Goal: Task Accomplishment & Management: Manage account settings

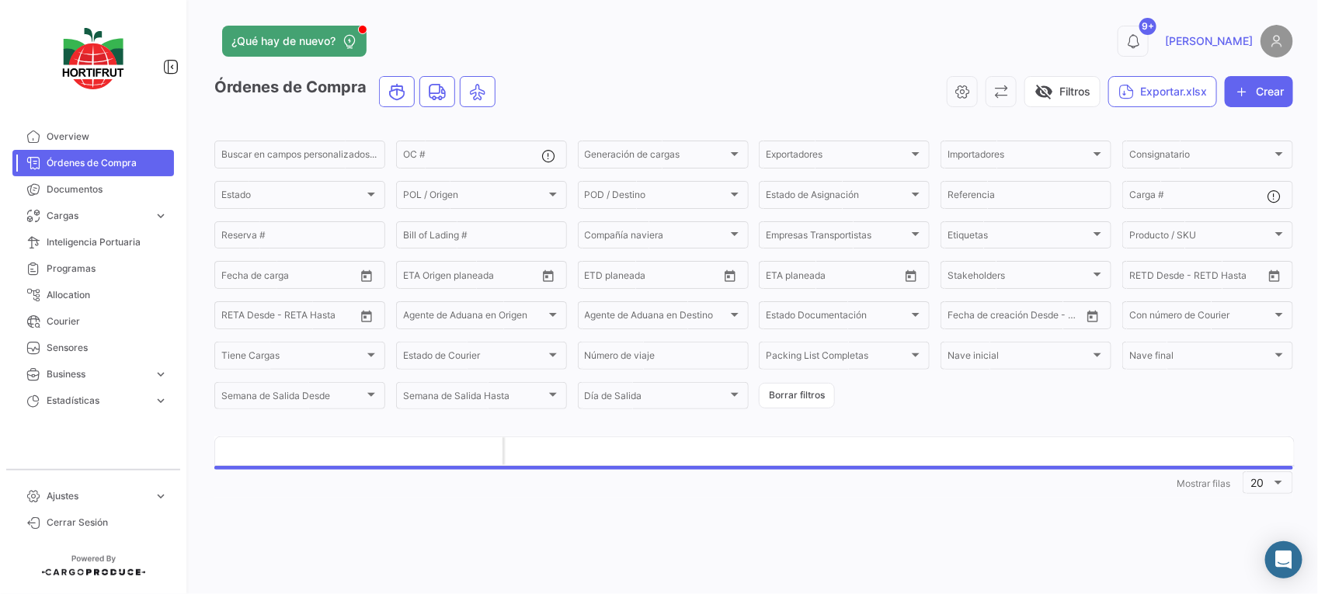
click at [614, 71] on app-header "¿Qué hay de nuevo? 9+ [PERSON_NAME]" at bounding box center [753, 50] width 1079 height 51
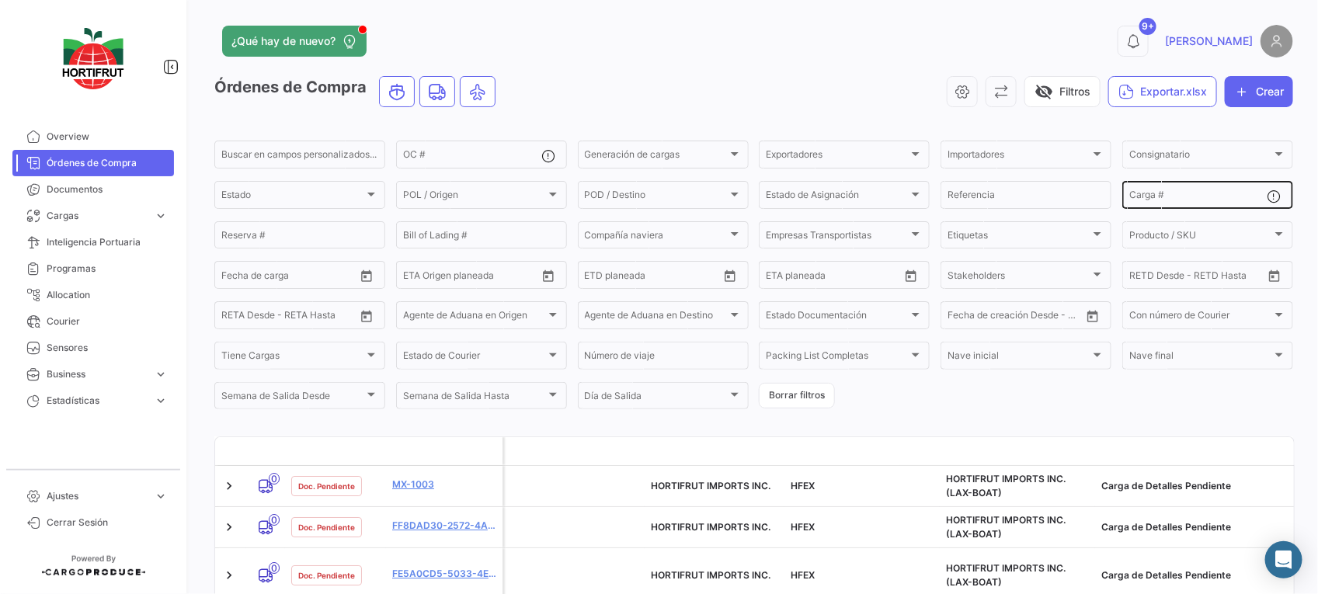
click at [1129, 200] on input "Carga #" at bounding box center [1198, 197] width 138 height 11
paste input "2526-T-0331"
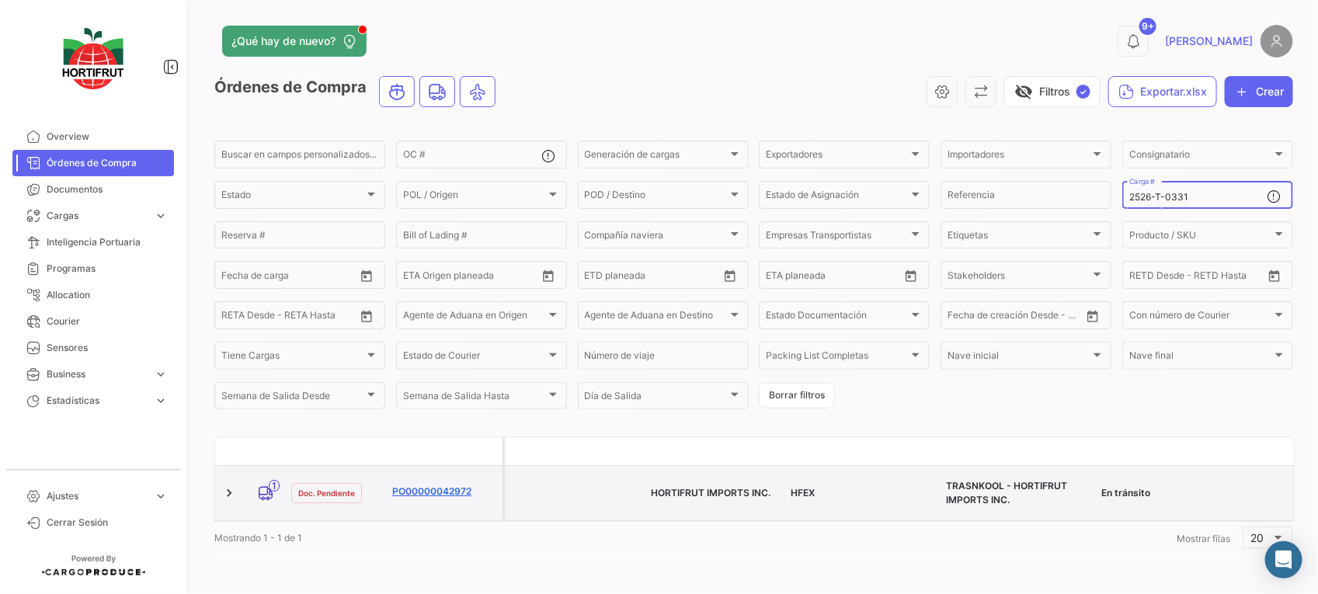
type input "2526-T-0331"
click at [437, 491] on link "PO00000042972" at bounding box center [444, 492] width 104 height 14
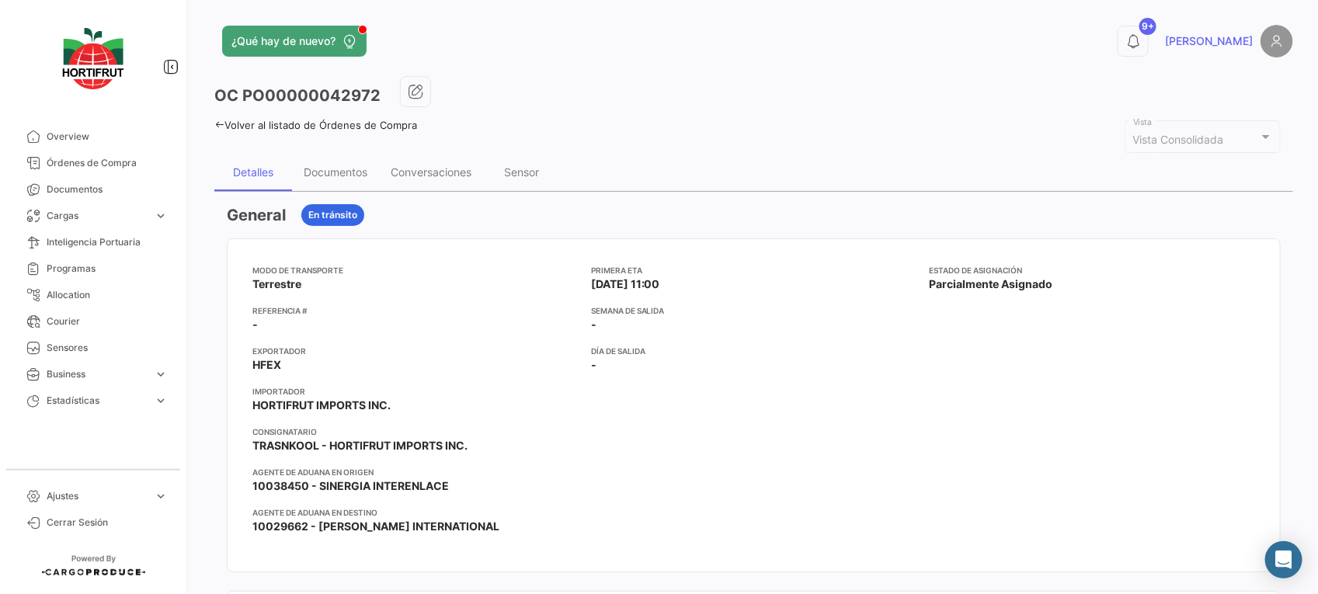
click at [454, 169] on div "Conversaciones" at bounding box center [431, 171] width 81 height 13
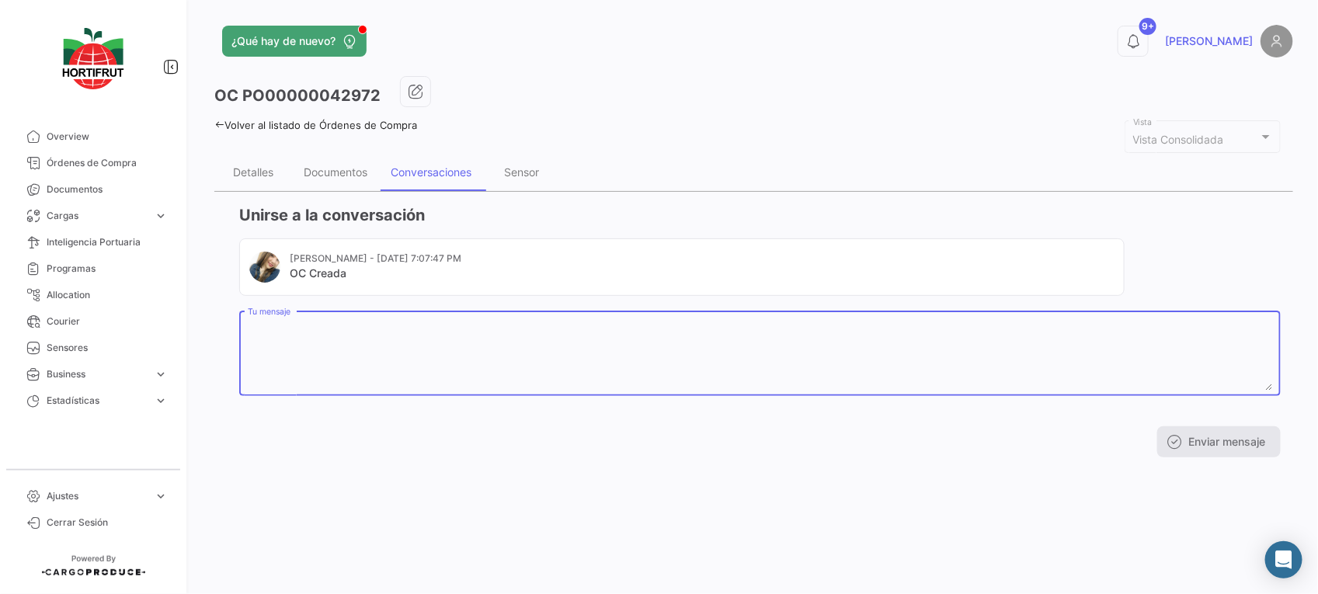
click at [618, 339] on textarea "Tu mensaje" at bounding box center [760, 356] width 1025 height 68
paste textarea "20250201"
paste textarea "A16783"
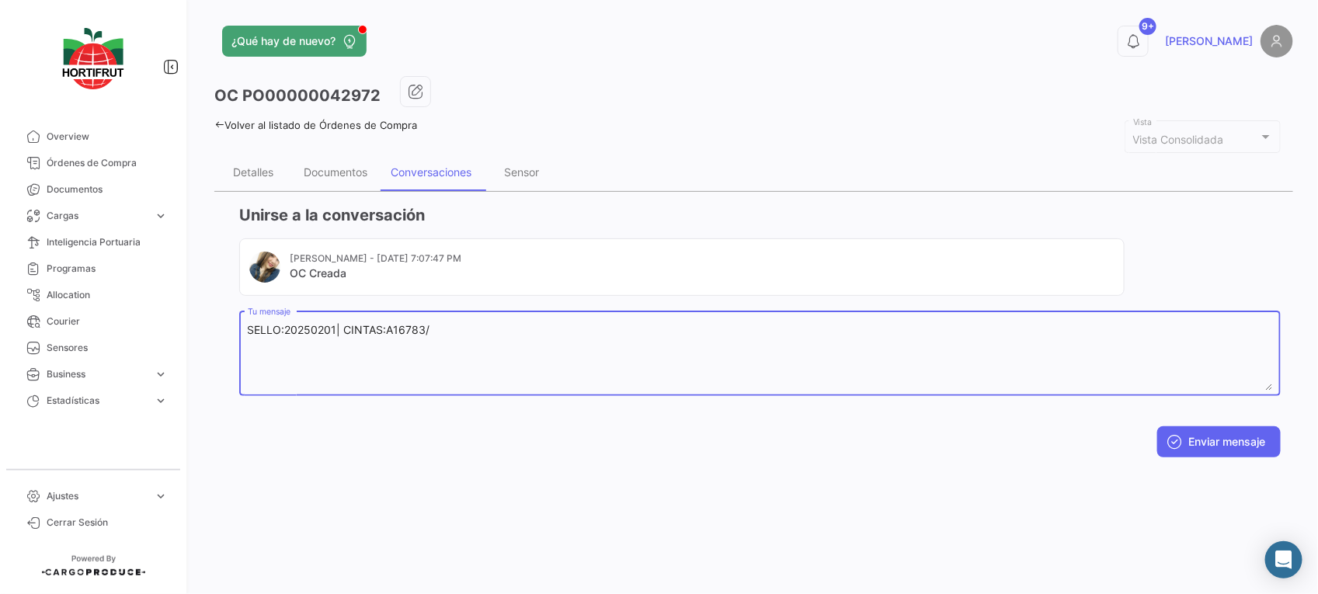
paste textarea "A16783"
type textarea "SELLO:20250201| CINTAS:A16783/A16784"
click at [1198, 433] on button "Enviar mensaje" at bounding box center [1218, 441] width 123 height 31
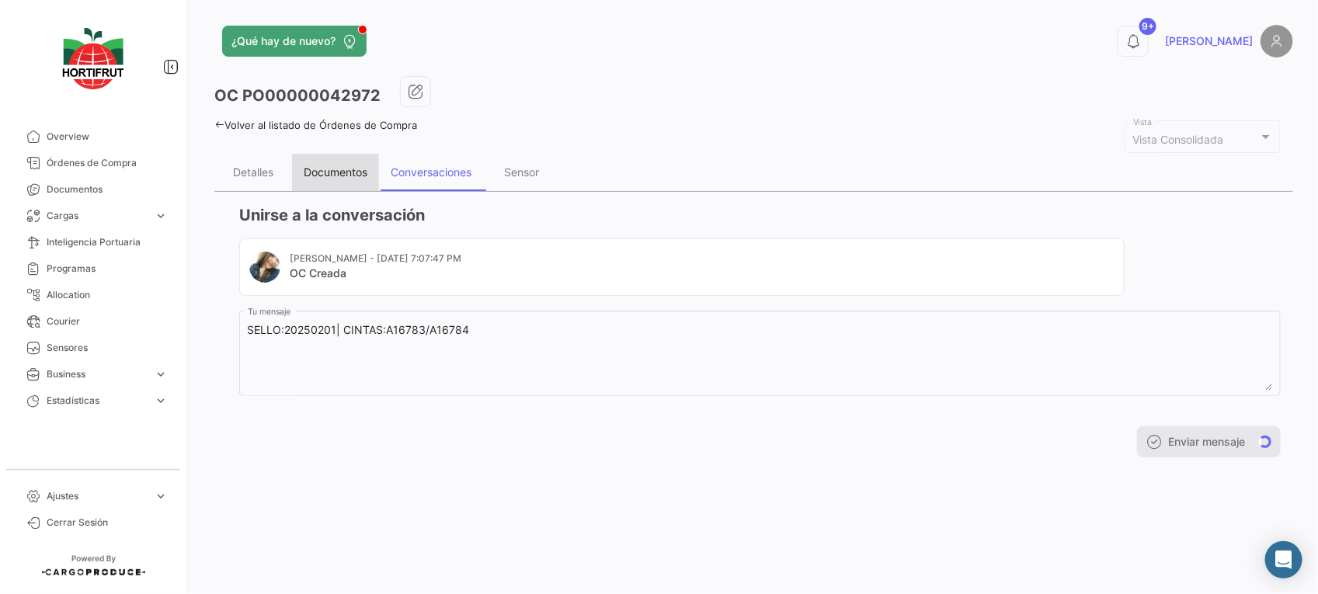
click at [352, 167] on div "Documentos" at bounding box center [336, 171] width 64 height 13
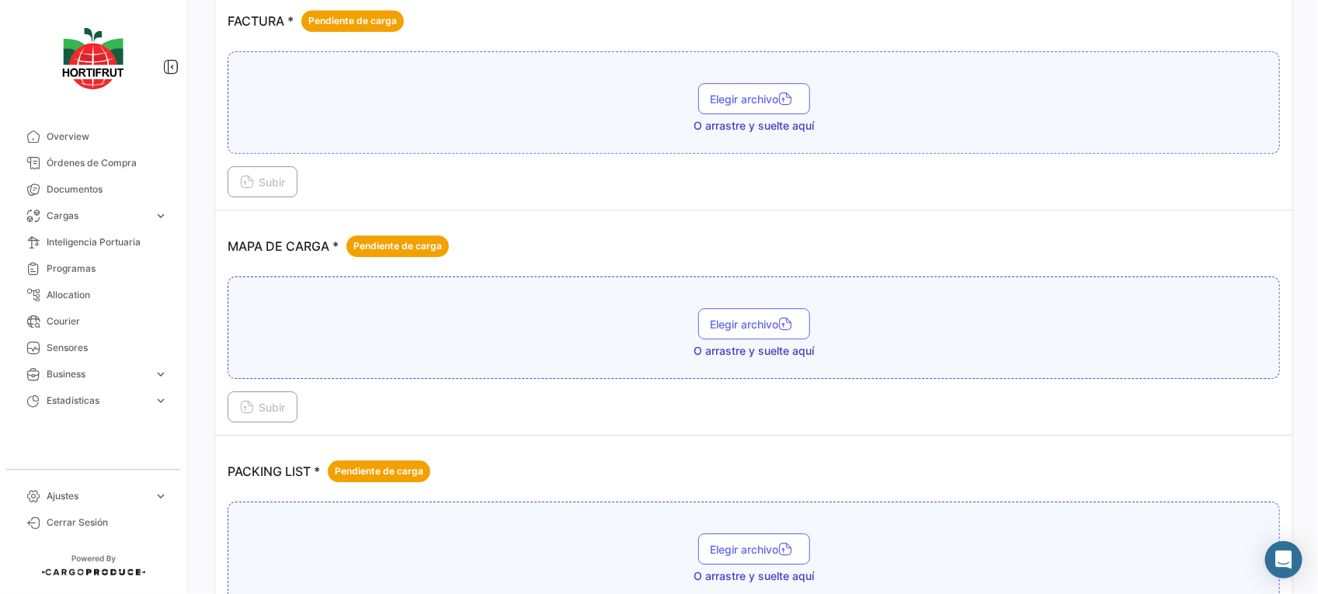
scroll to position [2068, 0]
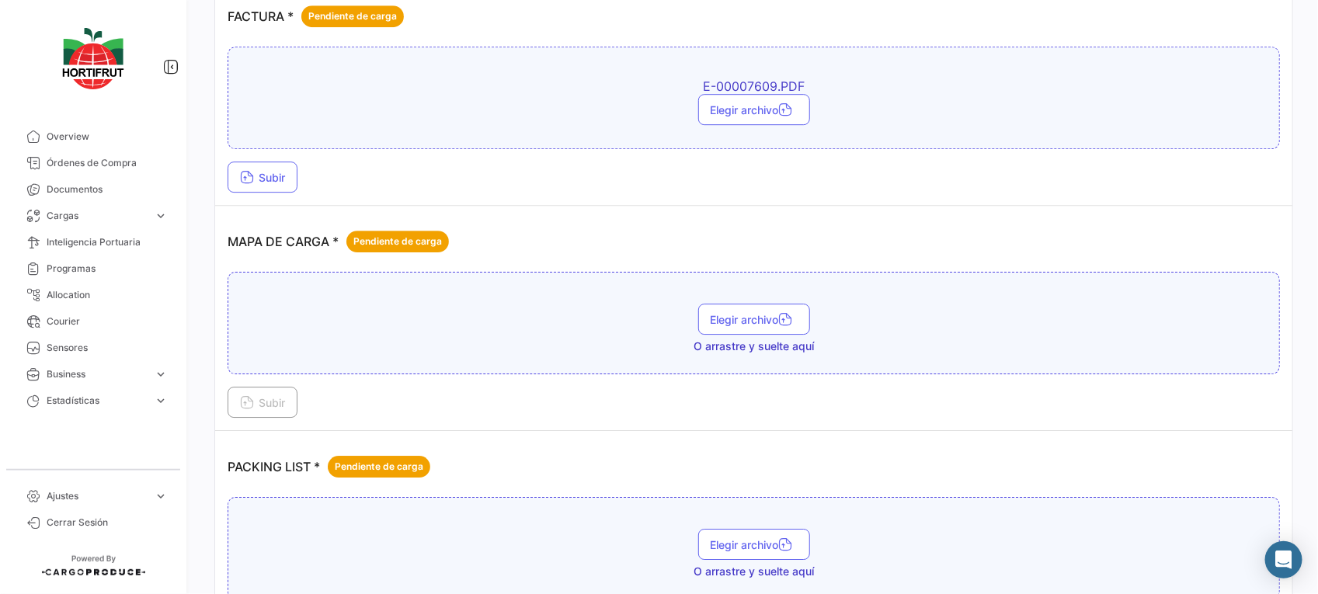
click at [618, 130] on div "E-00007609.PDF Elegir archivo" at bounding box center [754, 98] width 1052 height 103
click at [281, 181] on span "Subir" at bounding box center [262, 177] width 45 height 13
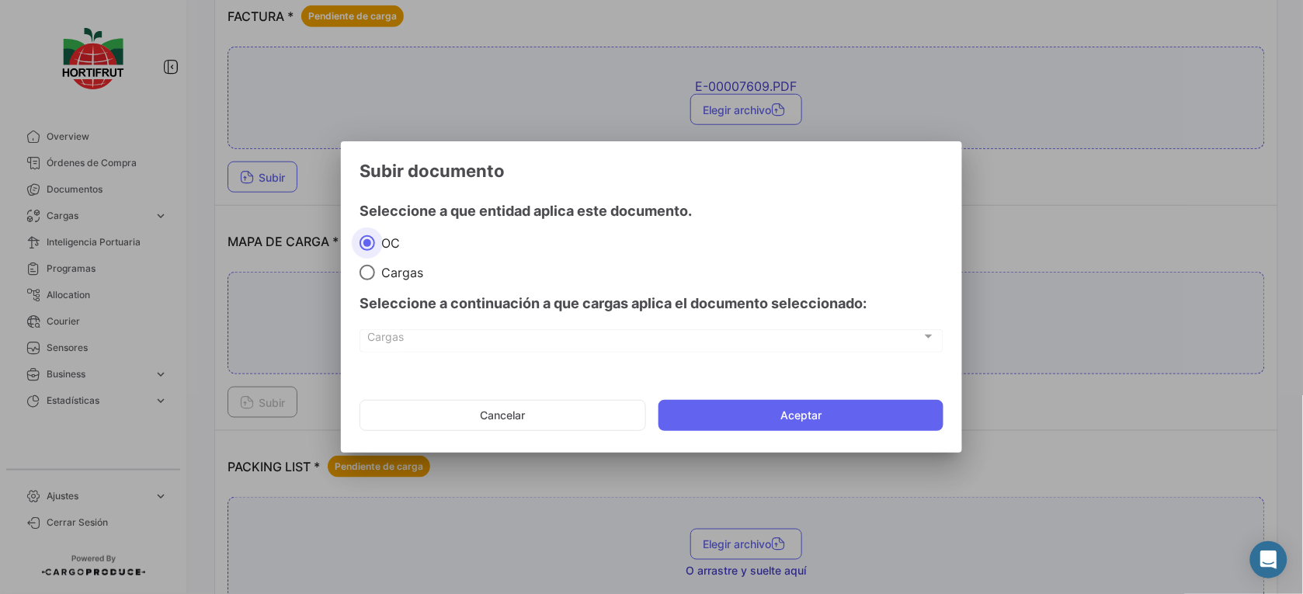
click at [386, 280] on div "Seleccione a continuación a que cargas aplica el documento seleccionado:" at bounding box center [652, 303] width 584 height 47
click at [374, 272] on span at bounding box center [368, 273] width 16 height 16
click at [374, 272] on input "Cargas" at bounding box center [368, 273] width 16 height 16
radio input "true"
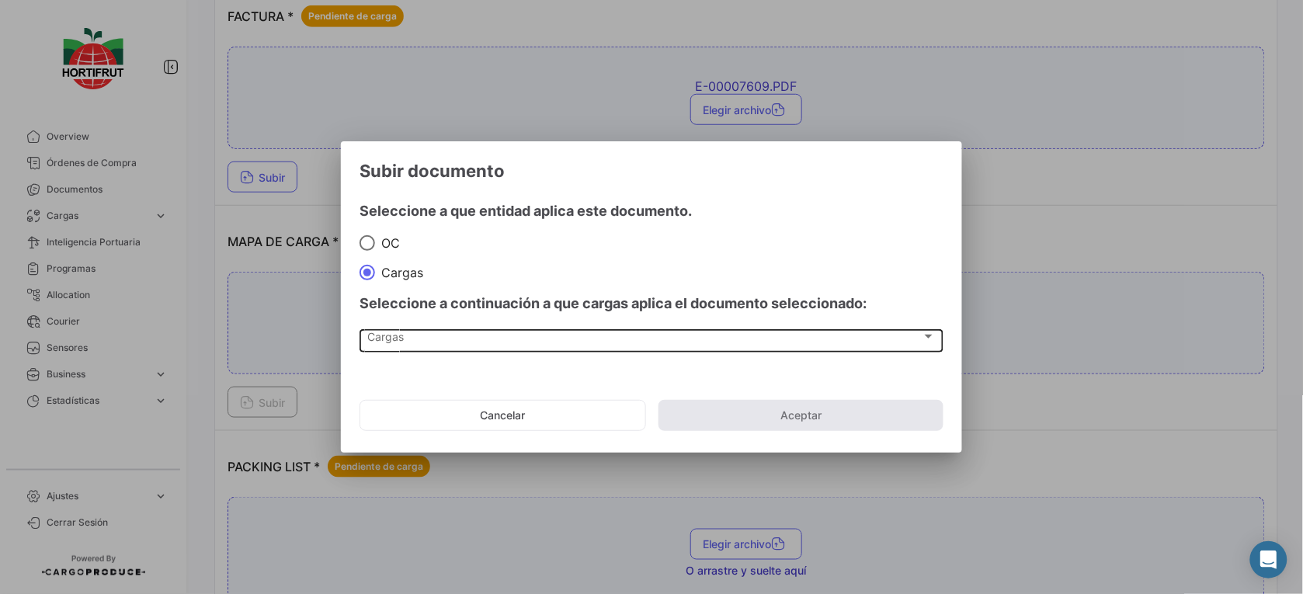
click at [509, 351] on div "Cargas Cargas" at bounding box center [652, 340] width 568 height 26
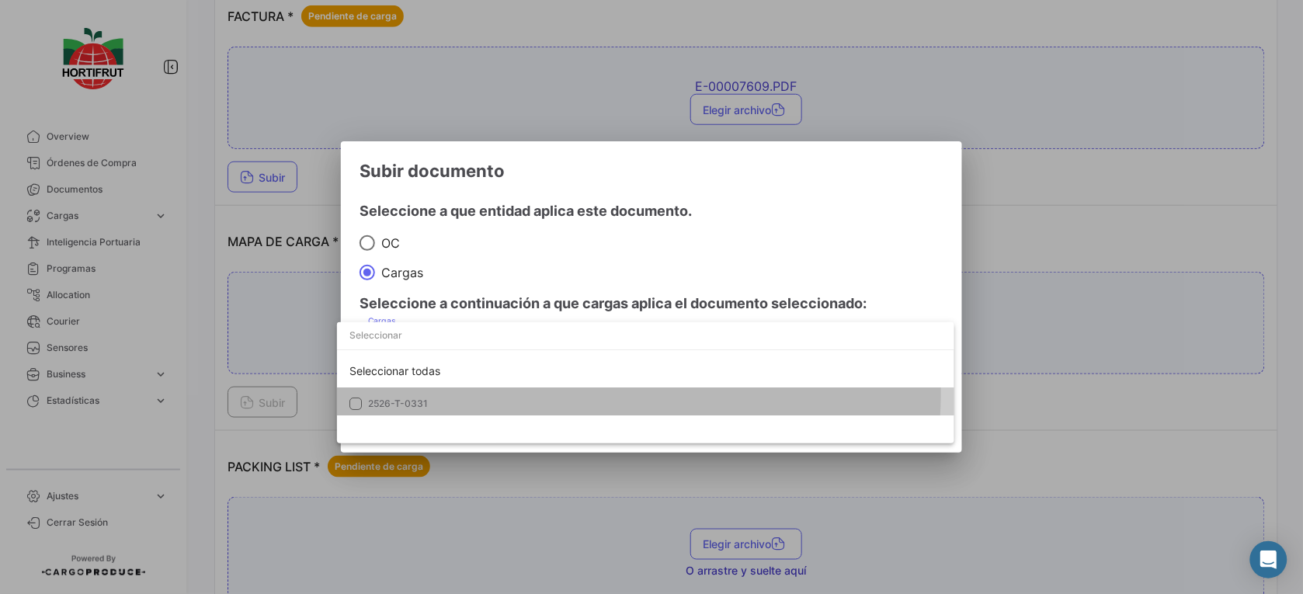
click at [544, 393] on mat-option "2526-T-0331" at bounding box center [645, 404] width 617 height 33
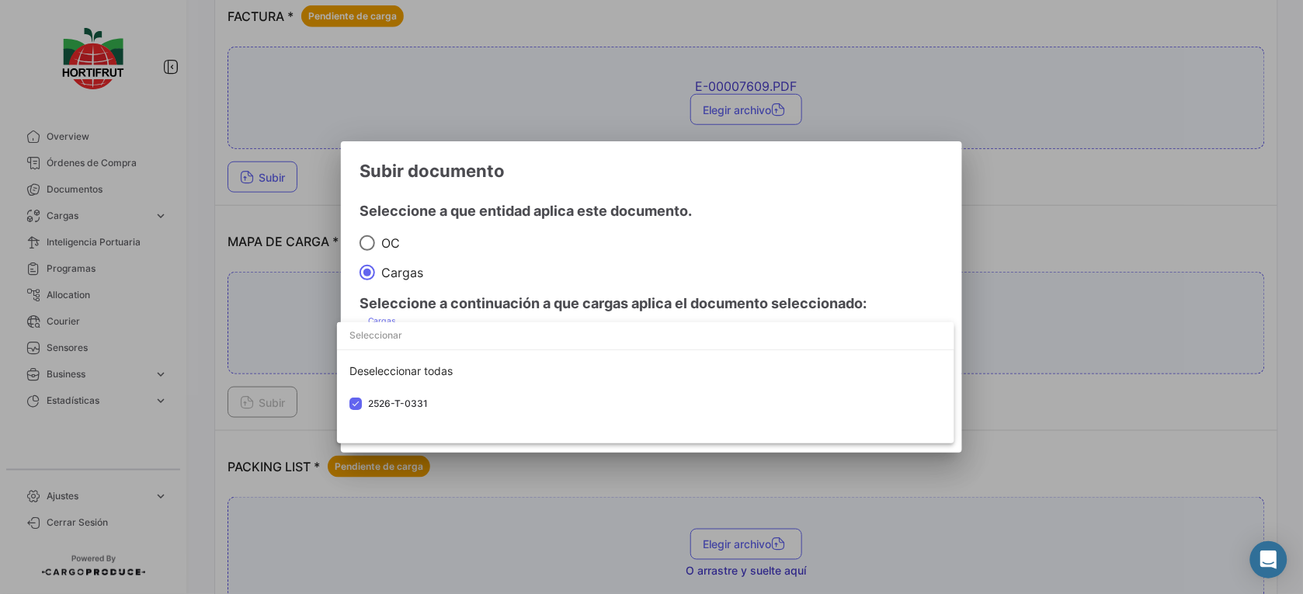
click at [610, 307] on div at bounding box center [651, 297] width 1303 height 594
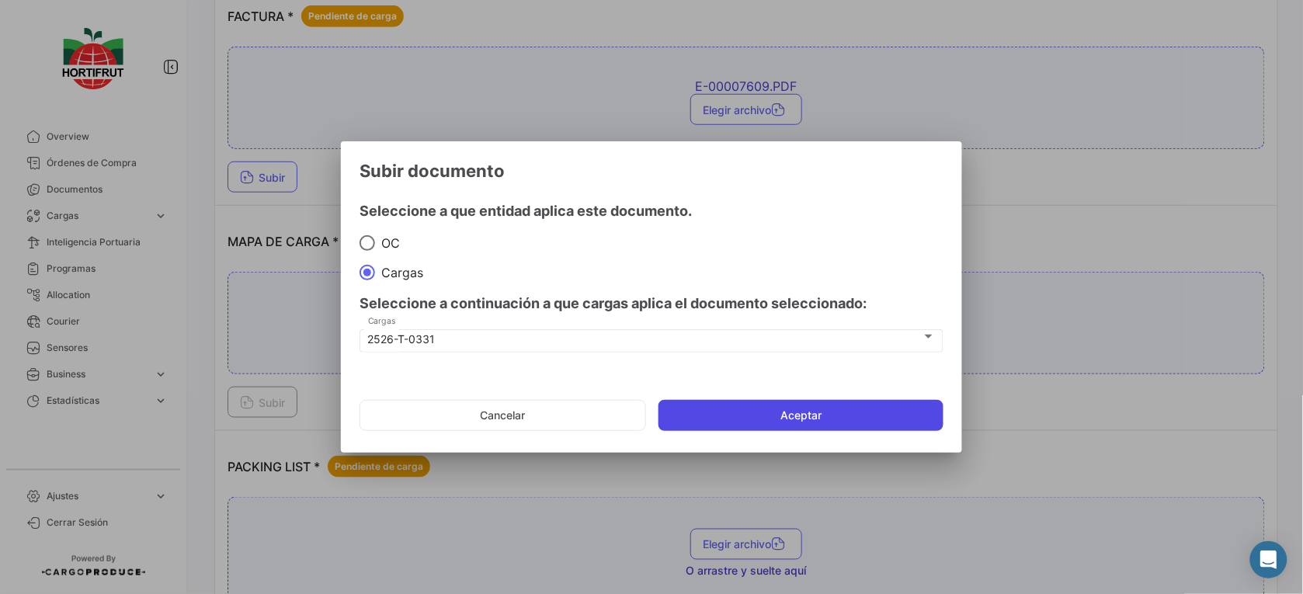
click at [805, 423] on button "Aceptar" at bounding box center [801, 415] width 285 height 31
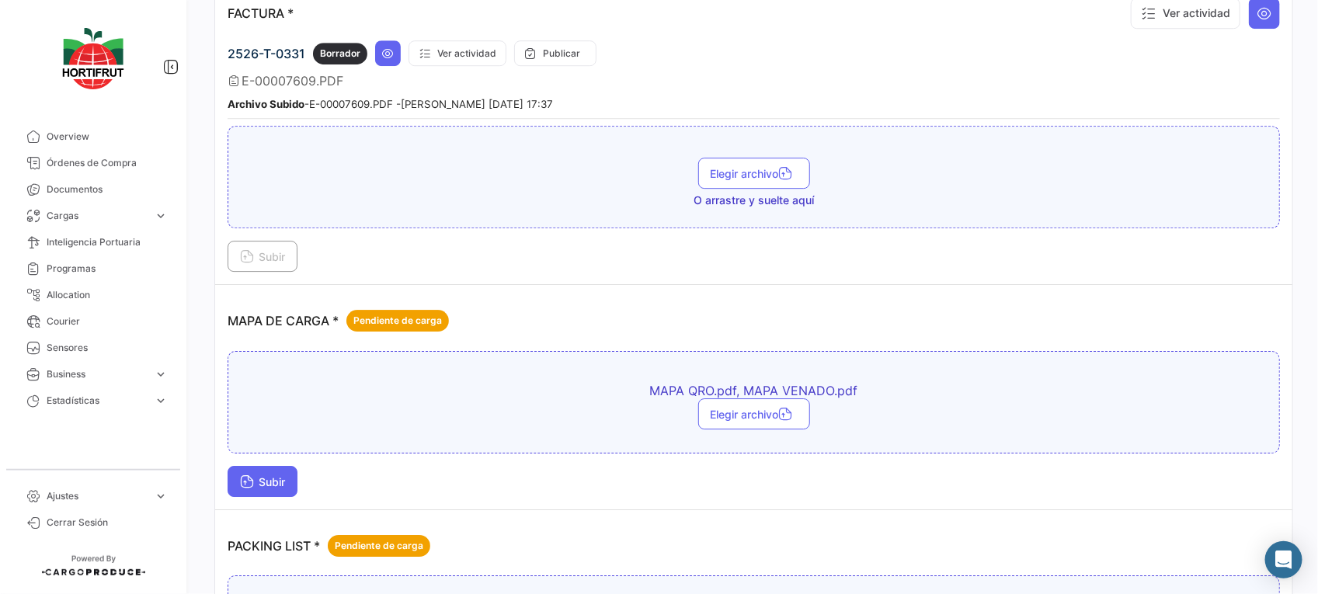
click at [249, 484] on icon at bounding box center [247, 483] width 14 height 14
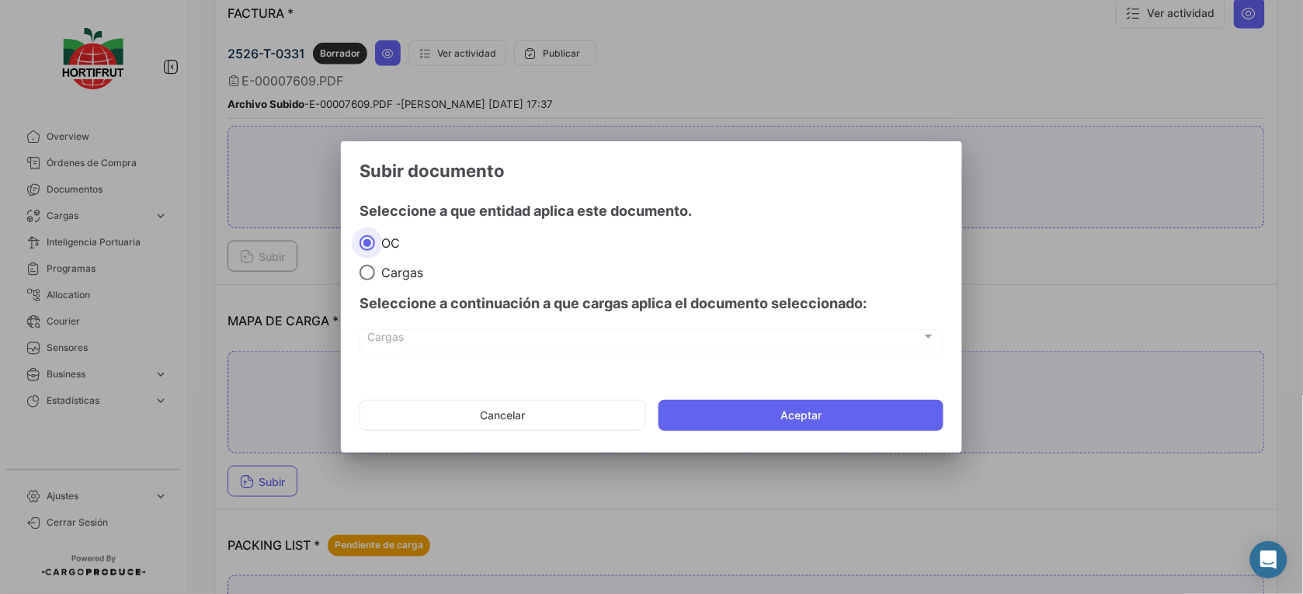
click at [367, 268] on span at bounding box center [368, 273] width 16 height 16
click at [367, 268] on input "Cargas" at bounding box center [368, 273] width 16 height 16
radio input "true"
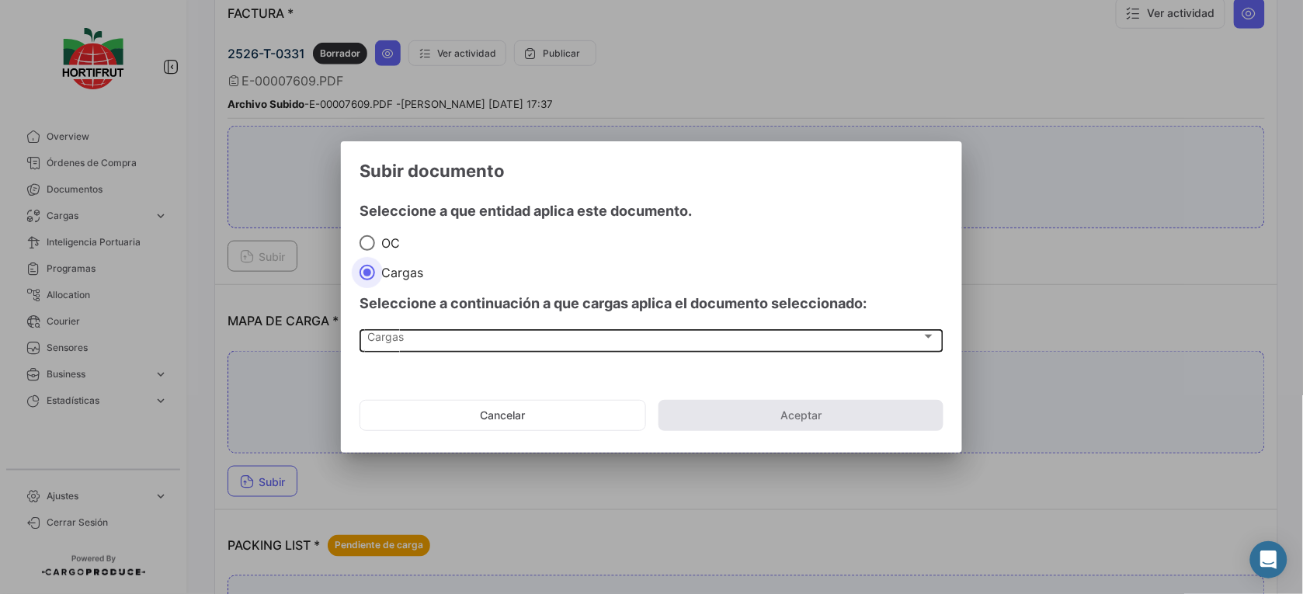
click at [439, 339] on div "Cargas" at bounding box center [645, 339] width 554 height 13
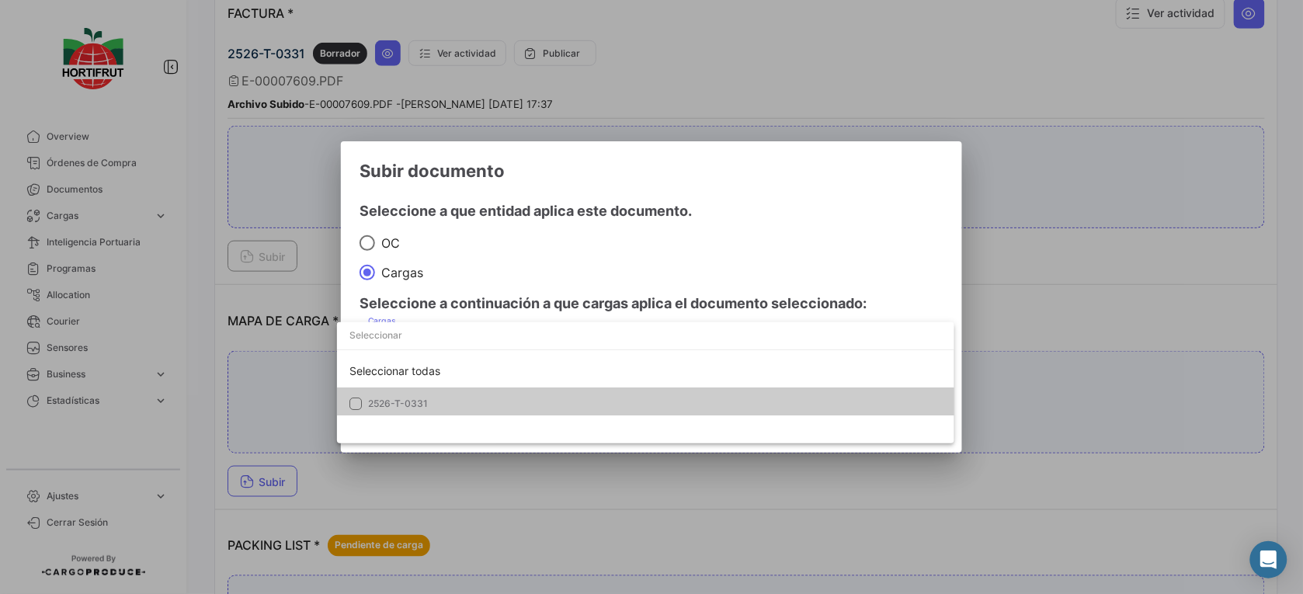
click at [485, 445] on div at bounding box center [651, 297] width 1303 height 594
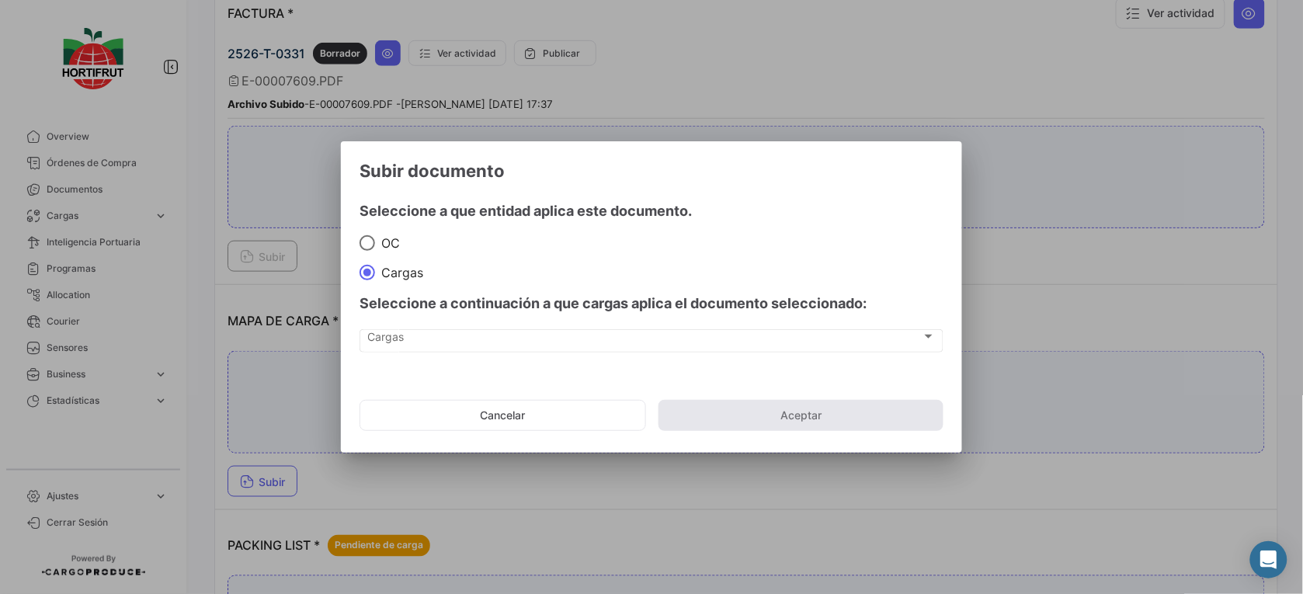
click at [513, 398] on mat-dialog-actions "Cancelar Aceptar" at bounding box center [652, 415] width 584 height 53
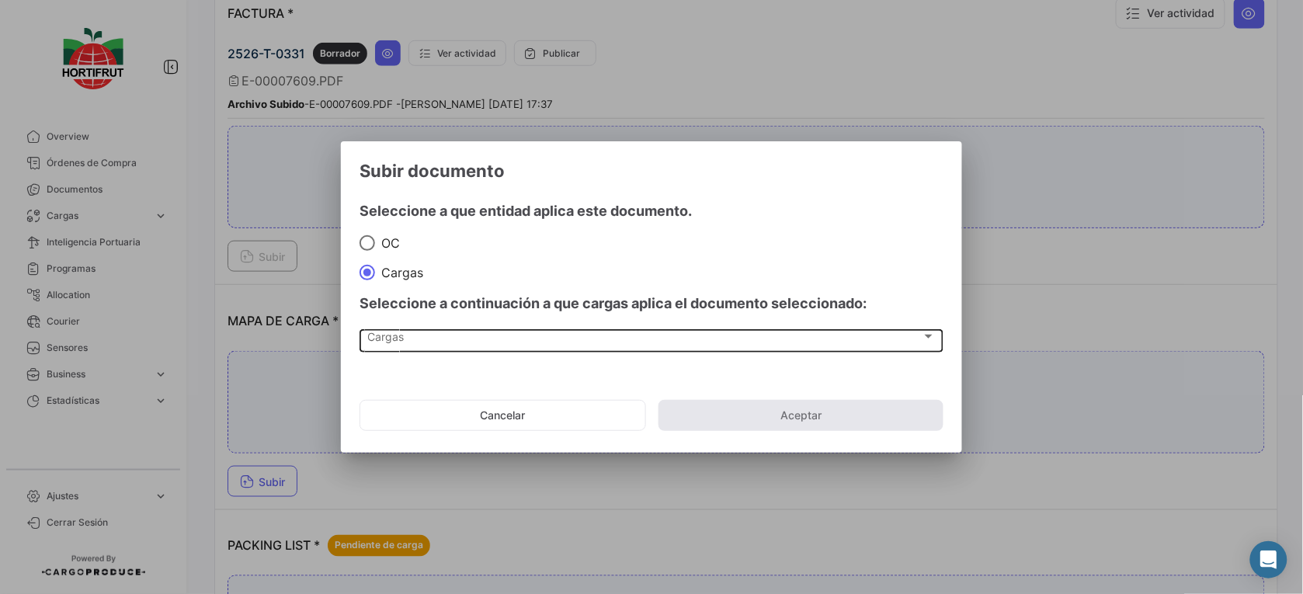
click at [482, 344] on div "Cargas Cargas" at bounding box center [652, 340] width 568 height 26
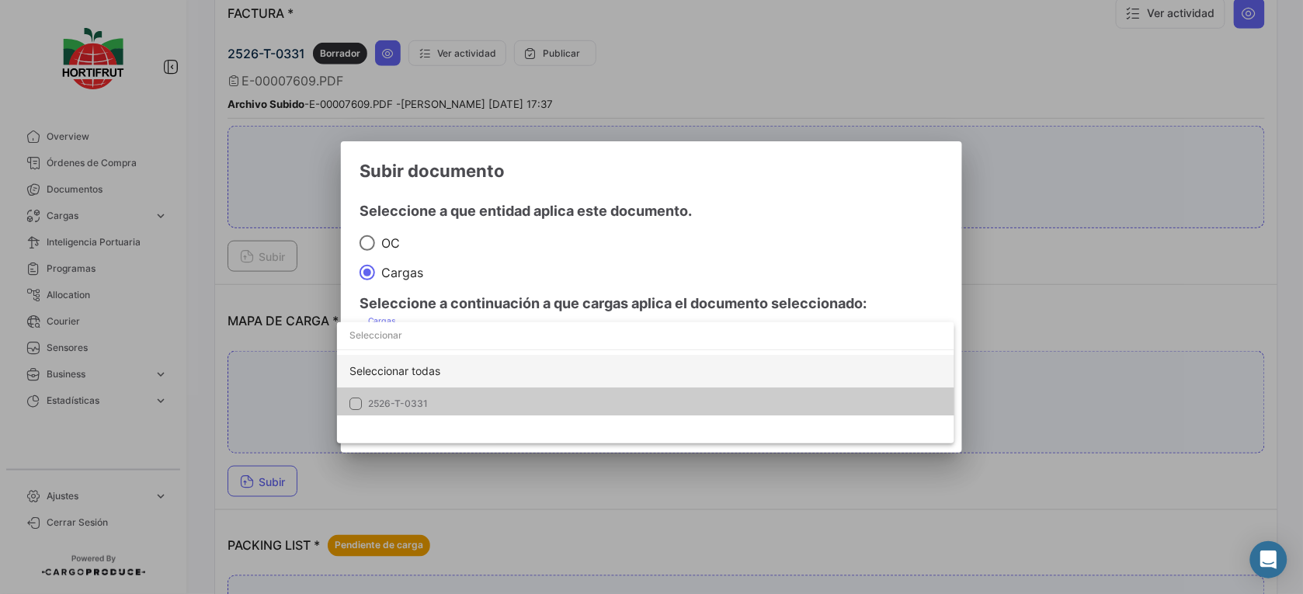
click at [492, 384] on div "Seleccionar todas" at bounding box center [645, 371] width 617 height 33
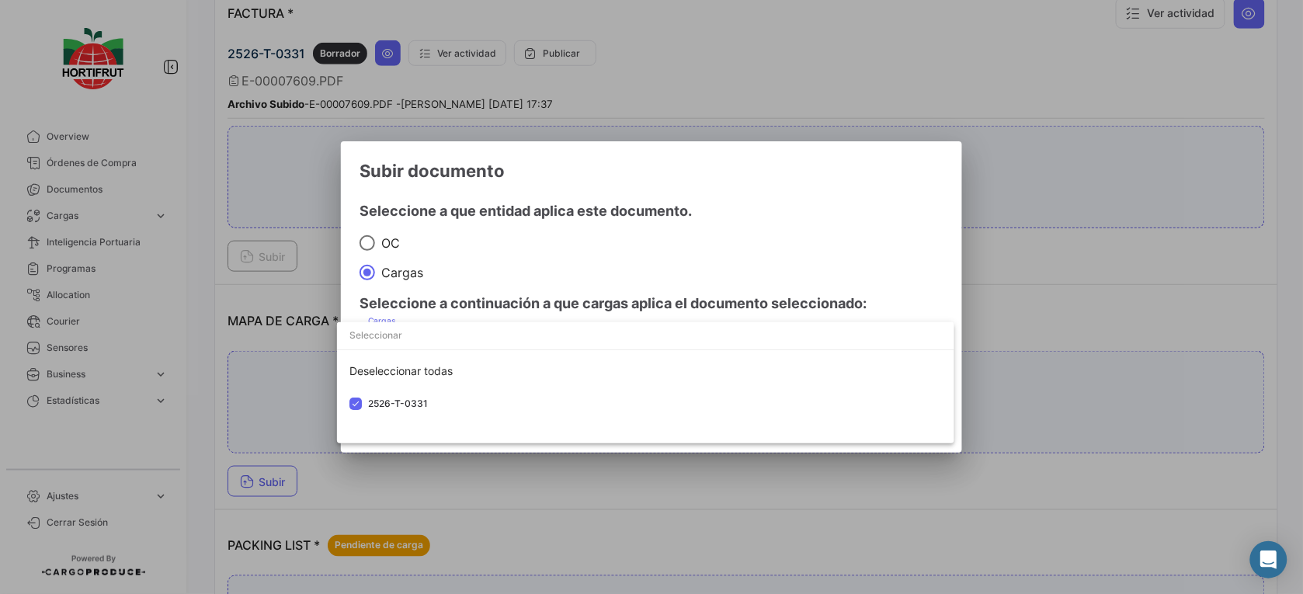
click at [576, 257] on div at bounding box center [651, 297] width 1303 height 594
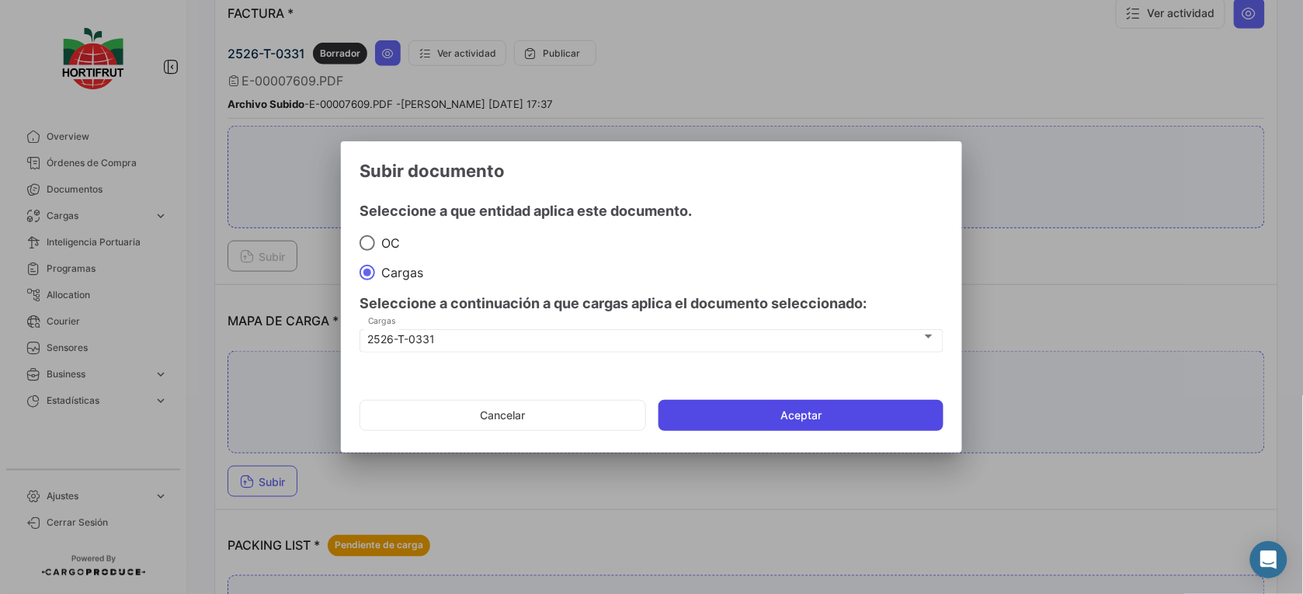
click at [731, 406] on button "Aceptar" at bounding box center [801, 415] width 285 height 31
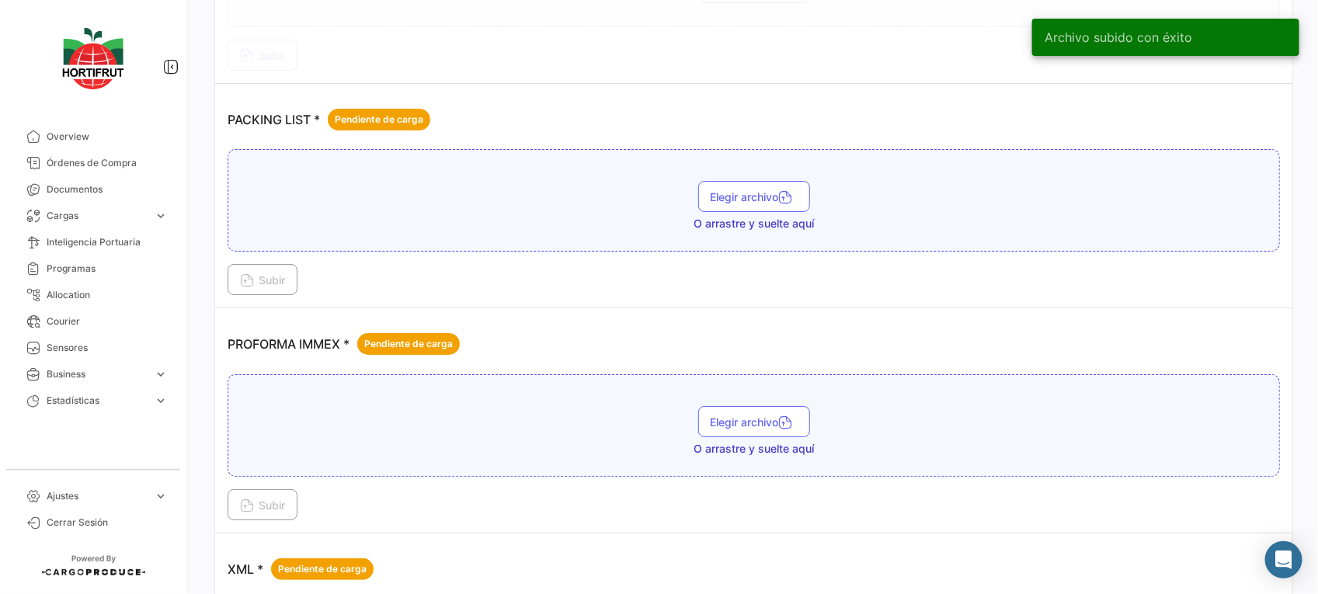
scroll to position [2506, 0]
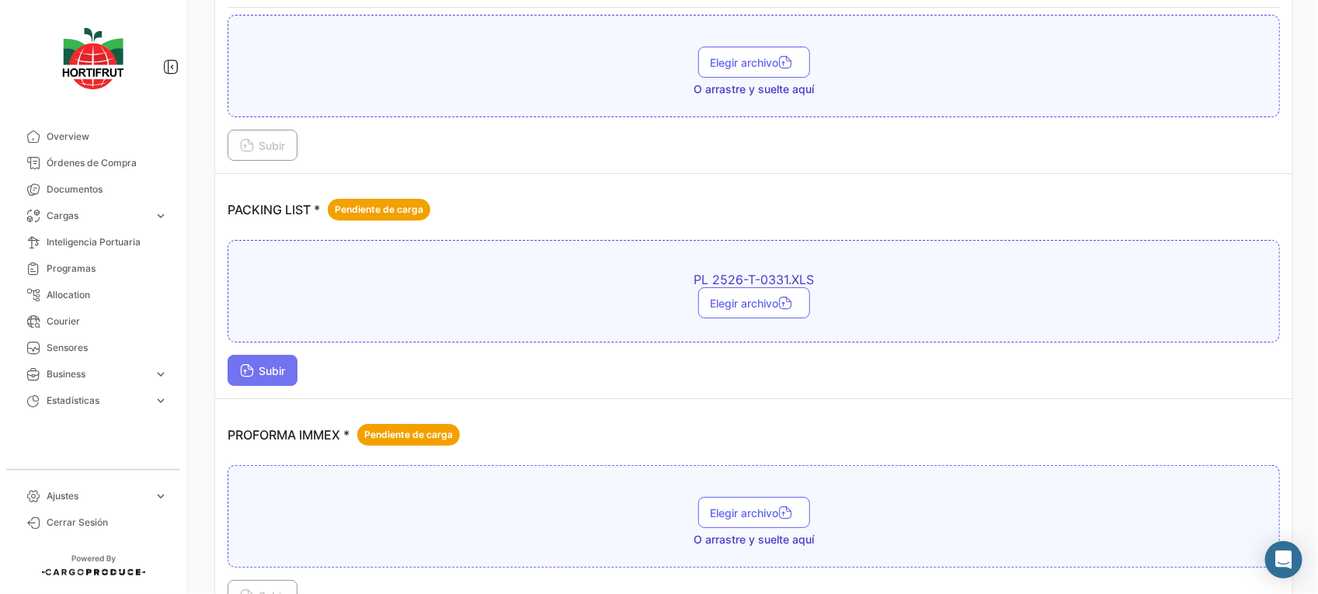
click at [238, 374] on button "Subir" at bounding box center [263, 370] width 70 height 31
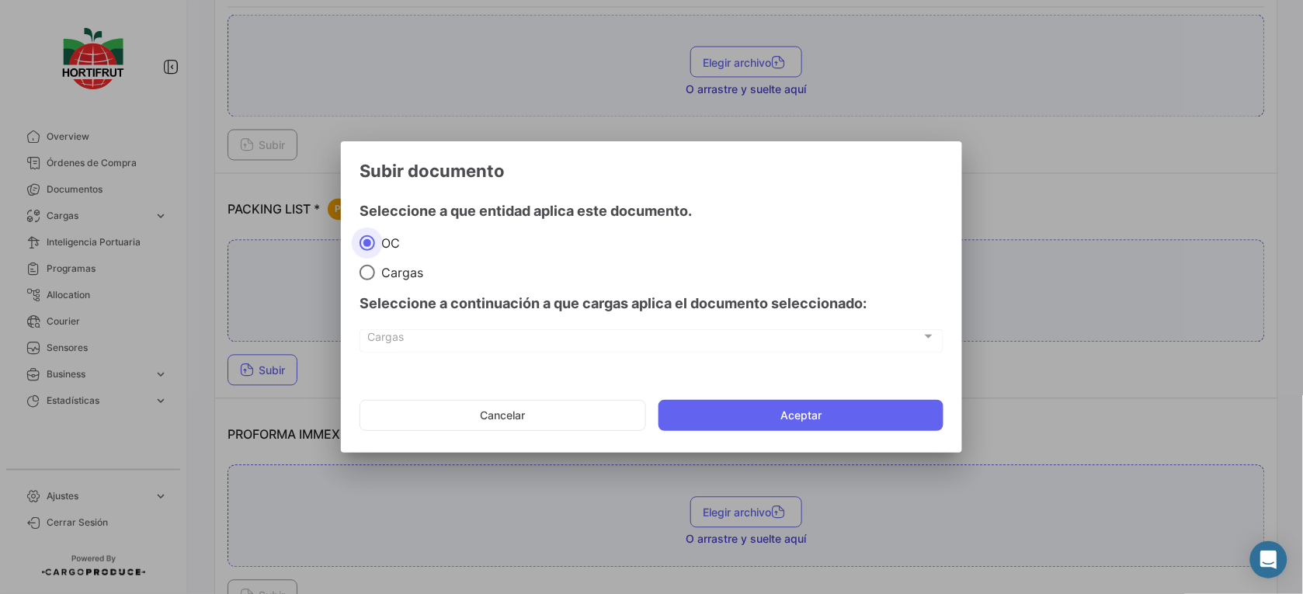
click at [367, 277] on span at bounding box center [368, 273] width 16 height 16
click at [367, 277] on input "Cargas" at bounding box center [368, 273] width 16 height 16
radio input "true"
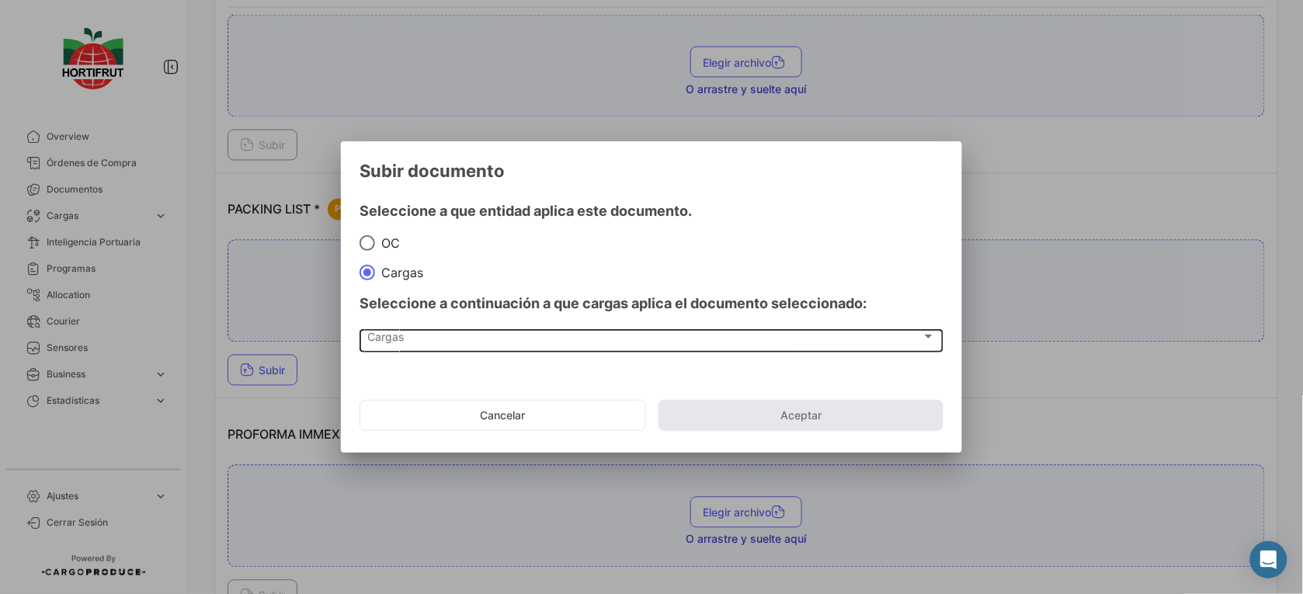
click at [423, 330] on div "Cargas Cargas" at bounding box center [652, 340] width 568 height 26
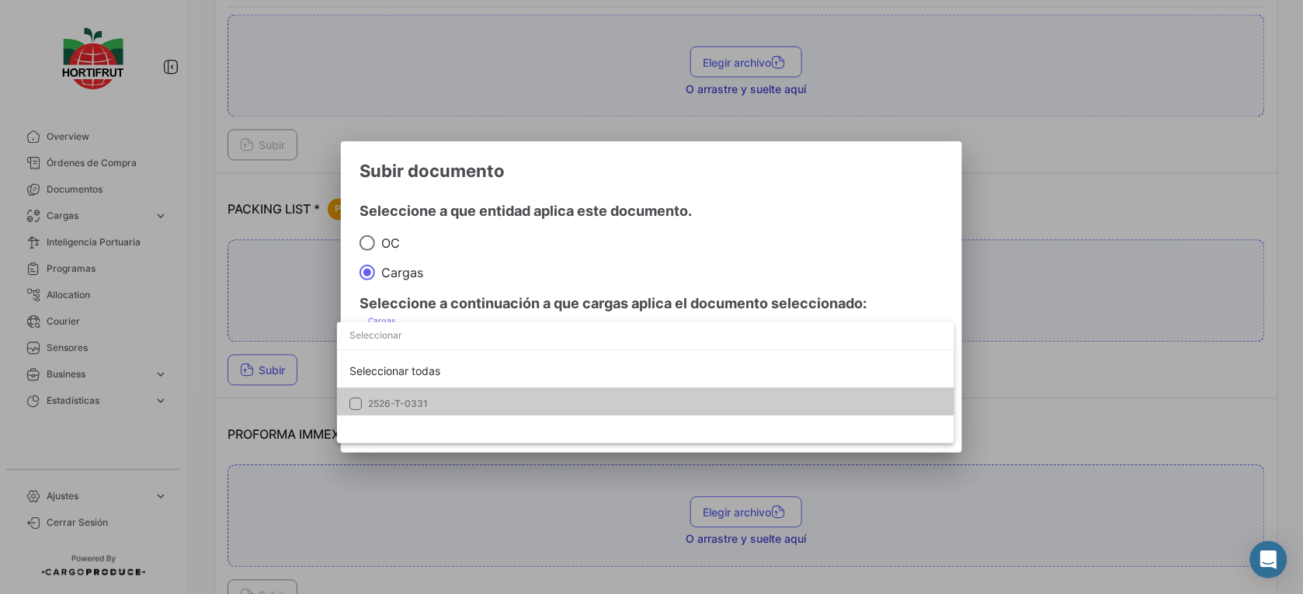
click at [467, 393] on mat-option "2526-T-0331" at bounding box center [645, 404] width 617 height 33
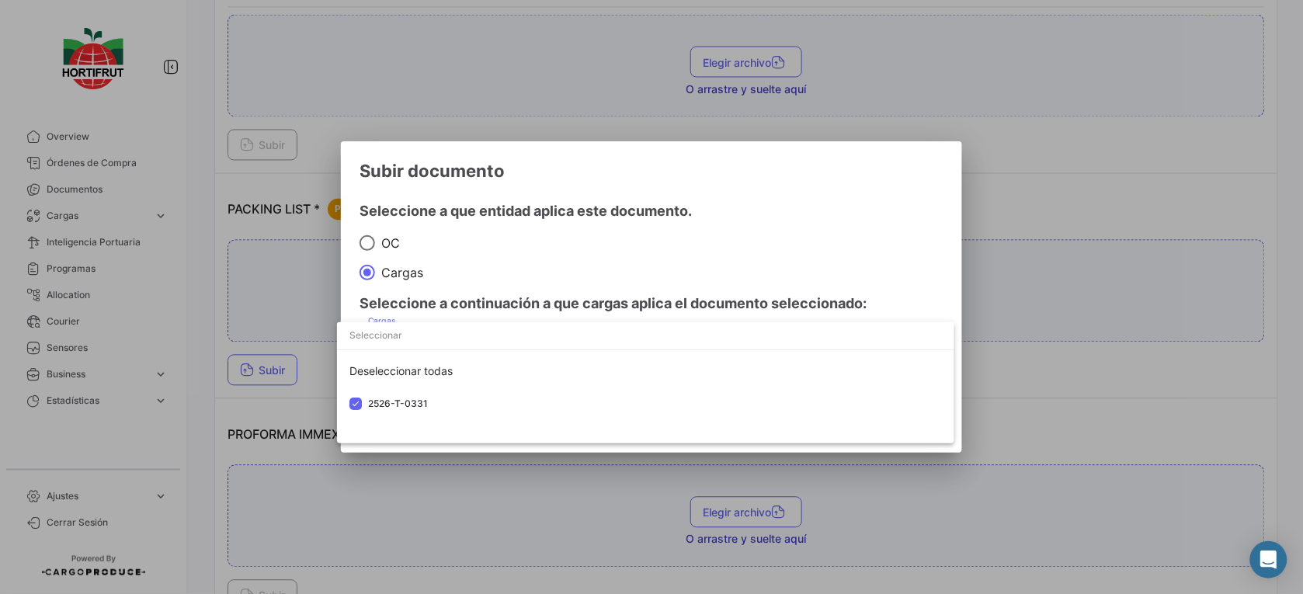
click at [617, 278] on div at bounding box center [651, 297] width 1303 height 594
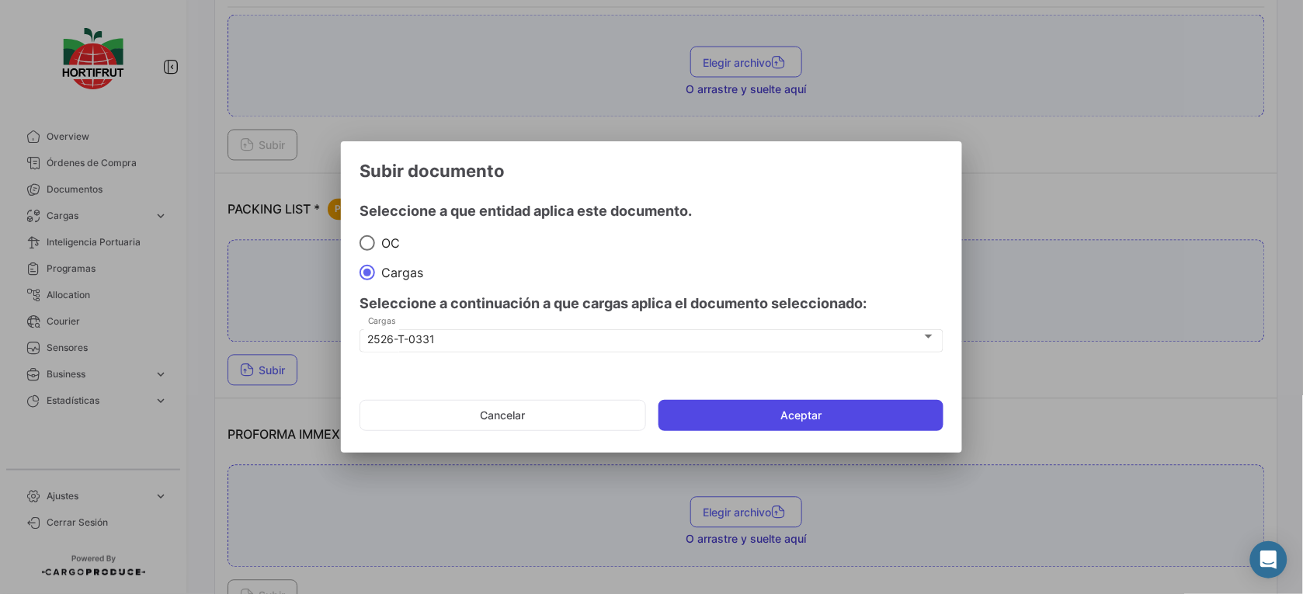
click at [717, 401] on mat-dialog-actions "Cancelar Aceptar" at bounding box center [652, 415] width 584 height 53
click at [746, 417] on button "Aceptar" at bounding box center [801, 415] width 285 height 31
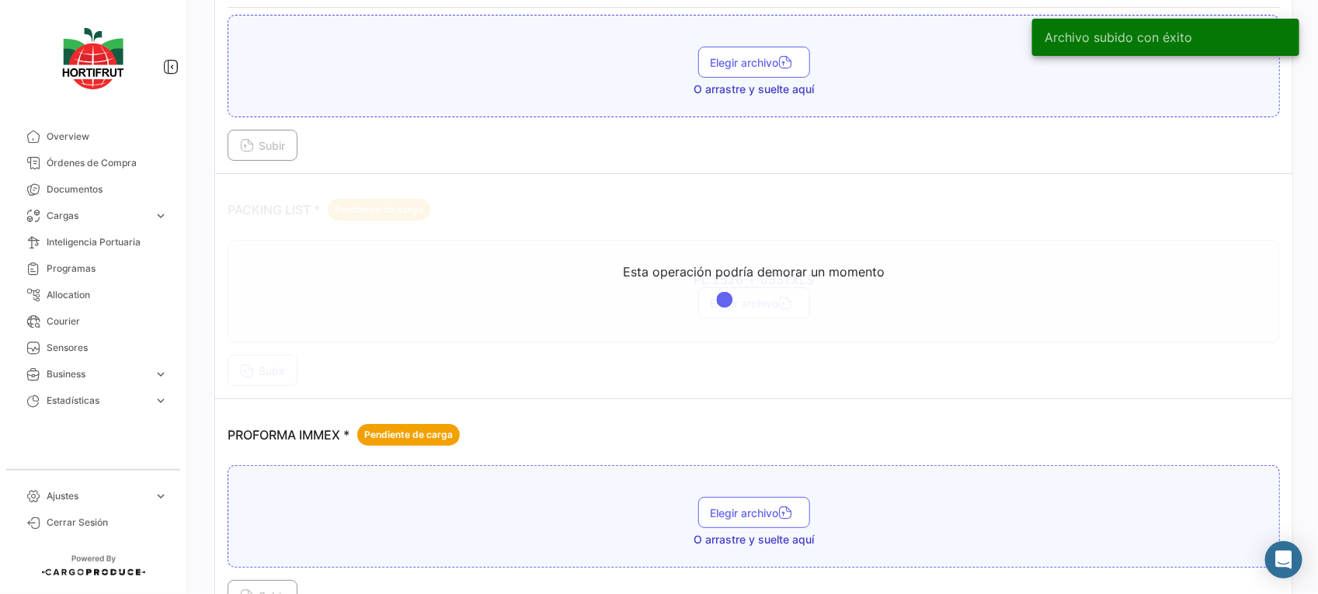
scroll to position [2849, 0]
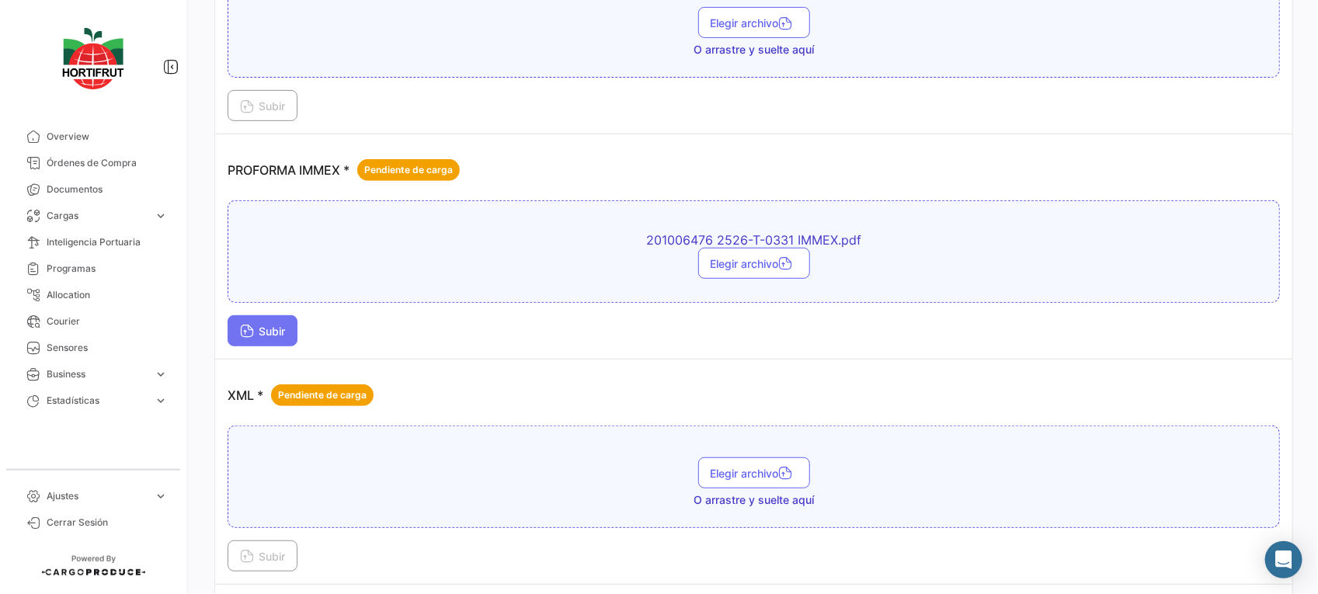
click at [263, 332] on span "Subir" at bounding box center [262, 331] width 45 height 13
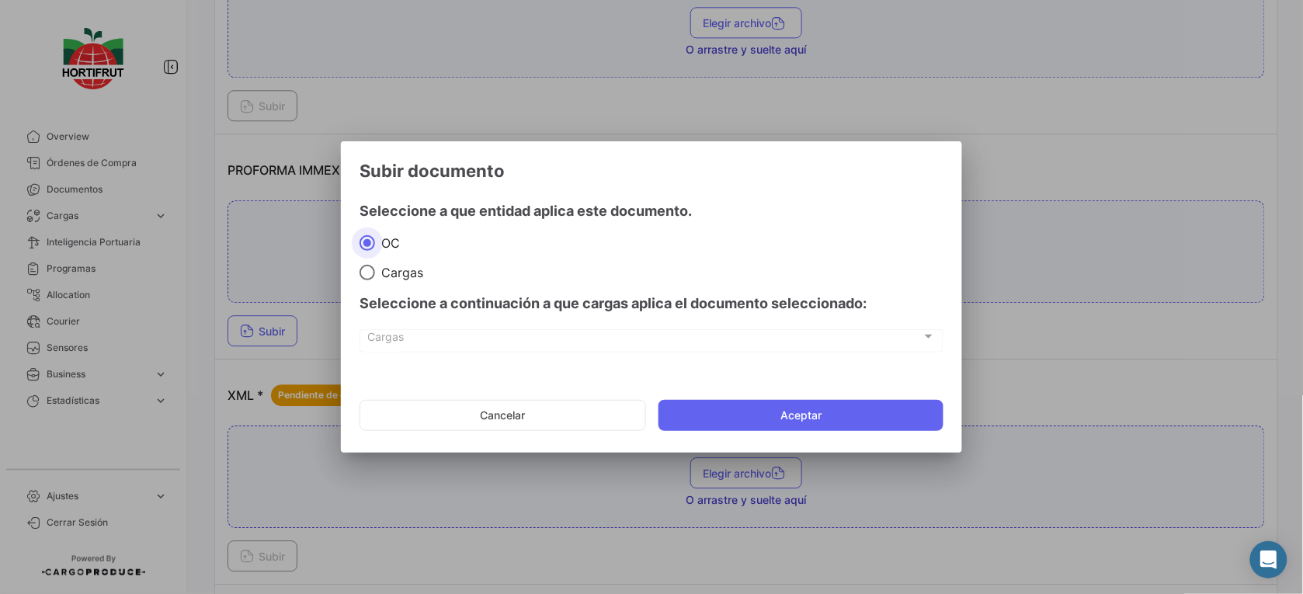
click at [367, 273] on span at bounding box center [367, 273] width 0 height 0
click at [367, 270] on input "Cargas" at bounding box center [368, 273] width 16 height 16
radio input "true"
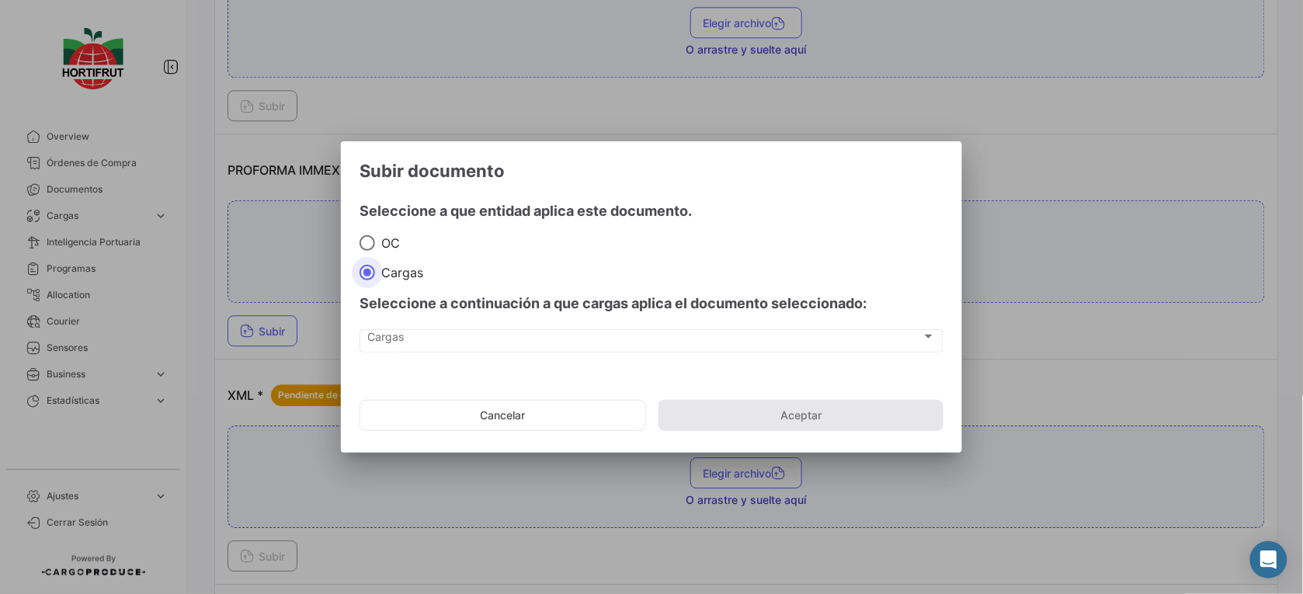
click at [400, 315] on div "Seleccione a continuación a que cargas aplica el documento seleccionado:" at bounding box center [652, 303] width 584 height 47
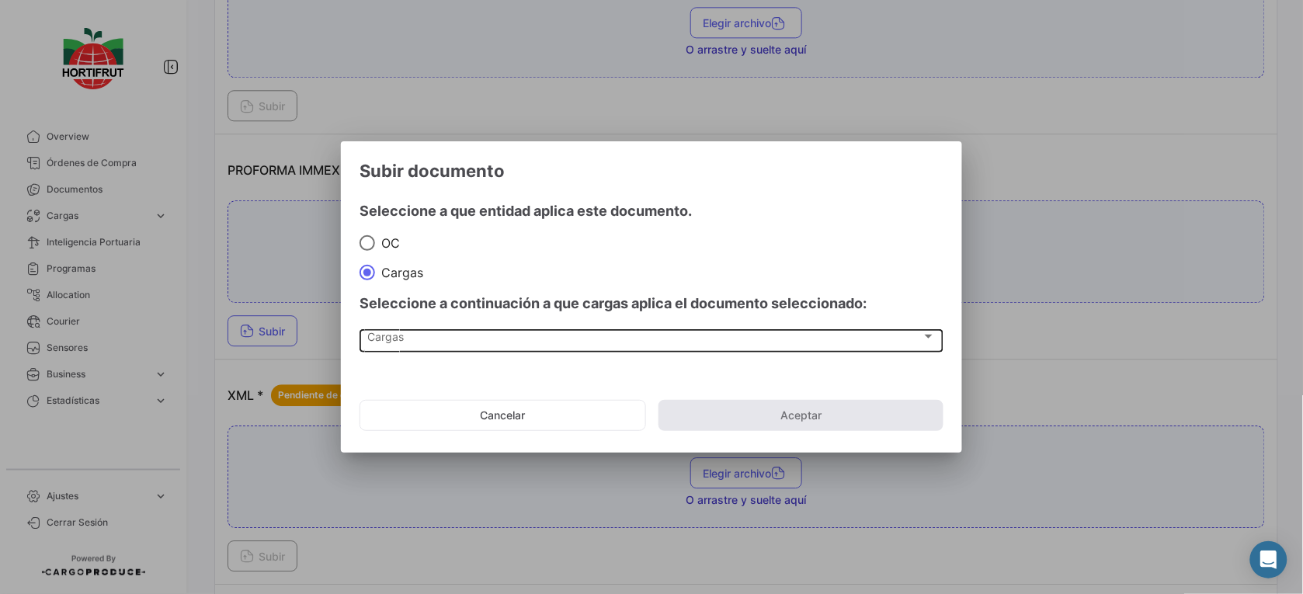
click at [423, 332] on div "Cargas Cargas" at bounding box center [652, 340] width 568 height 26
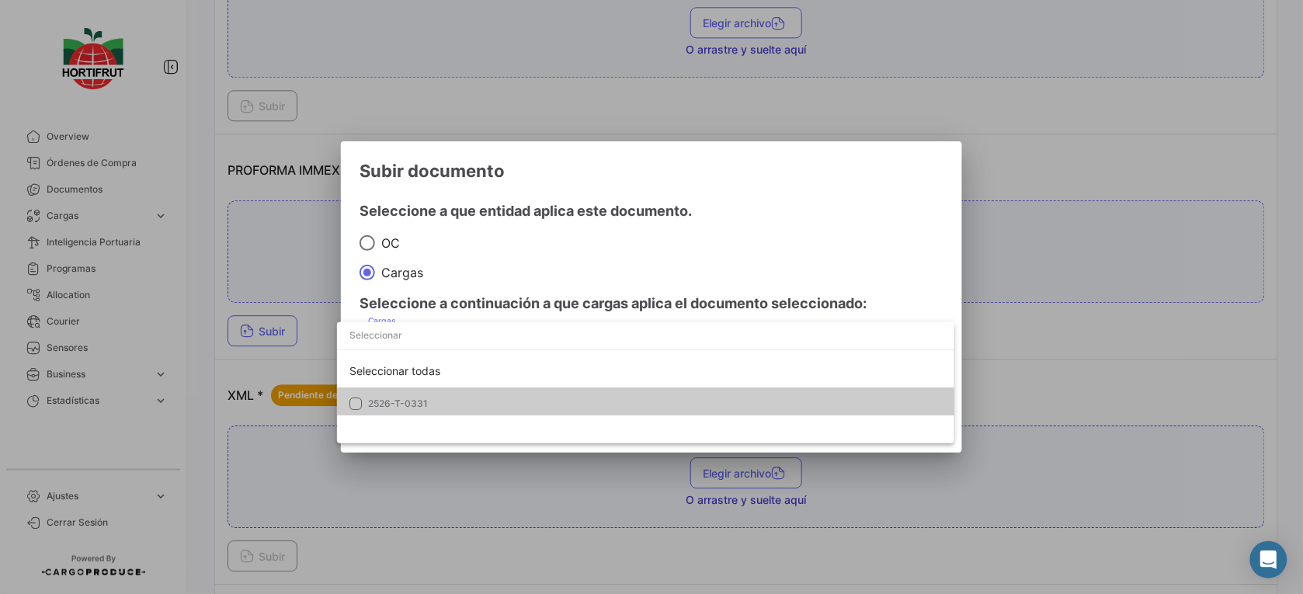
drag, startPoint x: 423, startPoint y: 332, endPoint x: 506, endPoint y: 409, distance: 112.1
click at [506, 409] on span "2526-T-0331" at bounding box center [476, 404] width 217 height 14
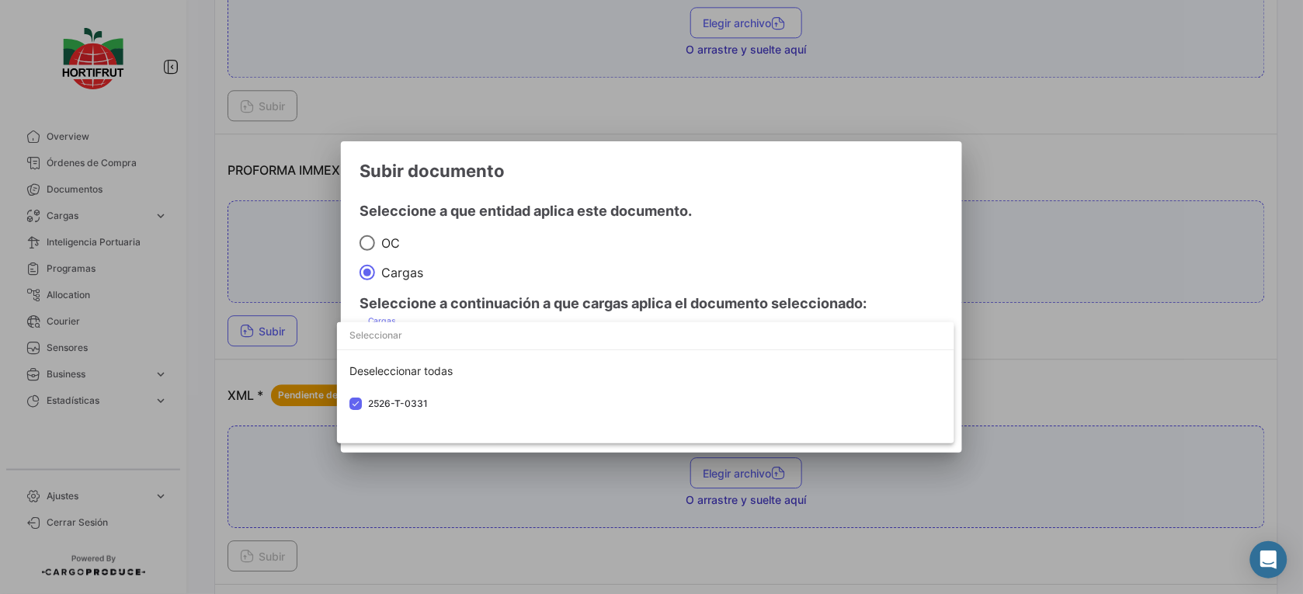
click at [635, 300] on div at bounding box center [651, 297] width 1303 height 594
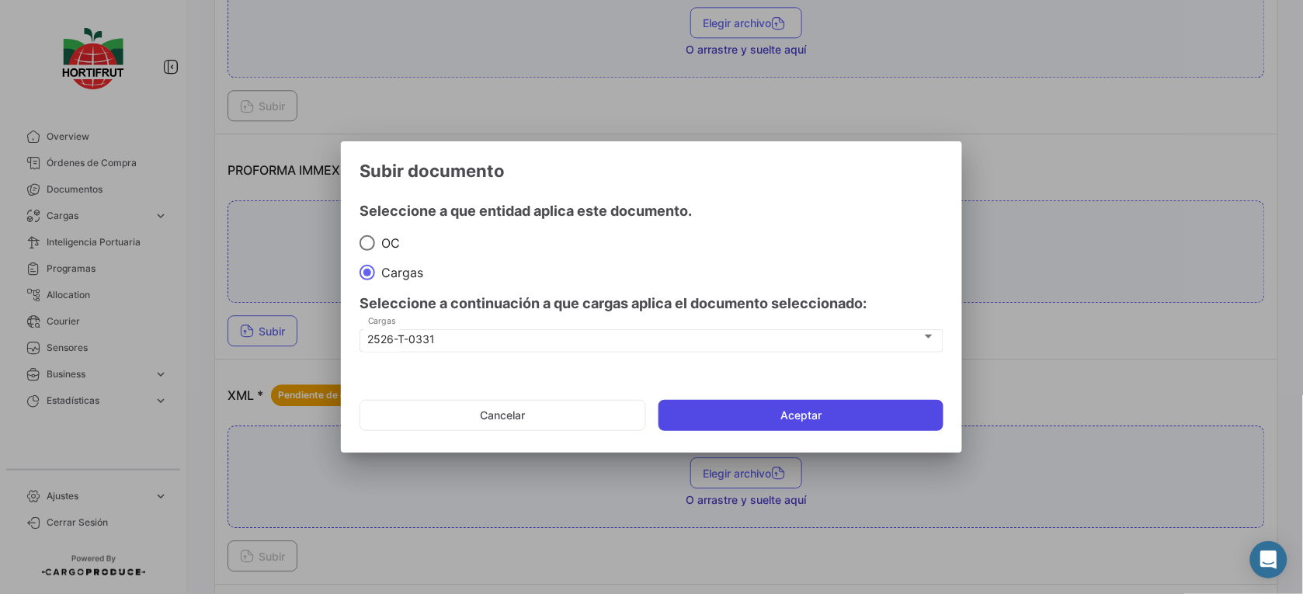
click at [759, 413] on button "Aceptar" at bounding box center [801, 415] width 285 height 31
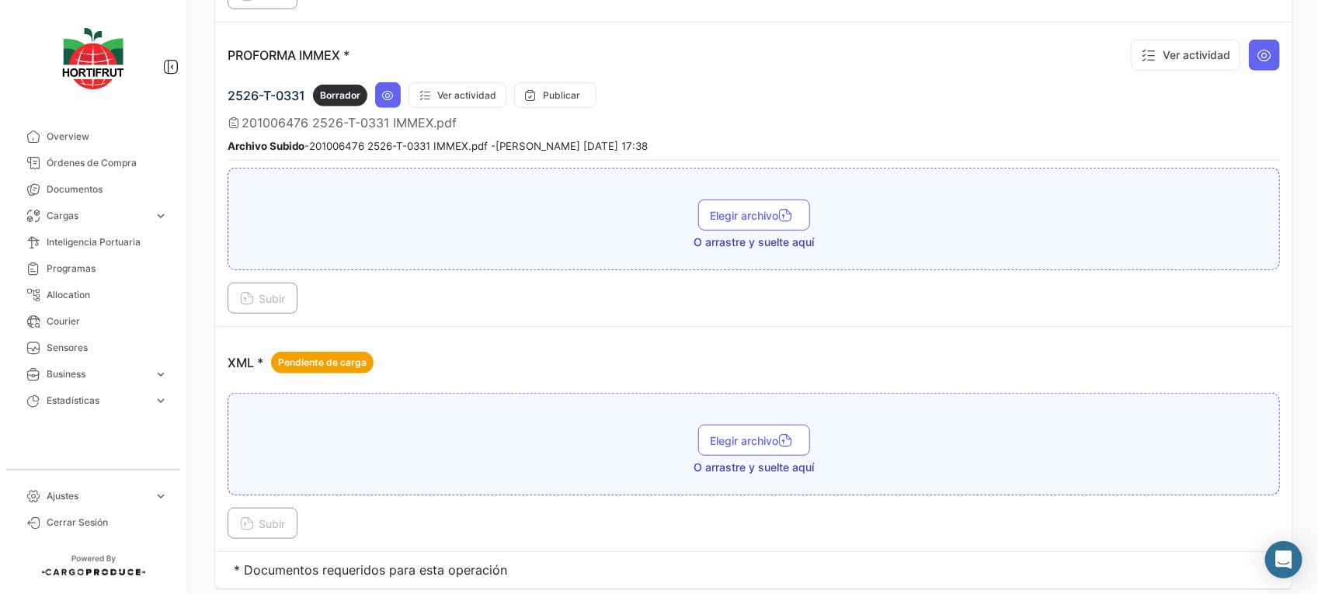
scroll to position [3000, 0]
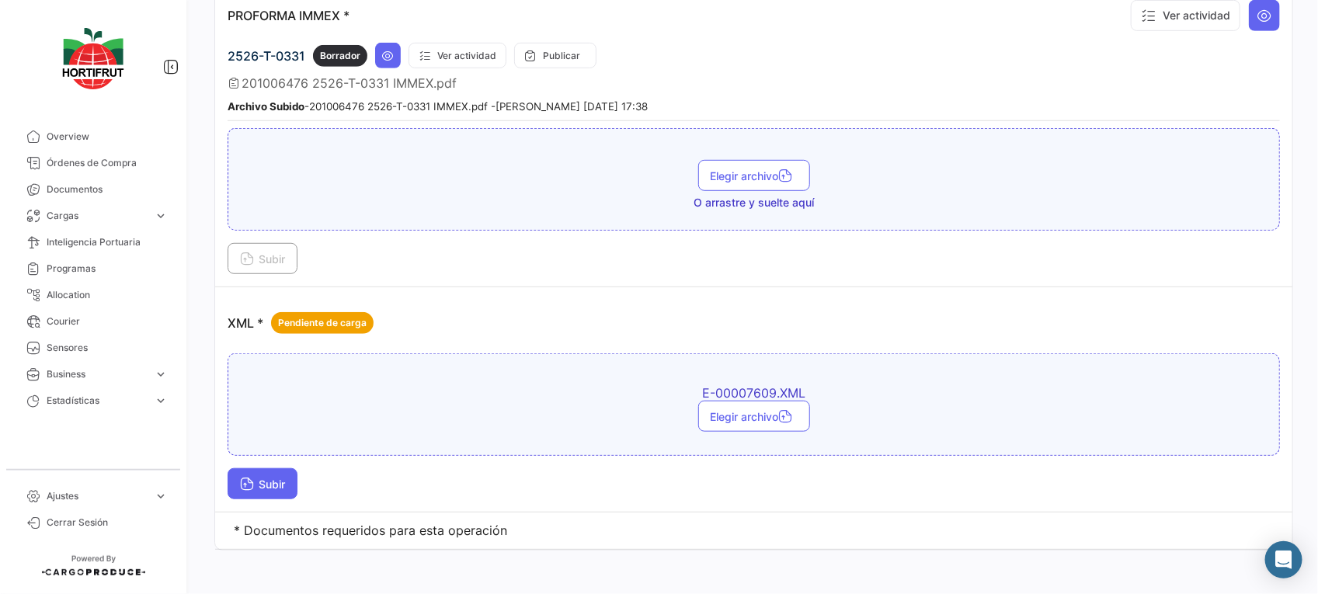
click at [262, 468] on button "Subir" at bounding box center [263, 483] width 70 height 31
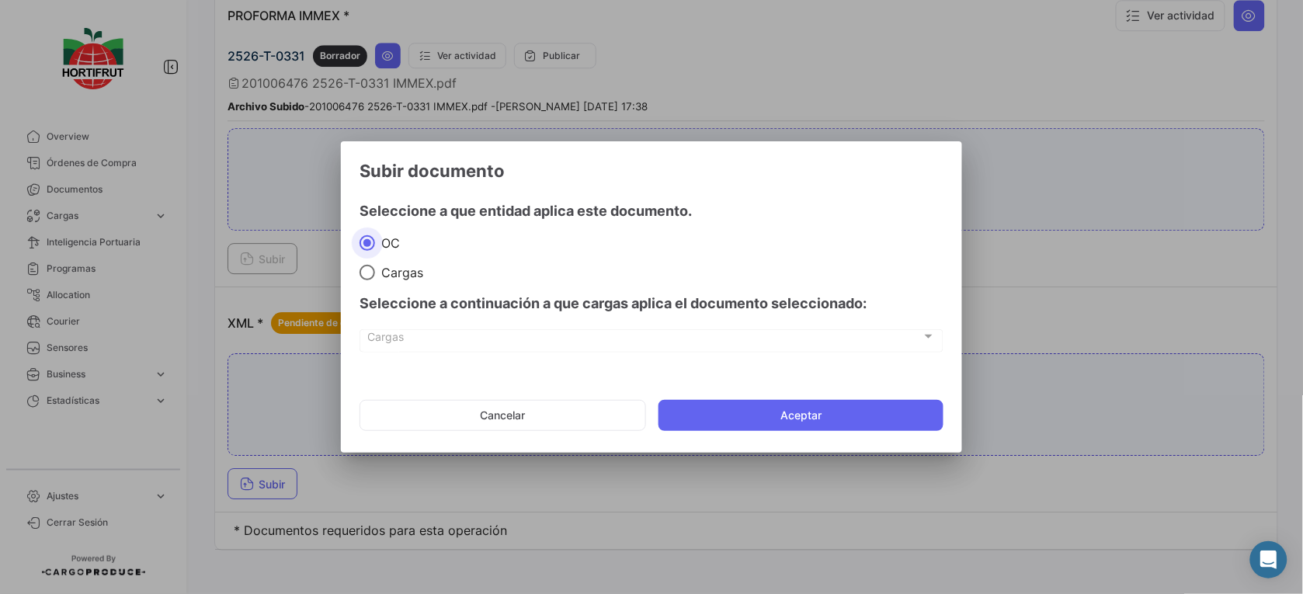
click at [378, 265] on span "Cargas" at bounding box center [399, 273] width 48 height 16
click at [375, 265] on input "Cargas" at bounding box center [368, 273] width 16 height 16
radio input "true"
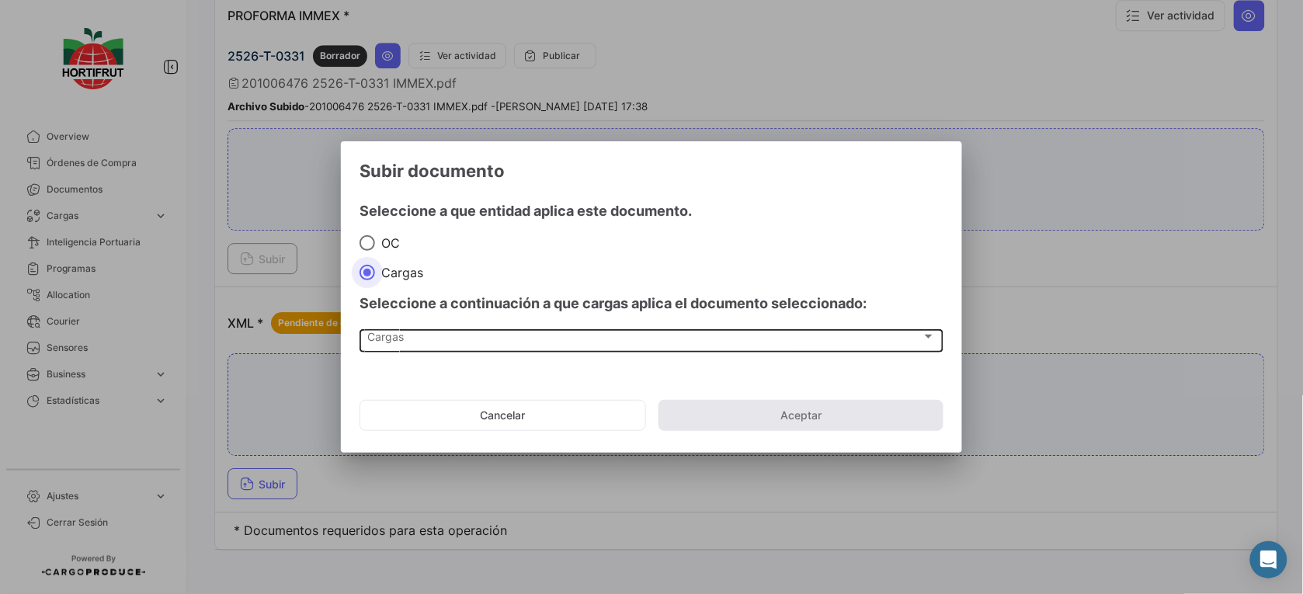
click at [485, 327] on div "Cargas Cargas" at bounding box center [652, 340] width 568 height 26
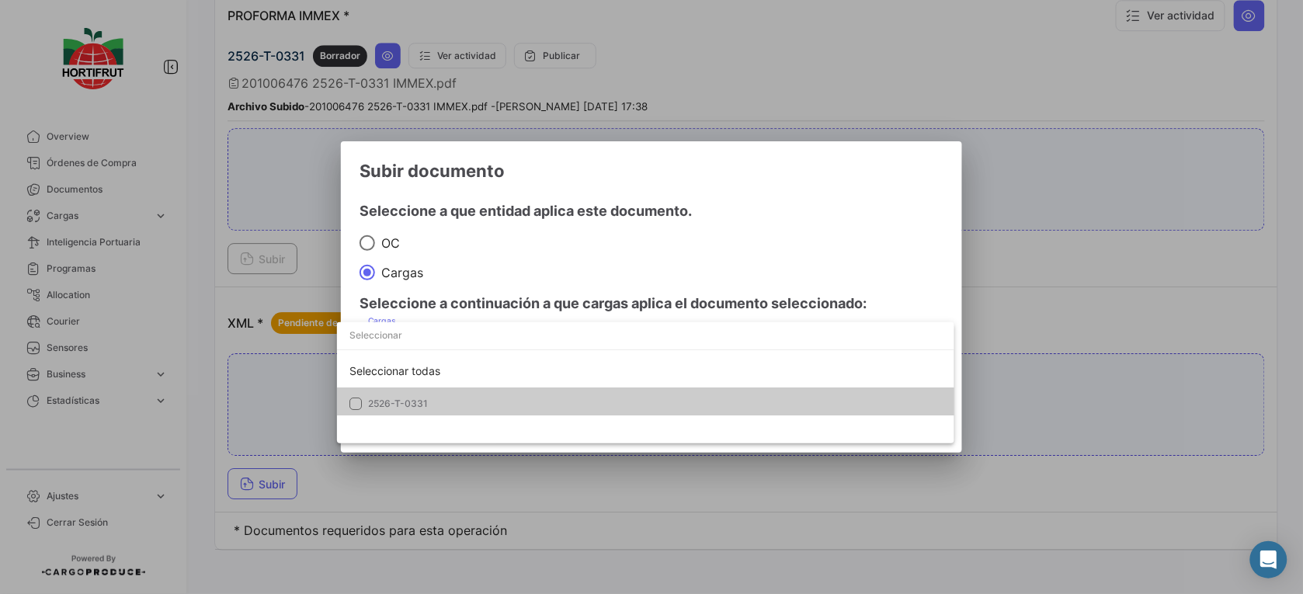
click at [521, 416] on div "Seleccionar todas 2526-T-0331" at bounding box center [645, 382] width 617 height 121
click at [526, 408] on span "2526-T-0331" at bounding box center [476, 404] width 217 height 14
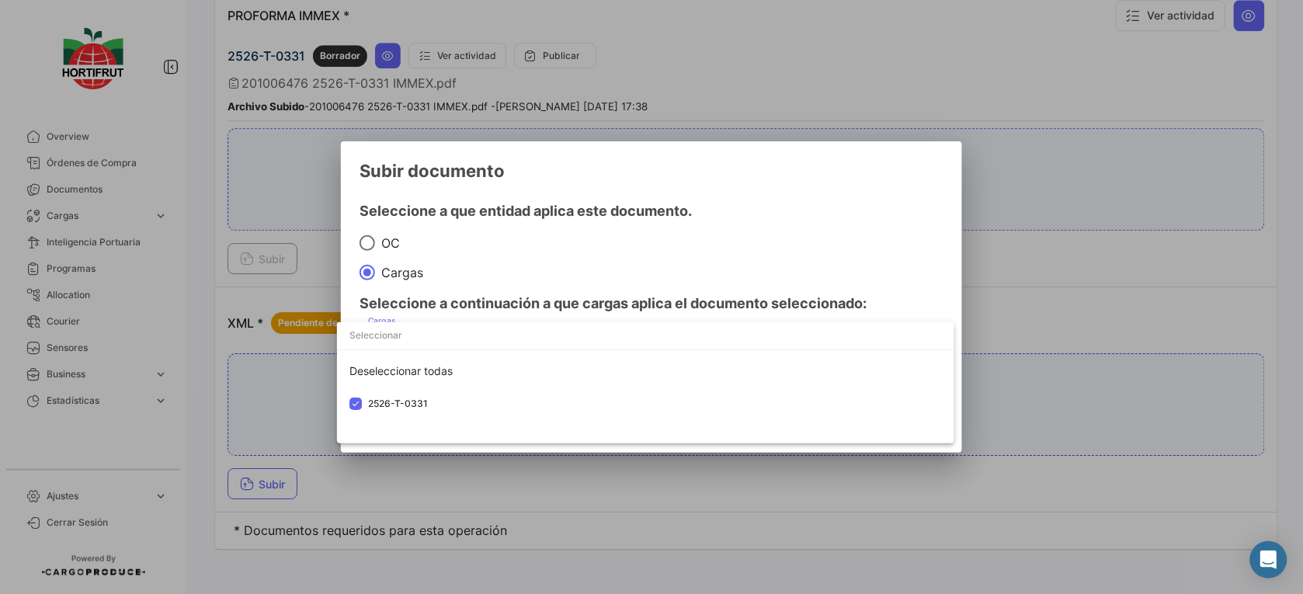
click at [607, 280] on div at bounding box center [651, 297] width 1303 height 594
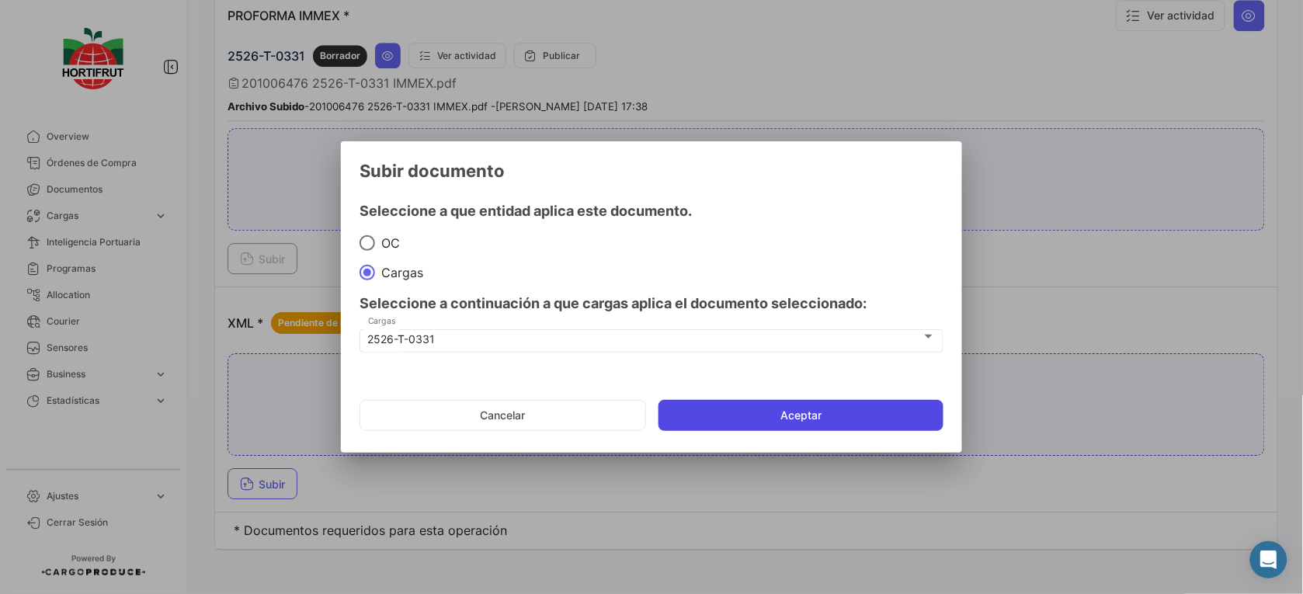
click at [843, 409] on button "Aceptar" at bounding box center [801, 415] width 285 height 31
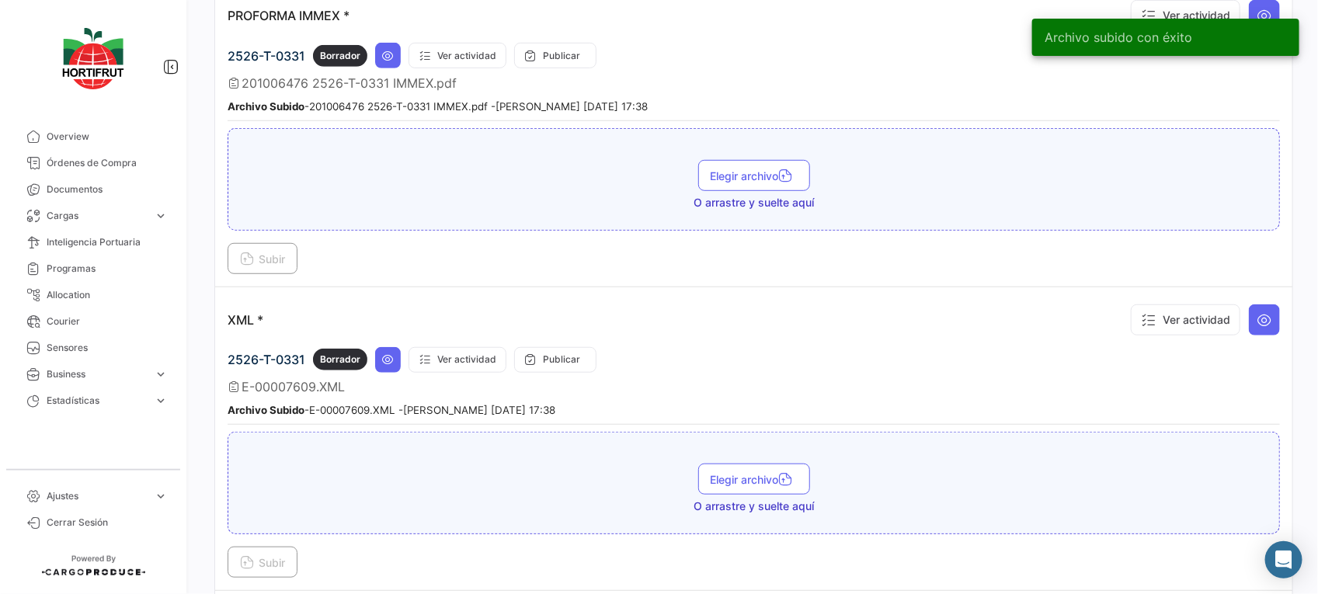
click at [825, 347] on div "2526-T-0331 Borrador Ver actividad Publicar" at bounding box center [754, 360] width 1052 height 26
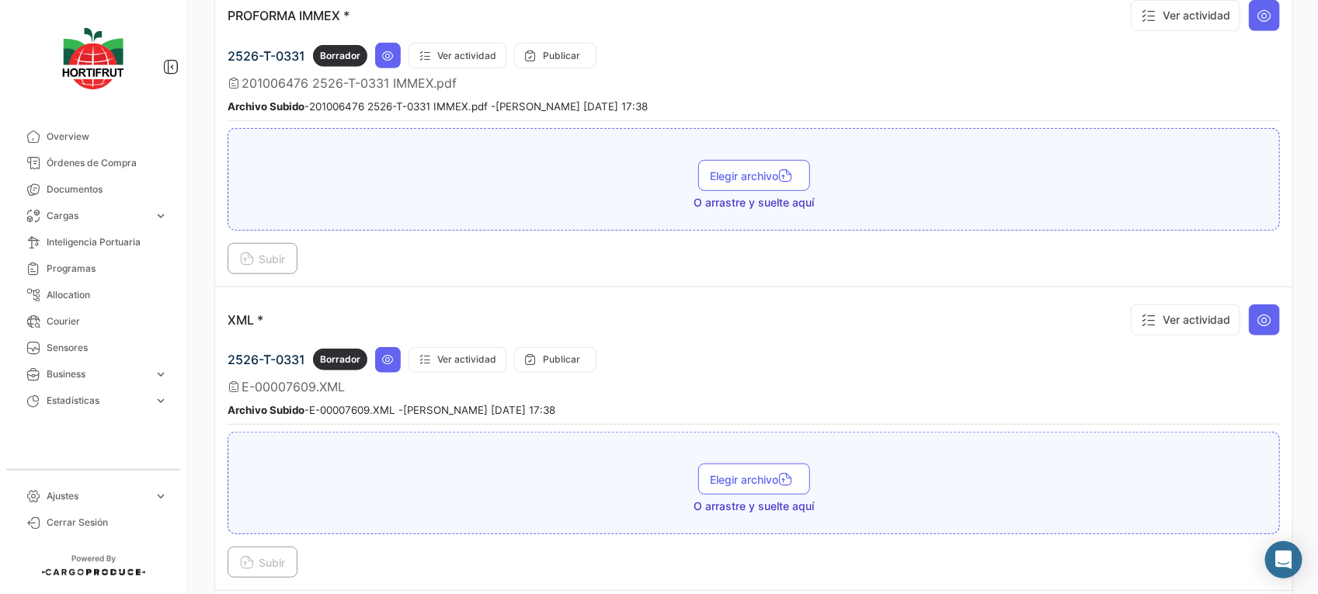
drag, startPoint x: 1307, startPoint y: 497, endPoint x: 1311, endPoint y: 339, distance: 157.7
click at [1317, 256] on html "Overview Órdenes de Compra Documentos Cargas expand_more Cargas Aéreas Cargas M…" at bounding box center [659, 297] width 1318 height 594
click at [1302, 318] on div "¿Qué hay de nuevo? 9+ [PERSON_NAME] PO00000042972 Volver al listado de Órdenes …" at bounding box center [754, 297] width 1129 height 594
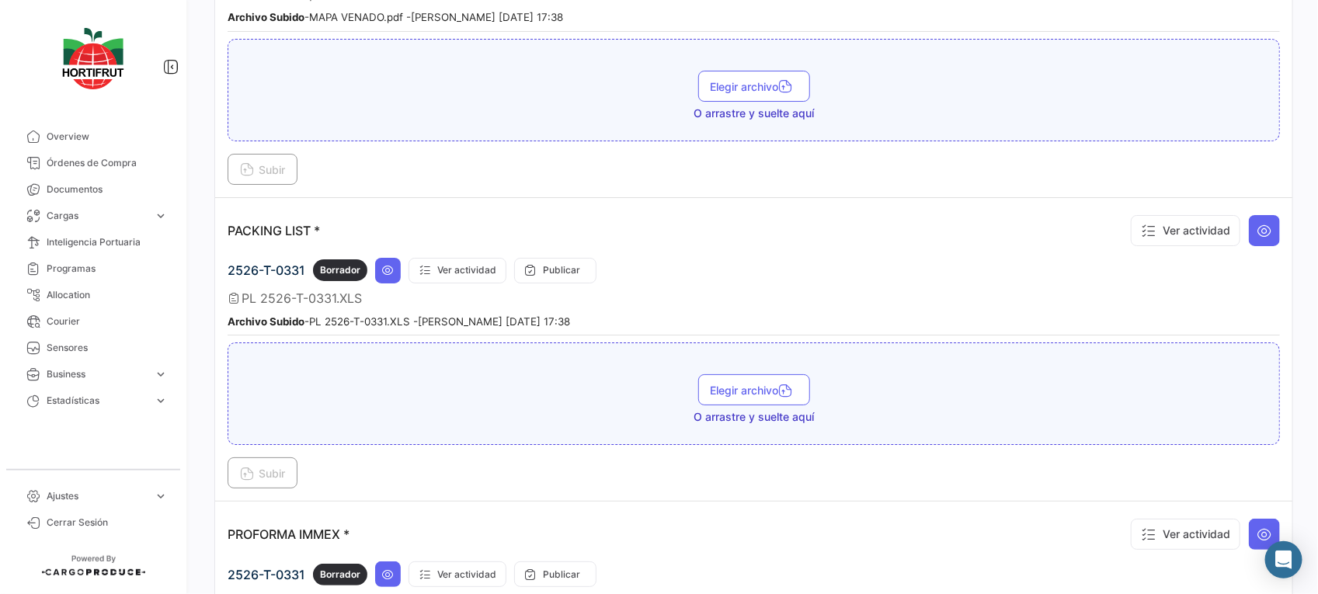
click at [1307, 242] on div "¿Qué hay de nuevo? 9+ [PERSON_NAME] PO00000042972 Volver al listado de Órdenes …" at bounding box center [754, 297] width 1129 height 594
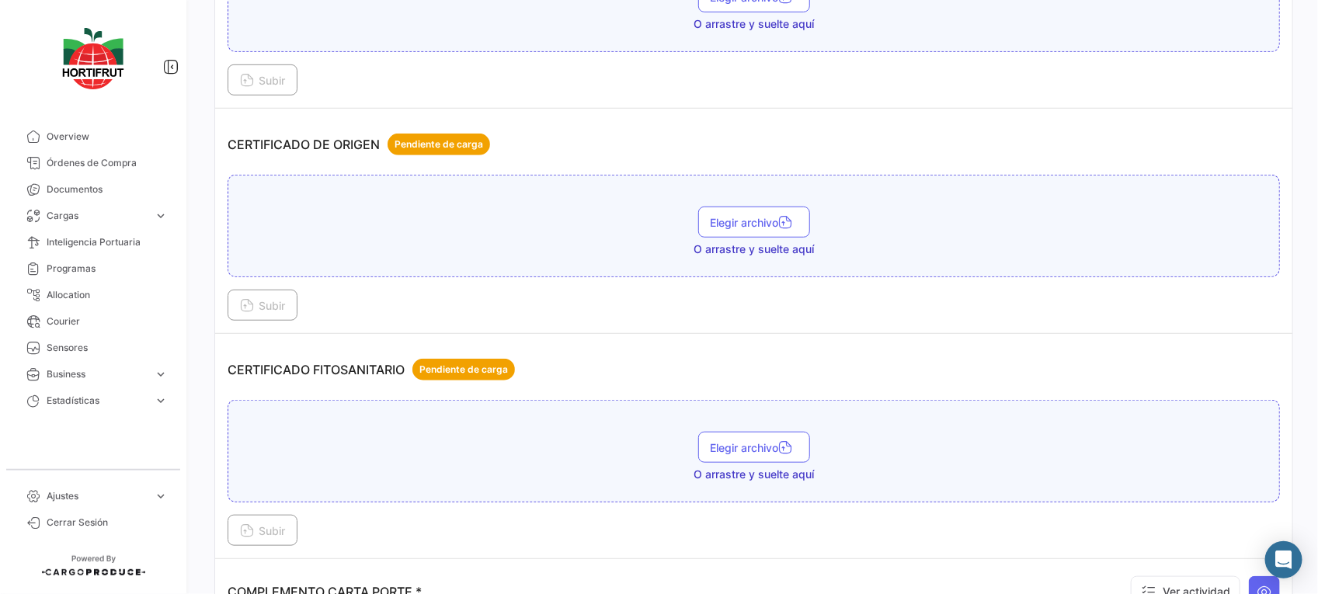
scroll to position [0, 0]
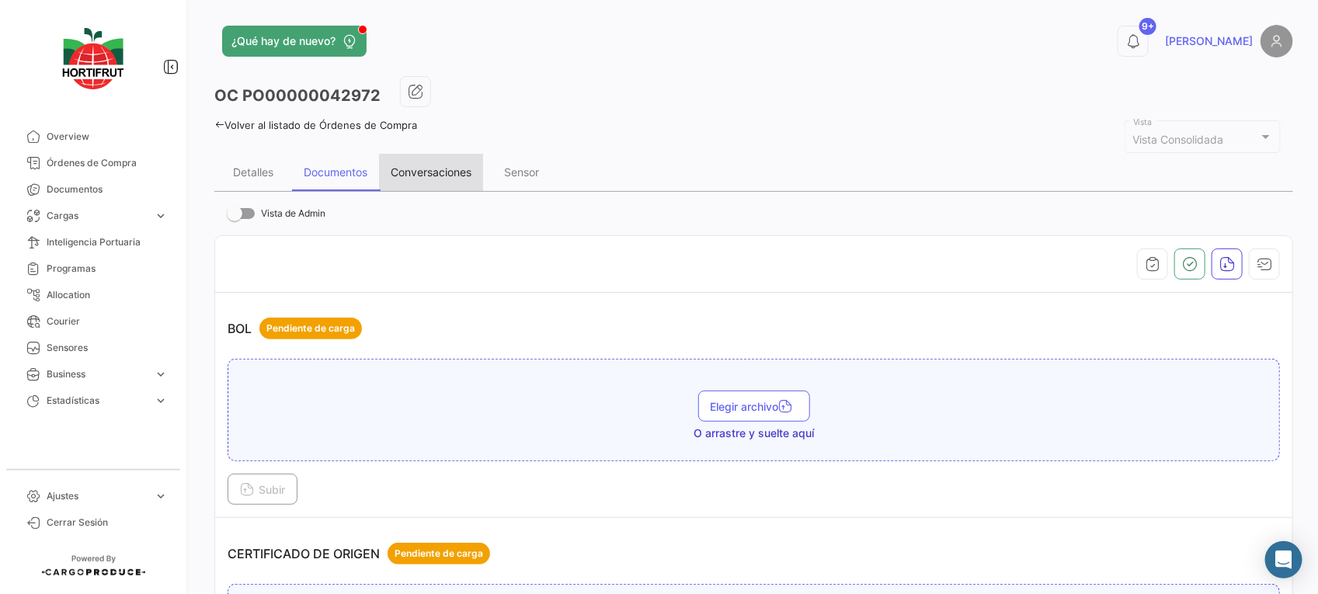
click at [452, 171] on div "Conversaciones" at bounding box center [431, 171] width 81 height 13
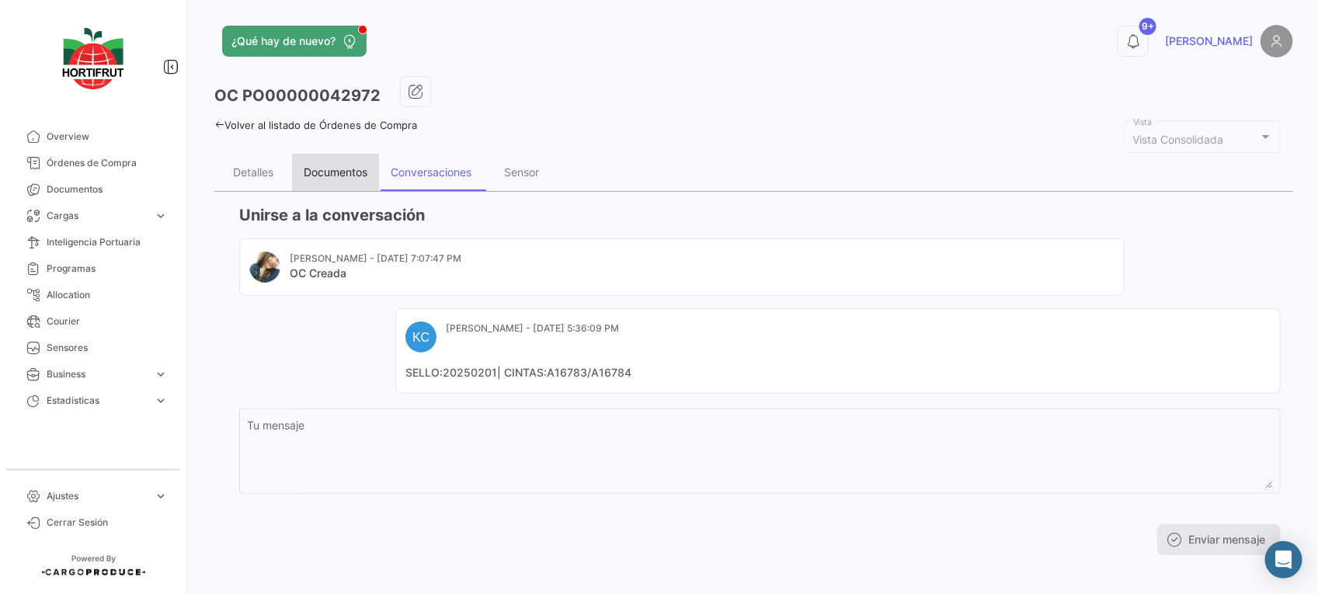
click at [377, 176] on div "Documentos" at bounding box center [335, 172] width 87 height 37
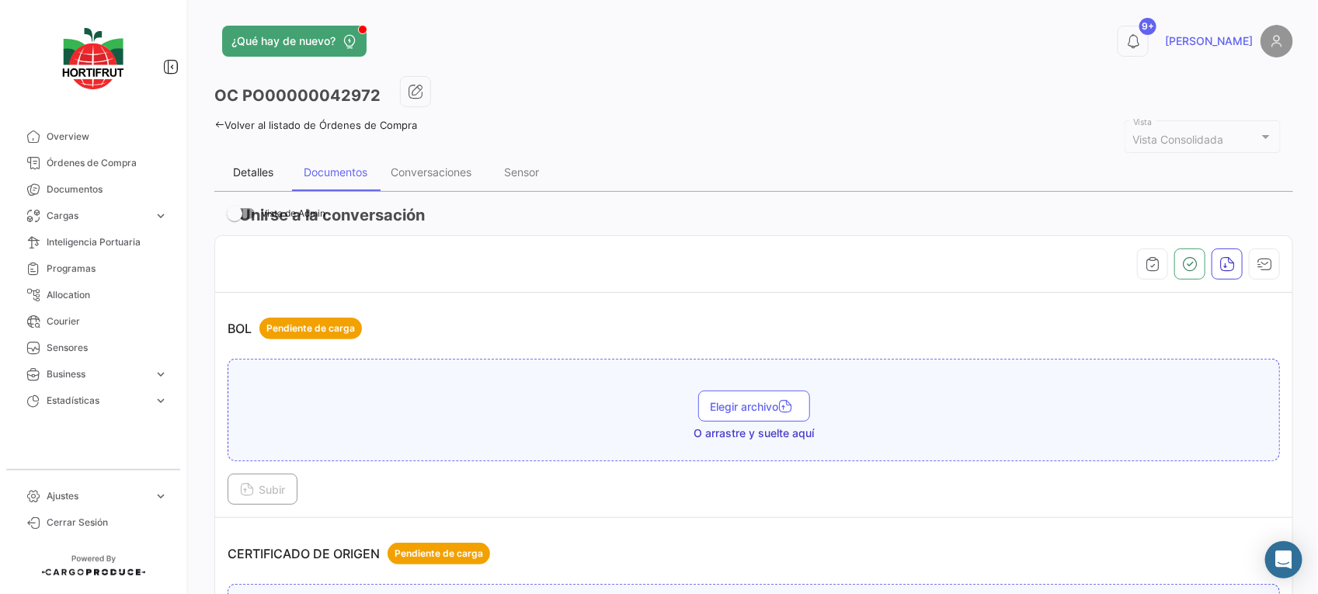
click at [251, 179] on div "Detalles" at bounding box center [253, 172] width 78 height 37
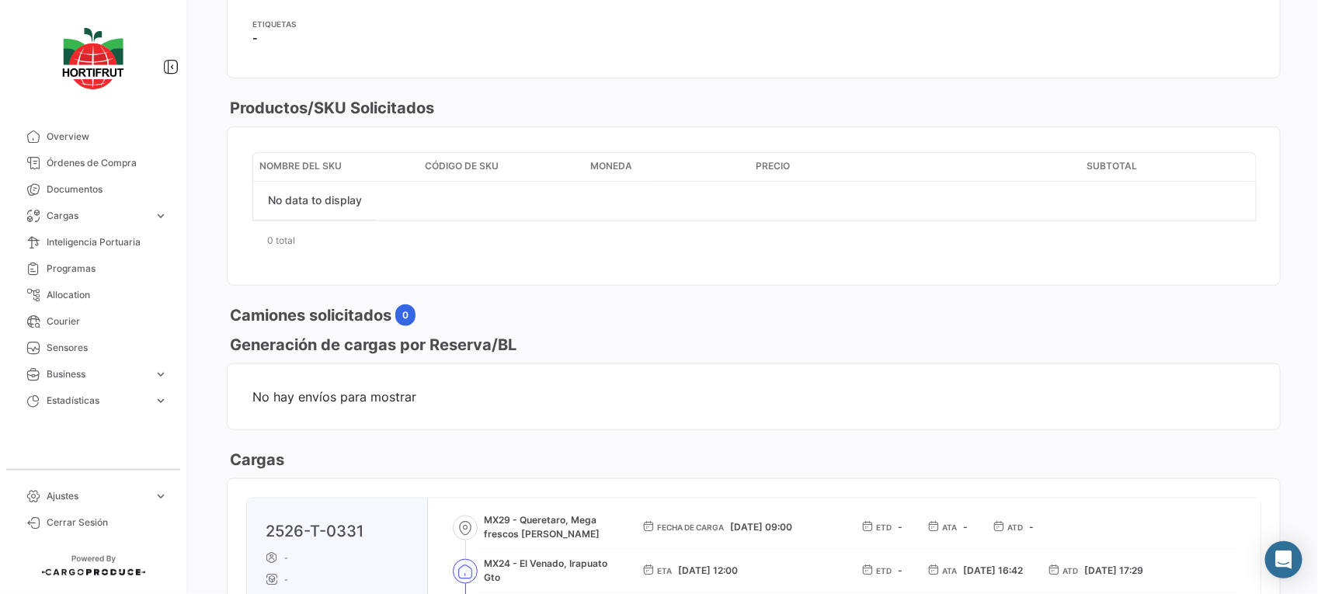
scroll to position [687, 0]
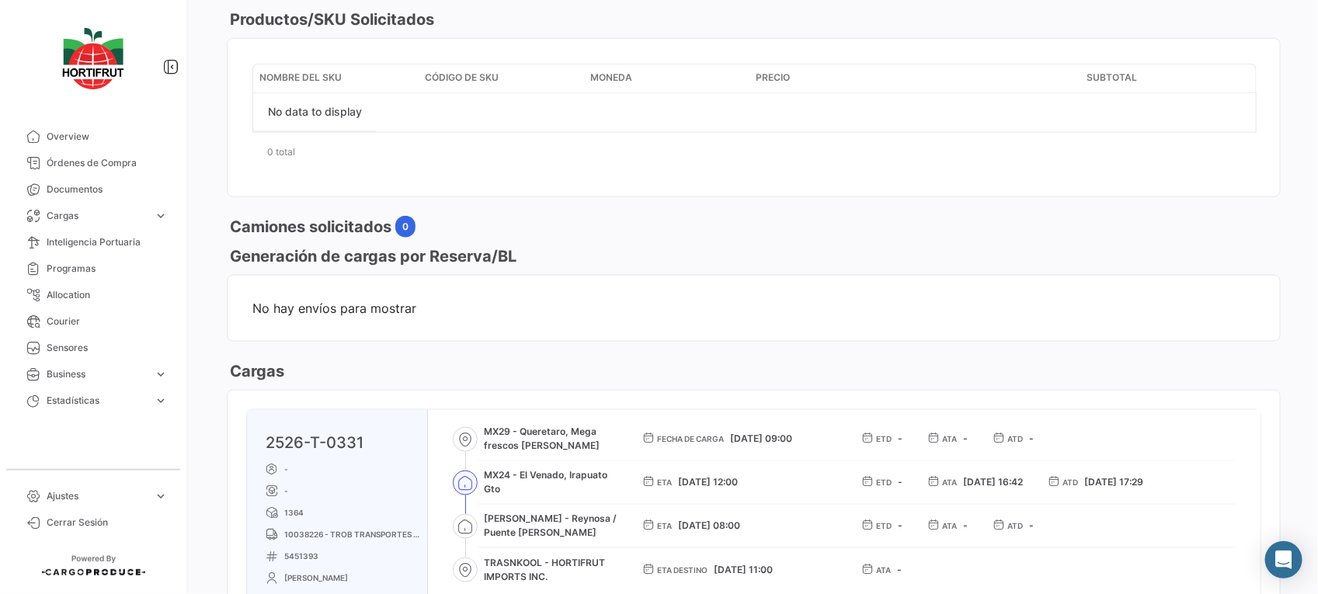
drag, startPoint x: 367, startPoint y: 445, endPoint x: 265, endPoint y: 452, distance: 102.8
click at [266, 452] on h3 "2526-T-0331" at bounding box center [343, 443] width 155 height 22
copy link "2526-T-0331"
click at [133, 169] on span "Órdenes de Compra" at bounding box center [107, 163] width 121 height 14
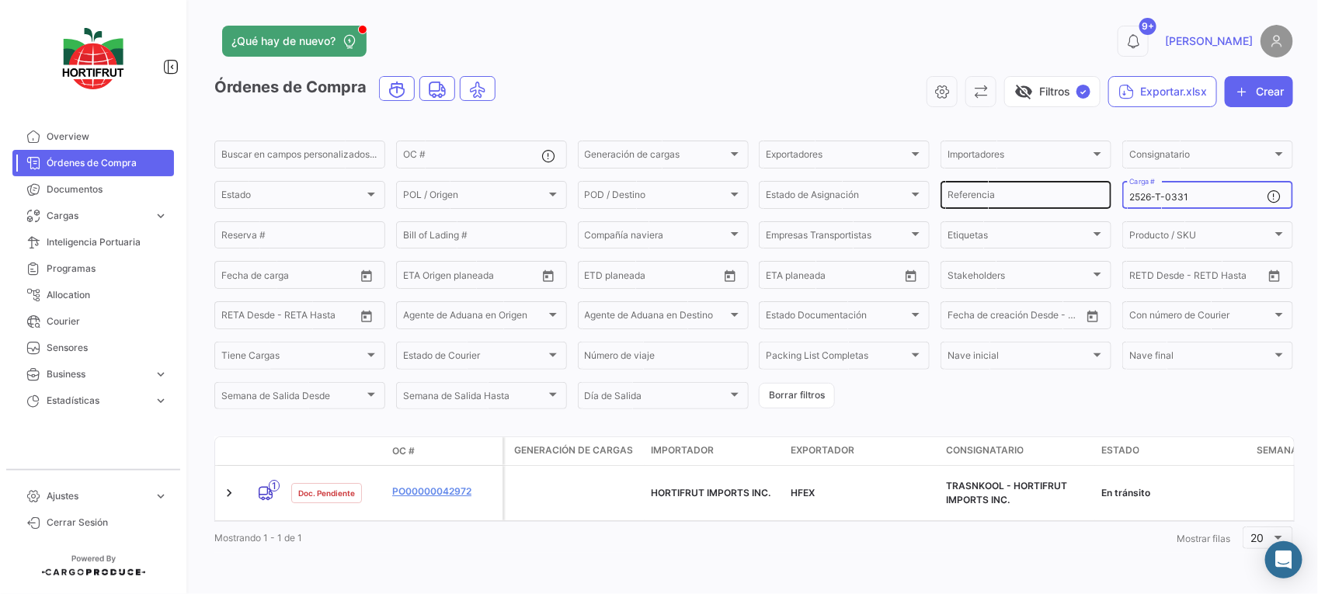
drag, startPoint x: 1192, startPoint y: 197, endPoint x: 1059, endPoint y: 186, distance: 134.0
click at [0, 0] on div "Buscar en campos personalizados... OC # Generación de cargas Generación de carg…" at bounding box center [0, 0] width 0 height 0
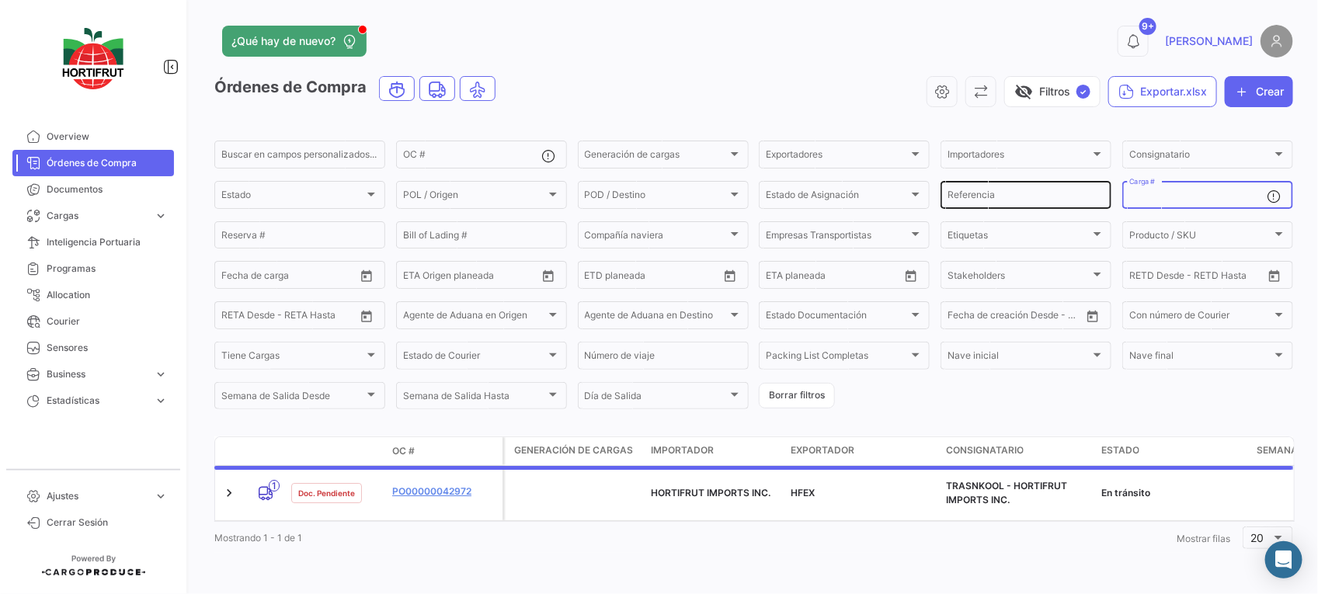
paste input "2526-T-0323"
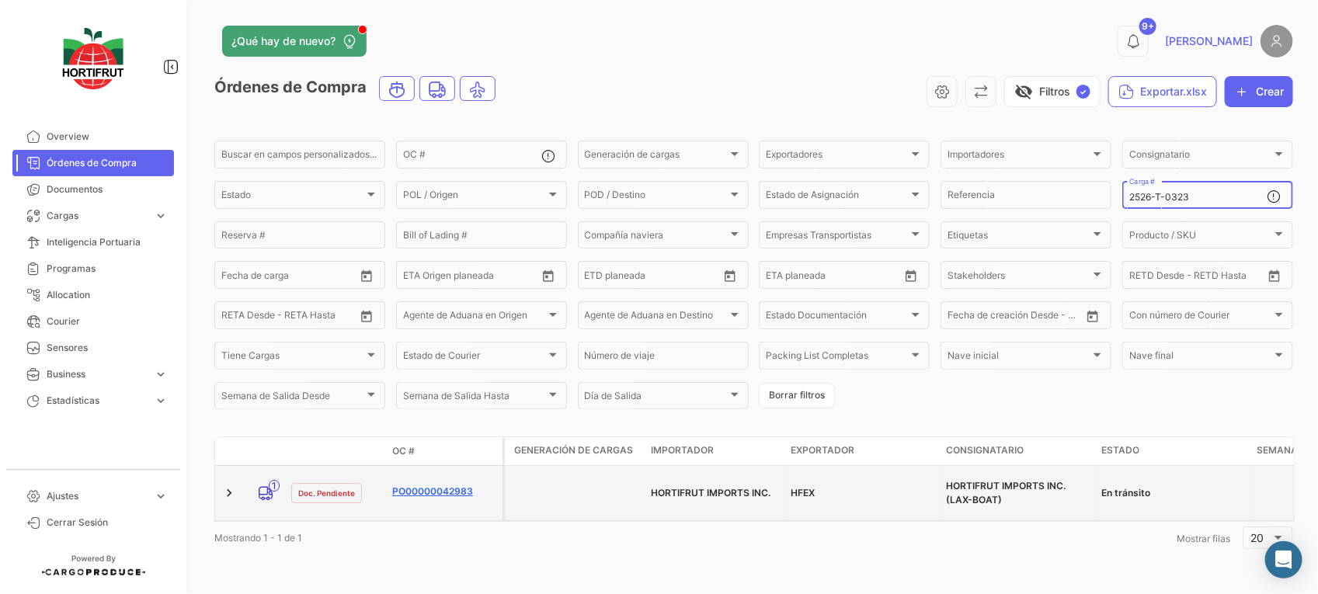
type input "2526-T-0323"
click at [430, 486] on link "PO00000042983" at bounding box center [444, 492] width 104 height 14
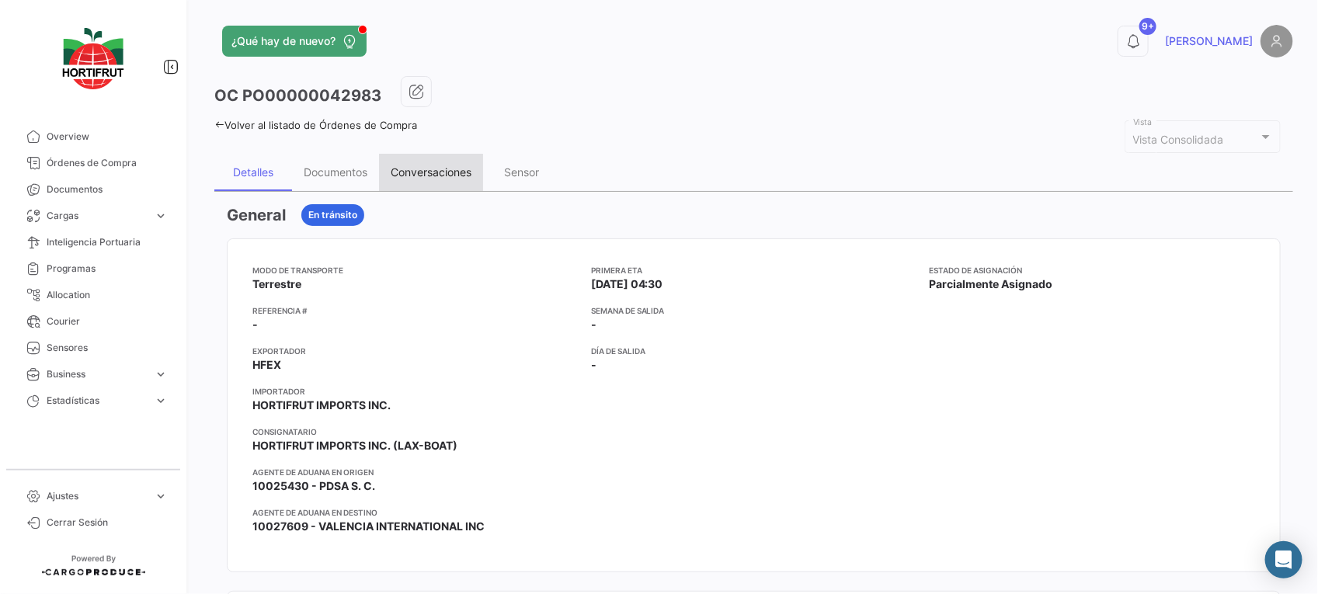
click at [466, 165] on div "Conversaciones" at bounding box center [431, 171] width 81 height 13
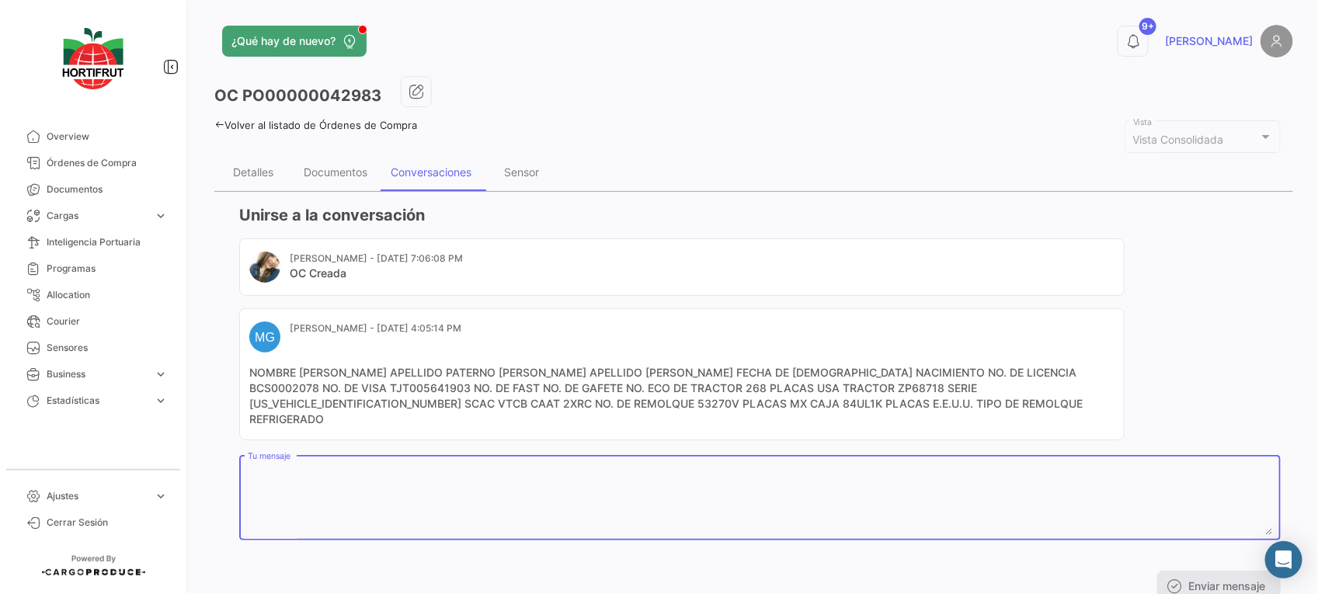
click at [701, 467] on textarea "Tu mensaje" at bounding box center [760, 501] width 1025 height 68
paste textarea "2025879"
paste textarea "A16484"
type textarea "SELLO:2025879| CINTAS:A16484/A16485"
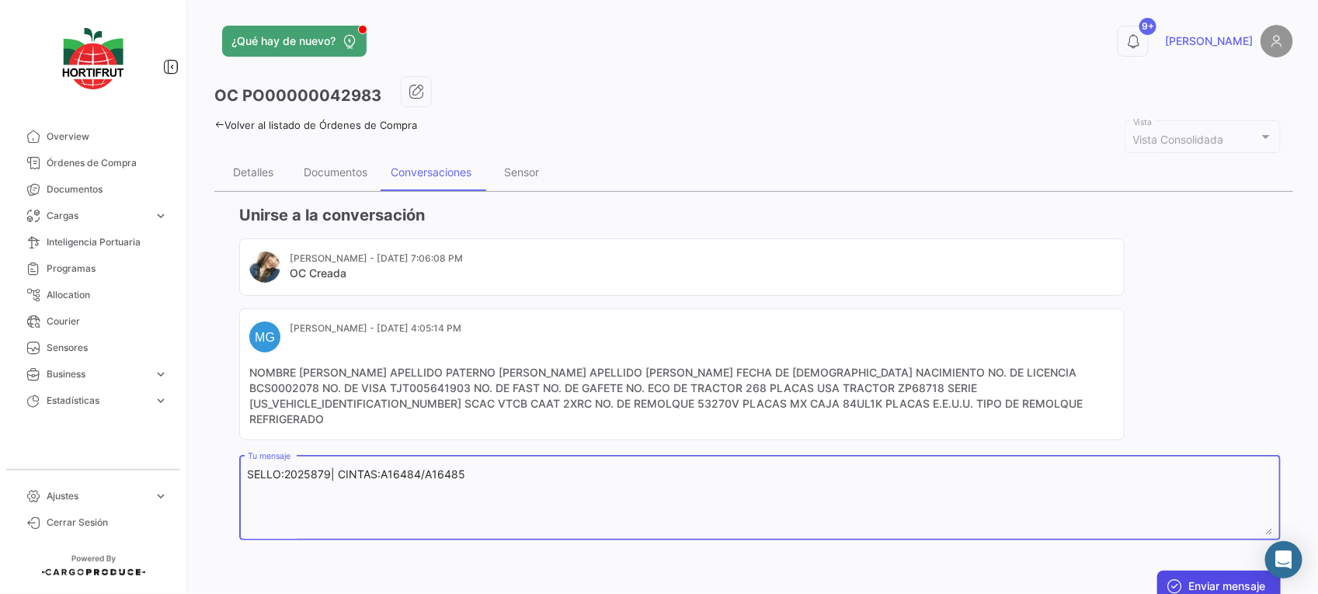
click at [1188, 571] on button "Enviar mensaje" at bounding box center [1218, 586] width 123 height 31
click at [355, 176] on div "Documentos" at bounding box center [336, 171] width 64 height 13
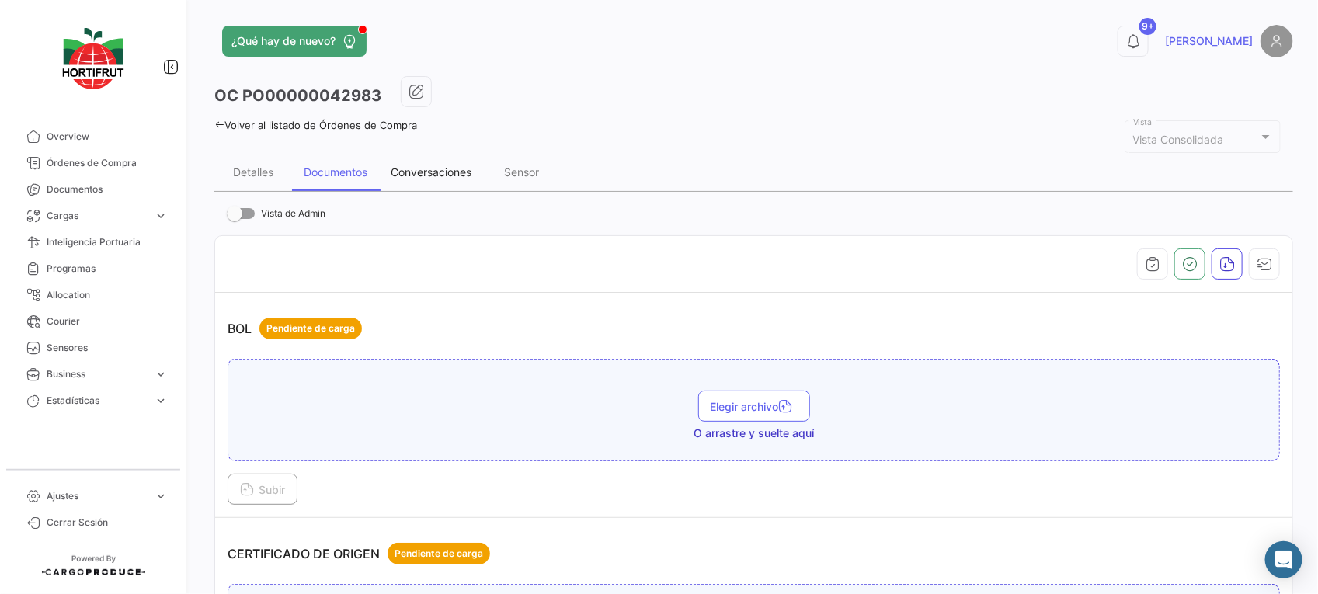
click at [429, 173] on div "Conversaciones" at bounding box center [431, 171] width 81 height 13
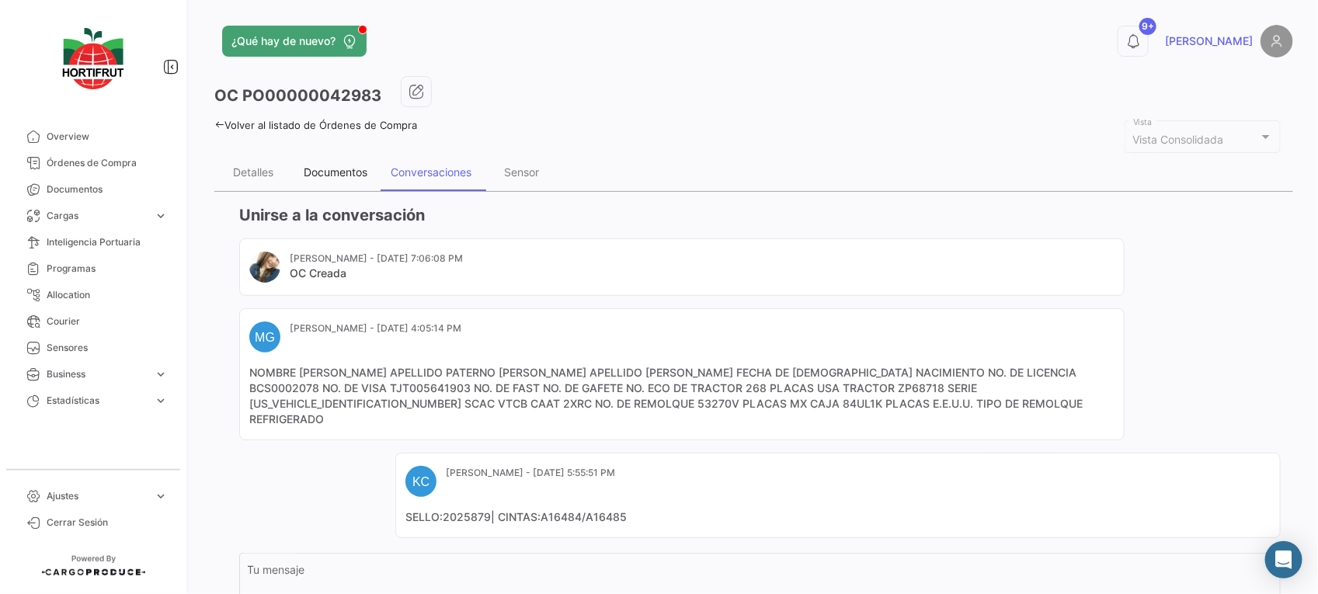
click at [309, 160] on div "Documentos" at bounding box center [335, 172] width 87 height 37
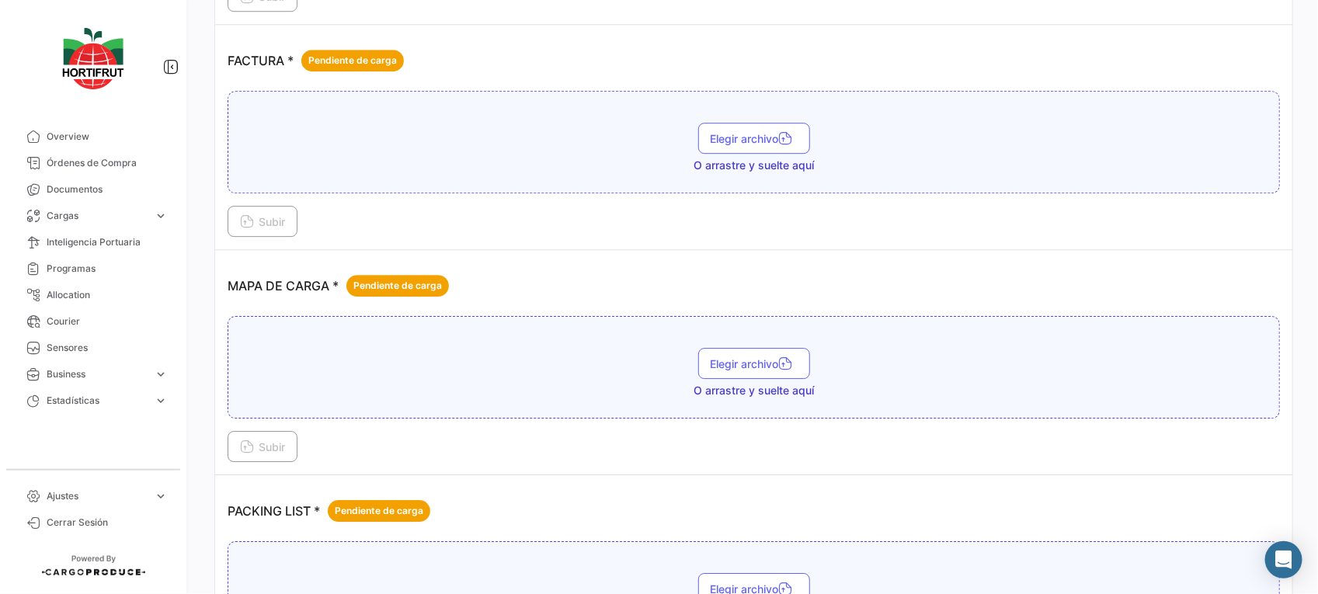
scroll to position [2052, 0]
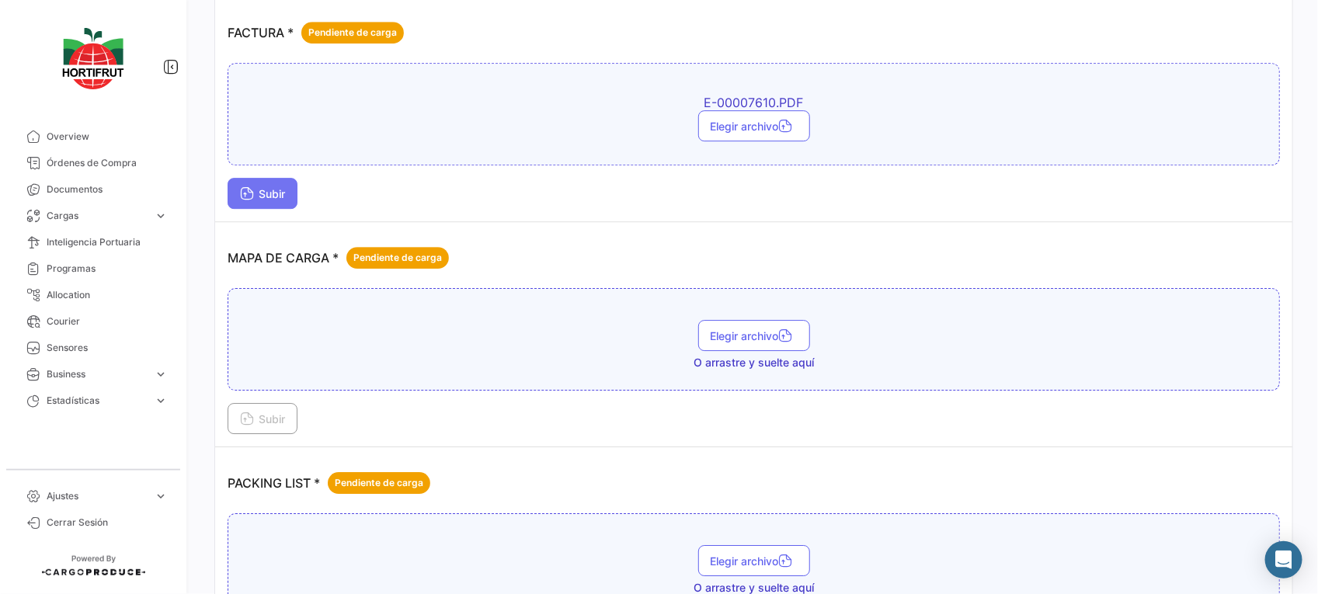
click at [261, 200] on span "Subir" at bounding box center [262, 193] width 45 height 13
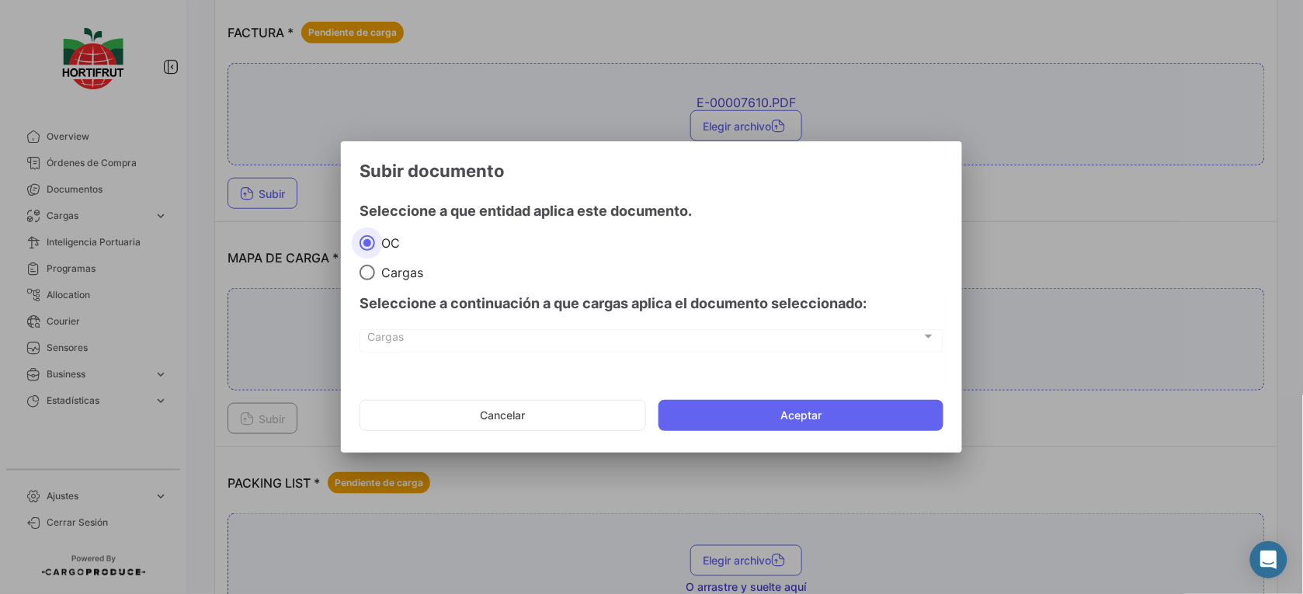
click at [386, 273] on span "Cargas" at bounding box center [399, 273] width 48 height 16
click at [375, 273] on input "Cargas" at bounding box center [368, 273] width 16 height 16
radio input "true"
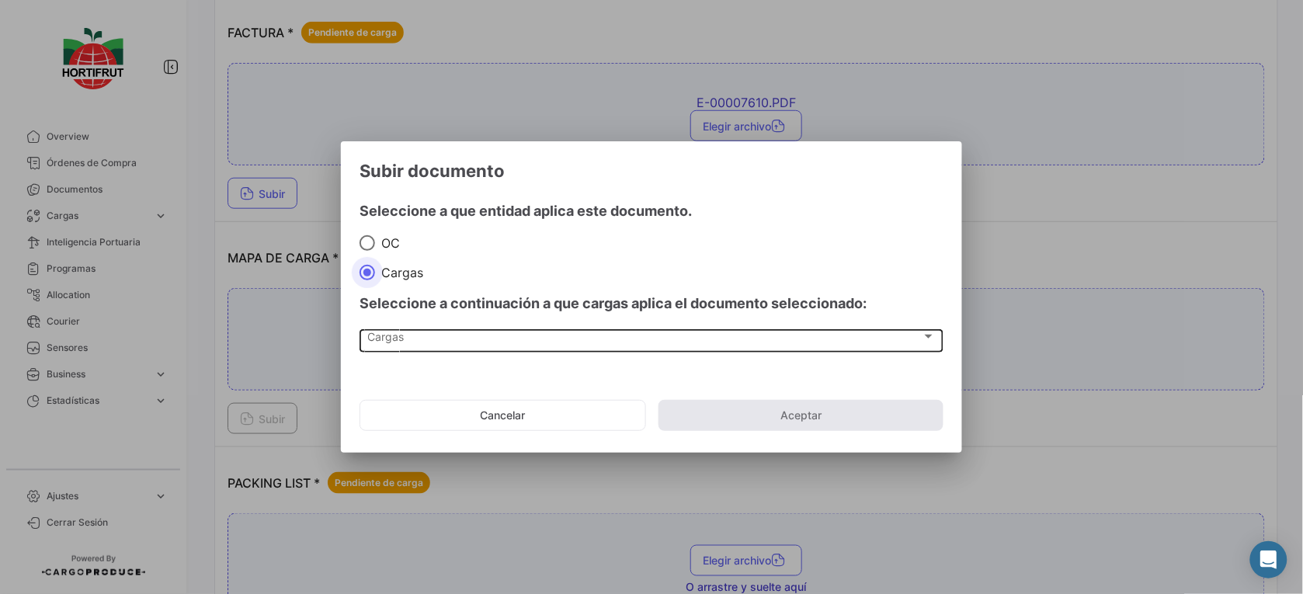
click at [447, 339] on div "Cargas" at bounding box center [645, 339] width 554 height 13
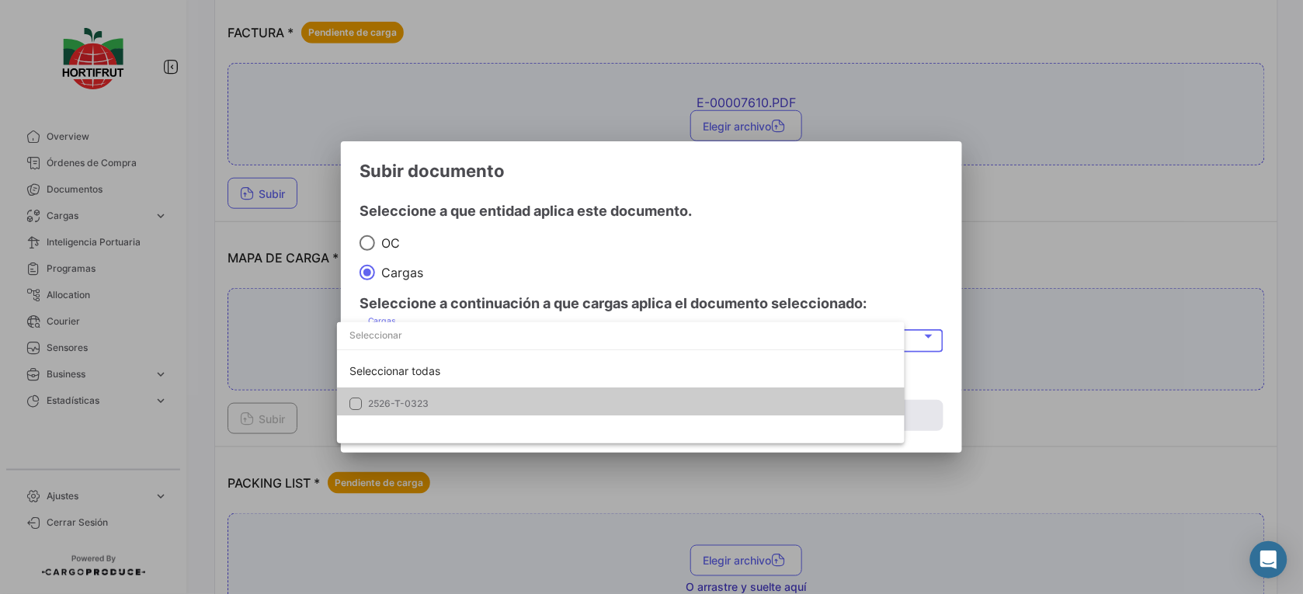
click at [491, 387] on div "Seleccionar todas 2526-T-0323" at bounding box center [621, 387] width 568 height 65
drag, startPoint x: 492, startPoint y: 387, endPoint x: 592, endPoint y: 272, distance: 152.5
click at [592, 272] on div at bounding box center [651, 297] width 1303 height 594
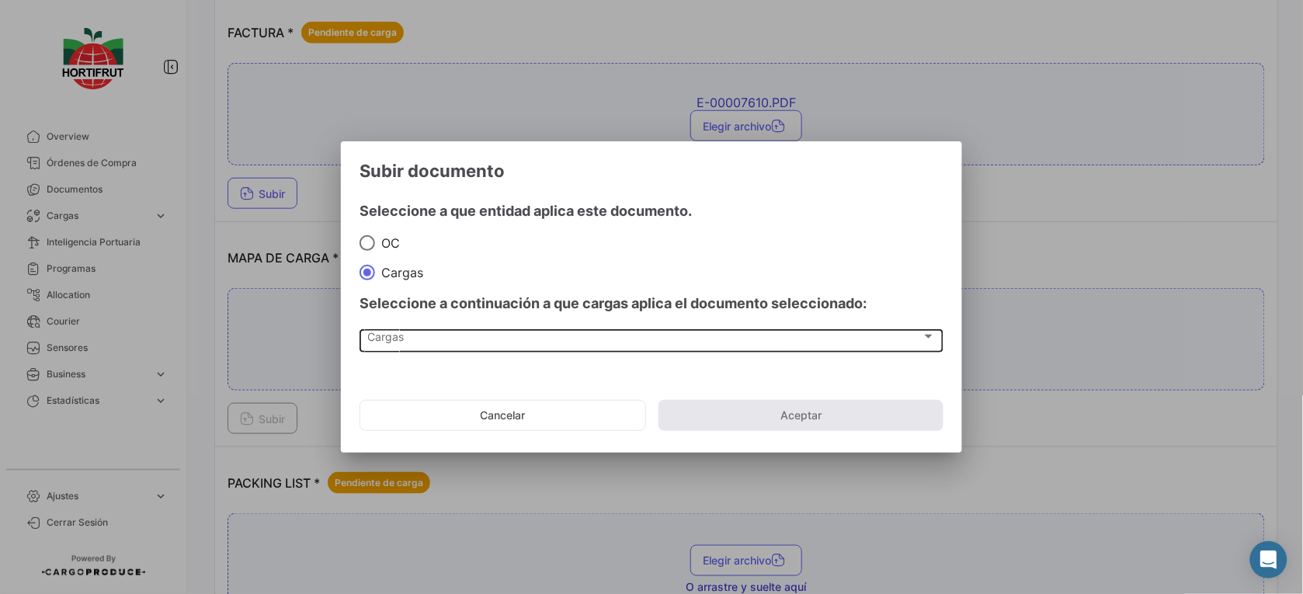
click at [664, 351] on div "Cargas Cargas" at bounding box center [652, 348] width 584 height 39
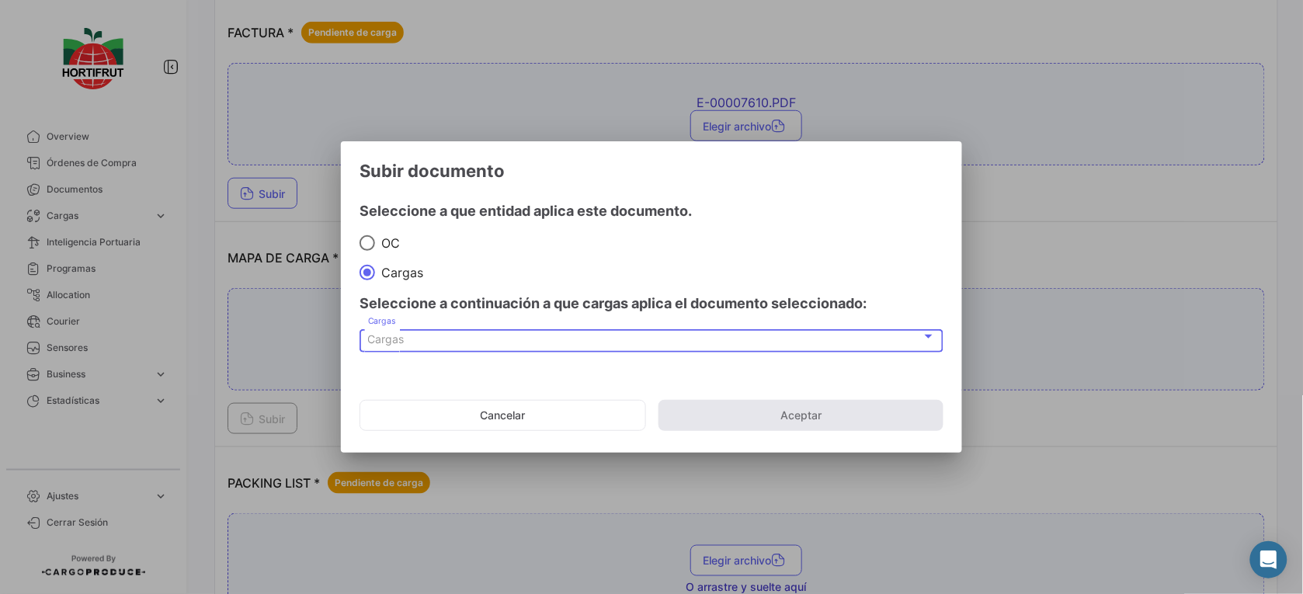
drag, startPoint x: 664, startPoint y: 350, endPoint x: 630, endPoint y: 343, distance: 35.0
click at [630, 343] on div "Cargas" at bounding box center [645, 339] width 554 height 13
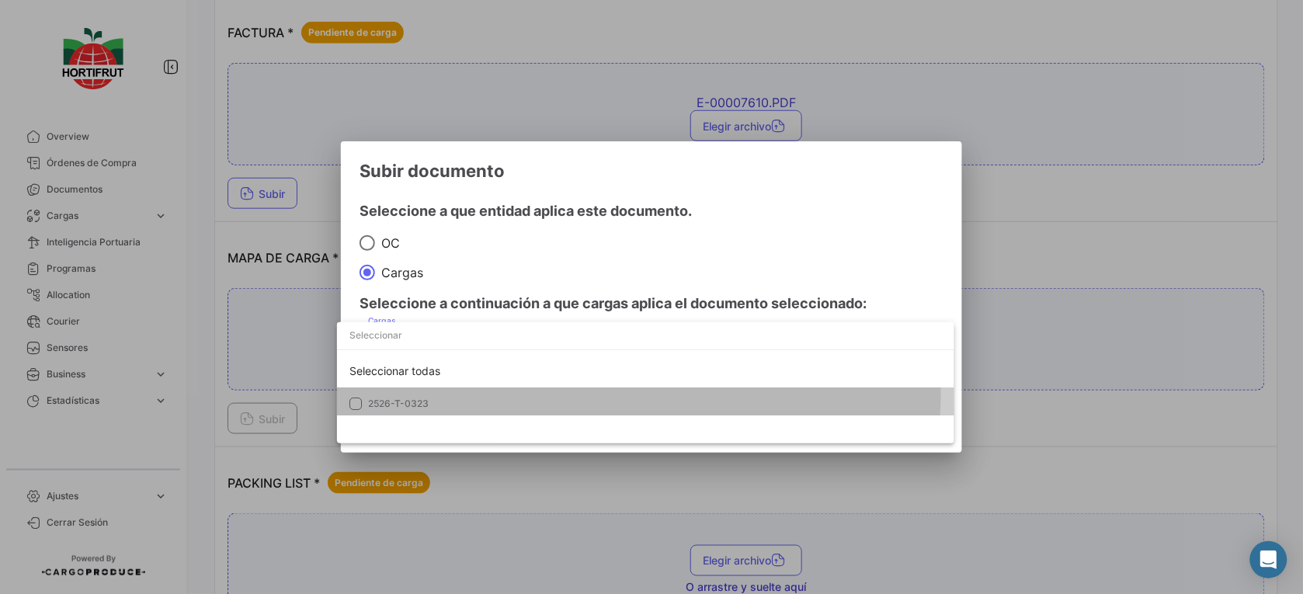
click at [622, 396] on mat-option "2526-T-0323" at bounding box center [645, 404] width 617 height 33
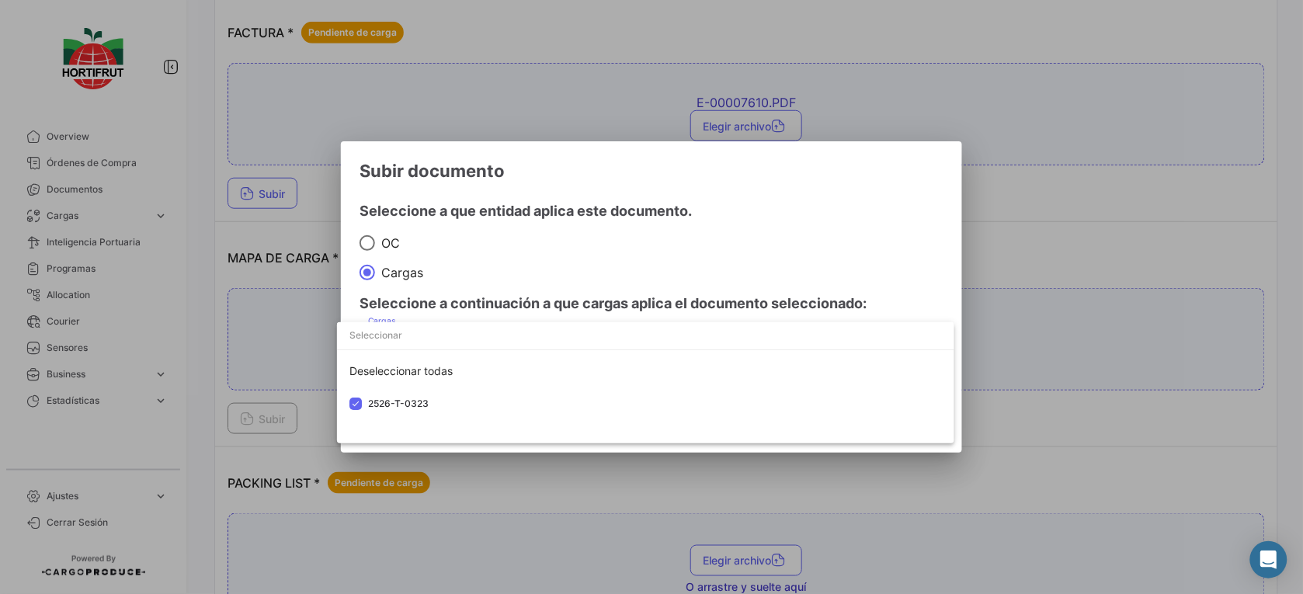
click at [695, 286] on div at bounding box center [651, 297] width 1303 height 594
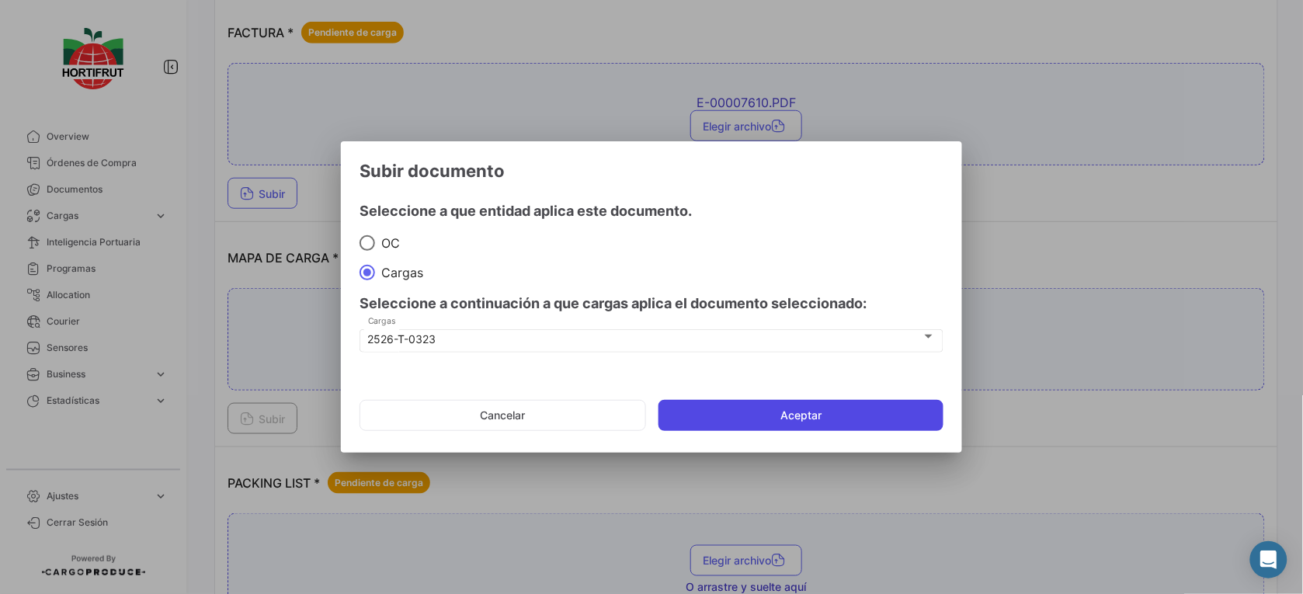
click at [796, 416] on button "Aceptar" at bounding box center [801, 415] width 285 height 31
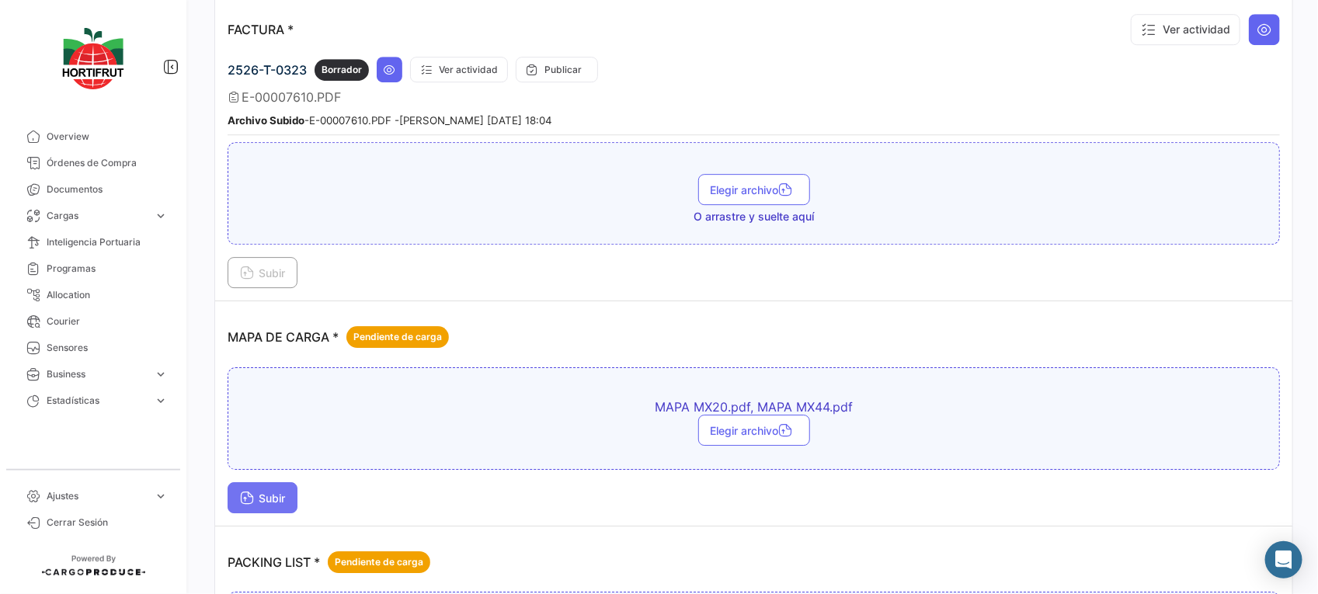
click at [254, 503] on span "Subir" at bounding box center [262, 498] width 45 height 13
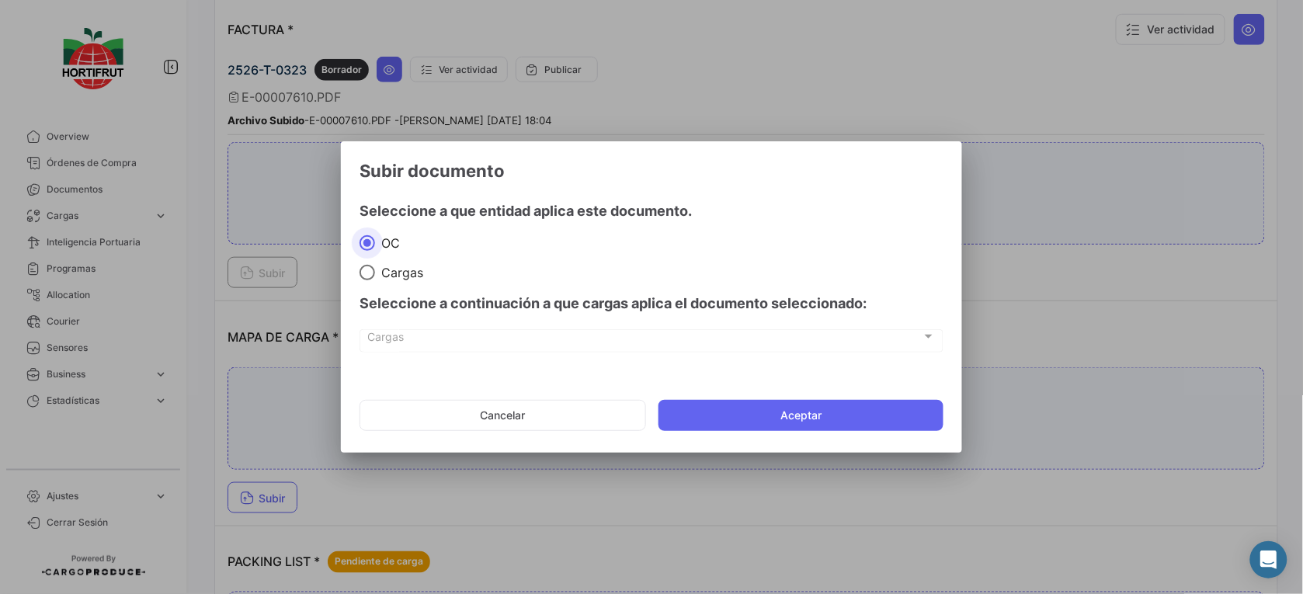
click at [385, 261] on mat-radio-group "OC Cargas" at bounding box center [652, 258] width 584 height 46
click at [366, 270] on span at bounding box center [368, 273] width 16 height 16
click at [366, 270] on input "Cargas" at bounding box center [368, 273] width 16 height 16
radio input "true"
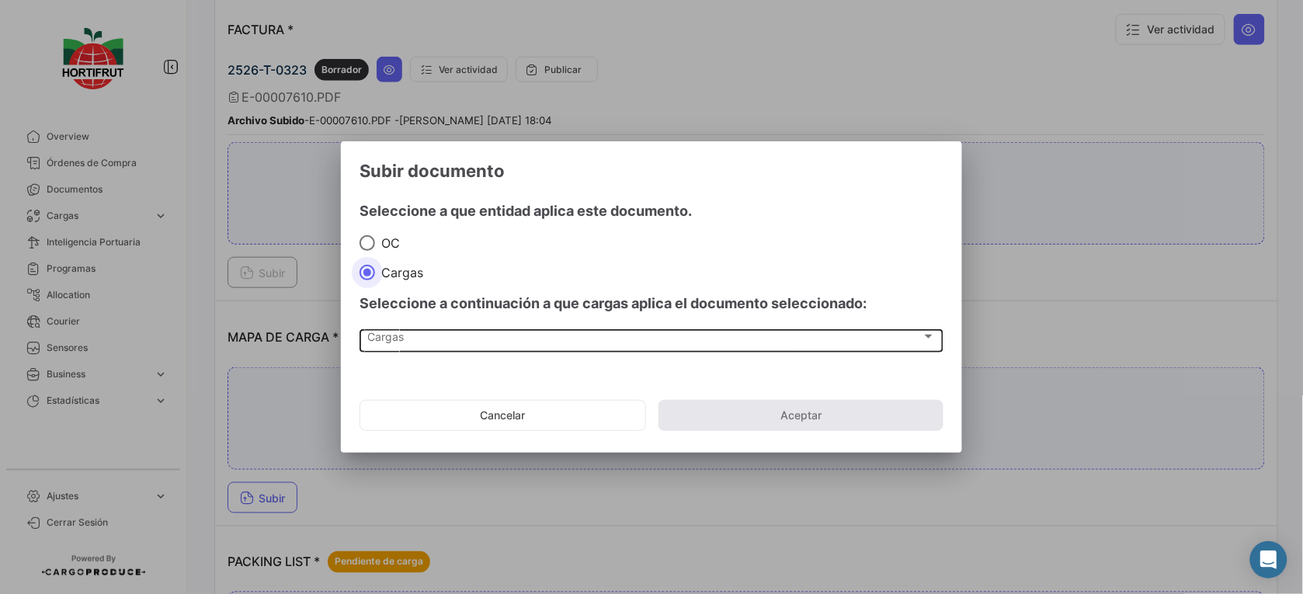
click at [426, 343] on div "Cargas" at bounding box center [645, 339] width 554 height 13
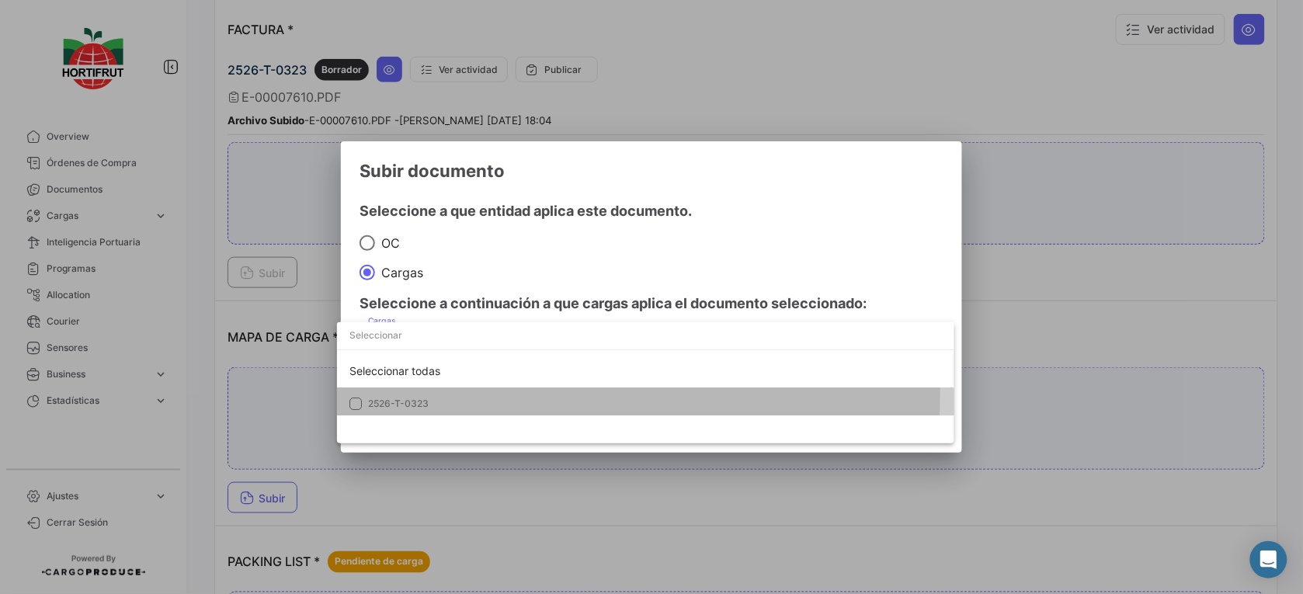
click at [448, 391] on mat-option "2526-T-0323" at bounding box center [645, 404] width 617 height 33
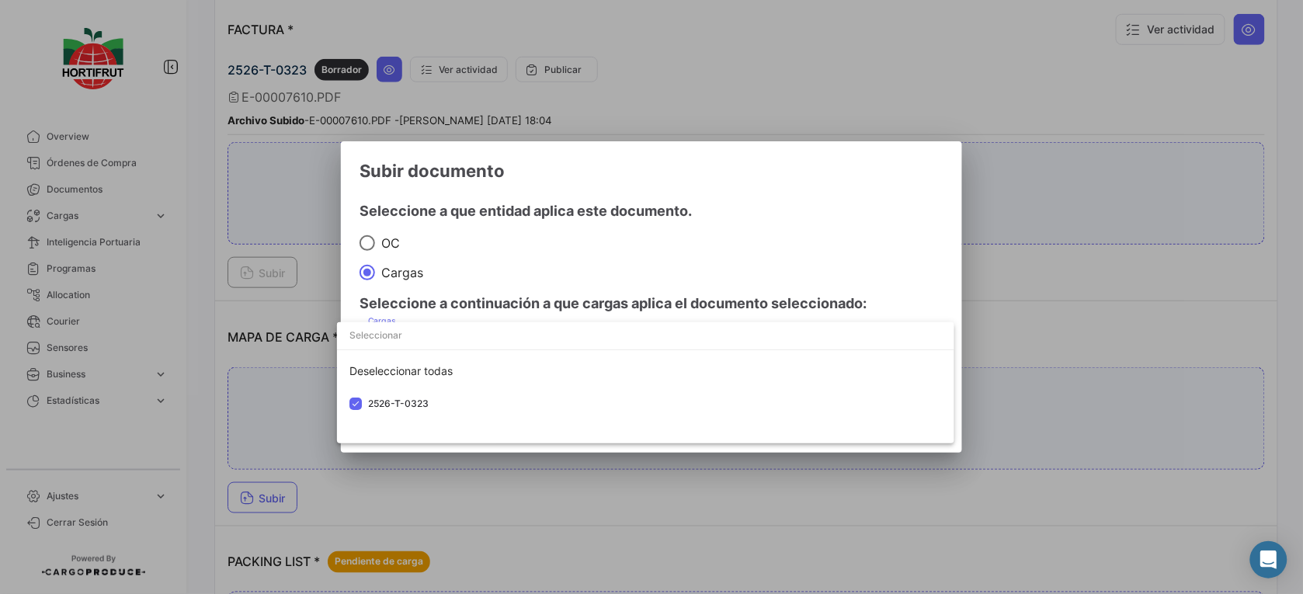
click at [562, 305] on div at bounding box center [651, 297] width 1303 height 594
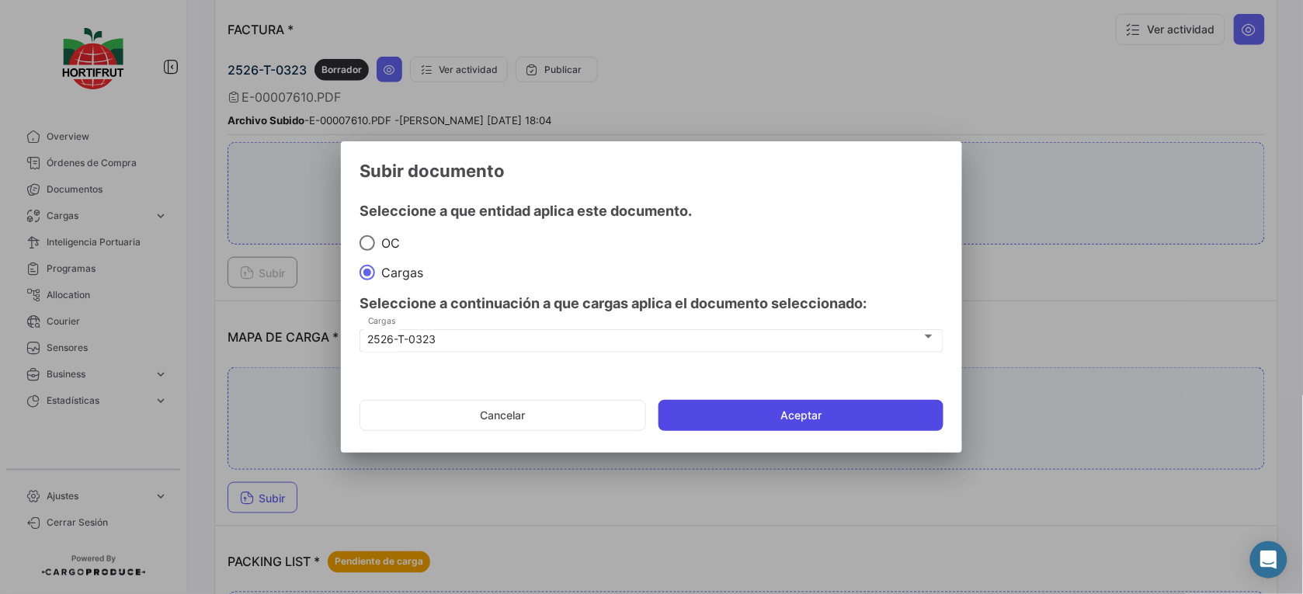
drag, startPoint x: 711, startPoint y: 394, endPoint x: 730, endPoint y: 400, distance: 19.6
click at [720, 395] on mat-dialog-actions "Cancelar Aceptar" at bounding box center [652, 415] width 584 height 53
click at [750, 409] on button "Aceptar" at bounding box center [801, 415] width 285 height 31
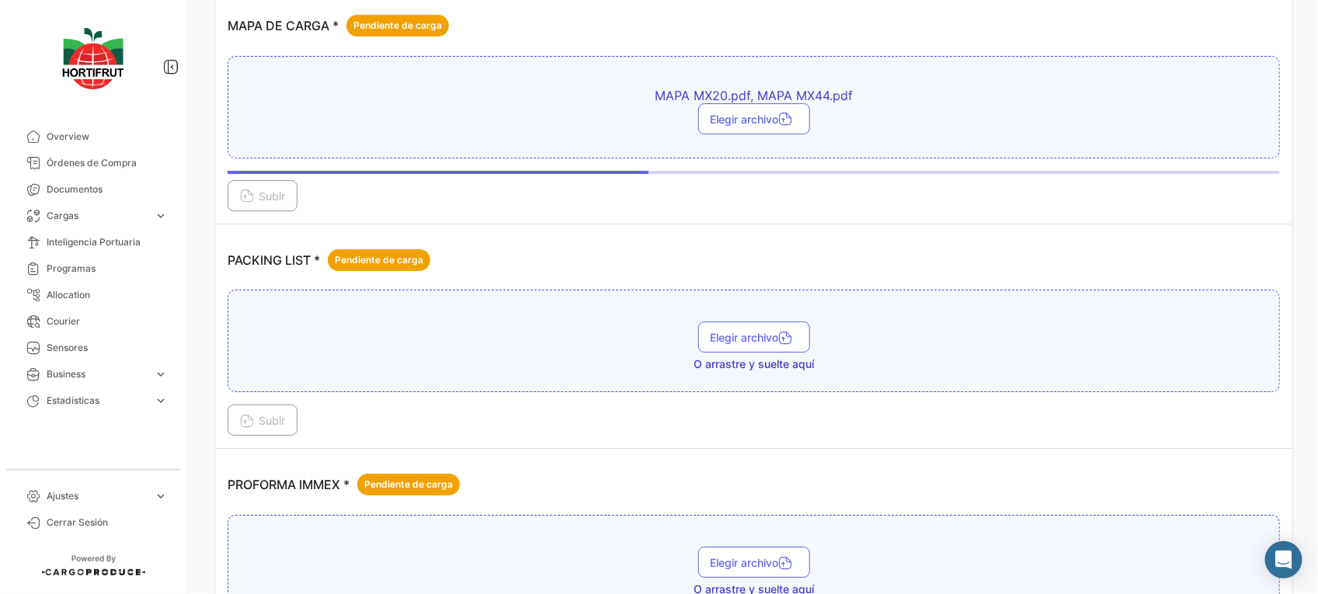
scroll to position [2462, 0]
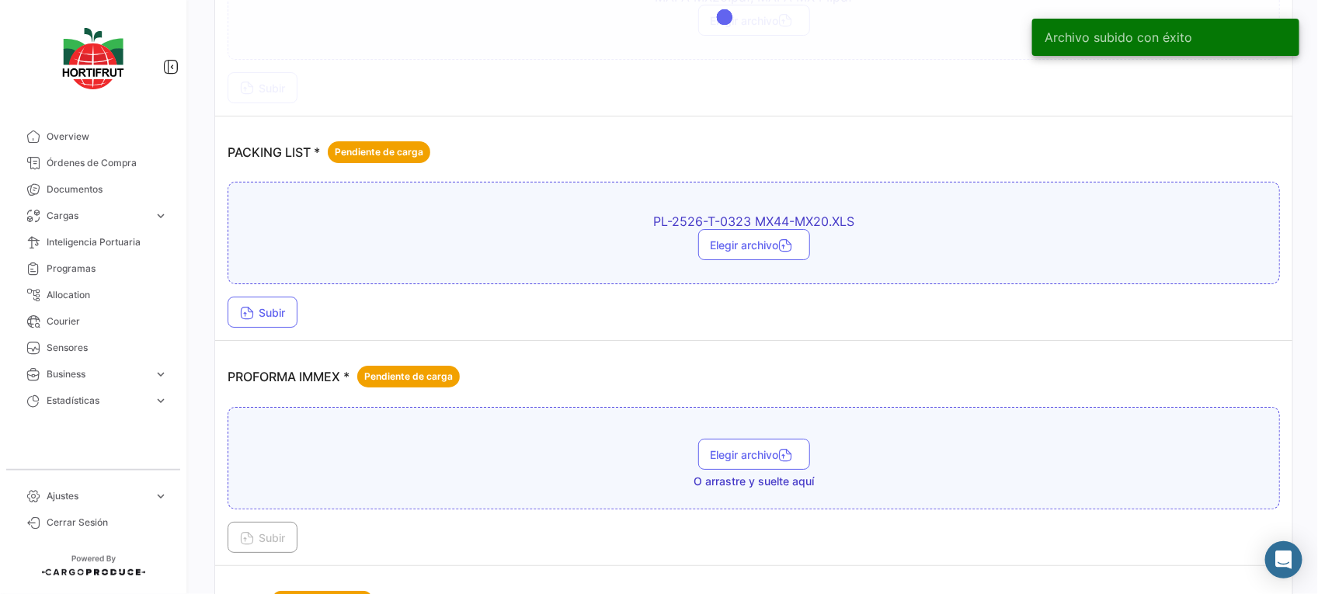
click at [280, 332] on td "PACKING LIST * Pendiente de carga PL-2526-T-0323 MX44-MX20.XLS Elegir archivo S…" at bounding box center [753, 229] width 1077 height 225
click at [260, 296] on div "PL-2526-T-0323 MX44-MX20.XLS Elegir archivo Subir" at bounding box center [754, 255] width 1052 height 146
click at [269, 305] on button "Subir" at bounding box center [263, 312] width 70 height 31
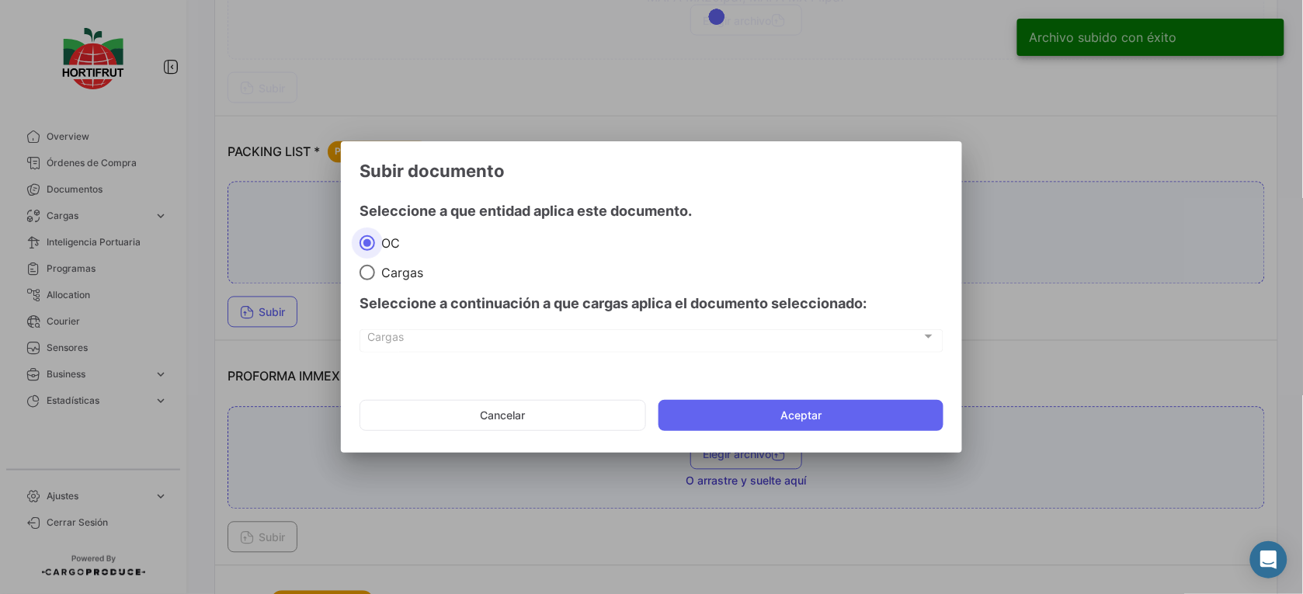
click at [373, 269] on span at bounding box center [368, 273] width 16 height 16
click at [373, 269] on input "Cargas" at bounding box center [368, 273] width 16 height 16
radio input "true"
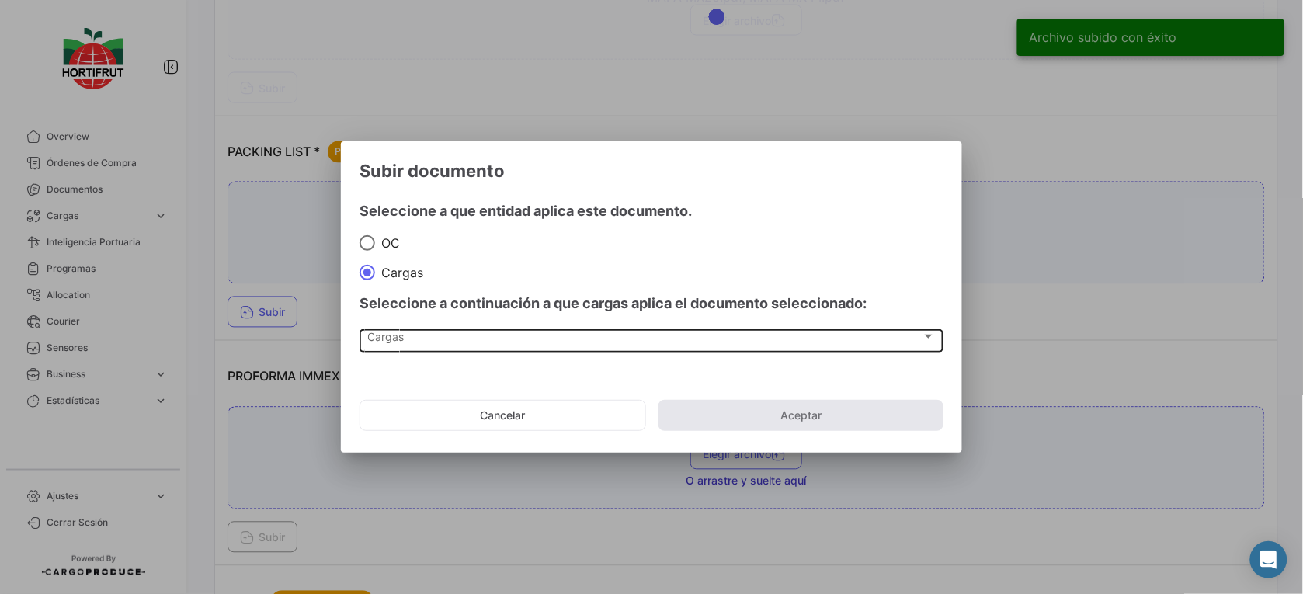
drag, startPoint x: 412, startPoint y: 320, endPoint x: 420, endPoint y: 331, distance: 13.4
click at [412, 321] on div "Seleccione a continuación a que cargas aplica el documento seleccionado:" at bounding box center [652, 303] width 584 height 47
click at [432, 342] on div "Cargas" at bounding box center [645, 339] width 554 height 13
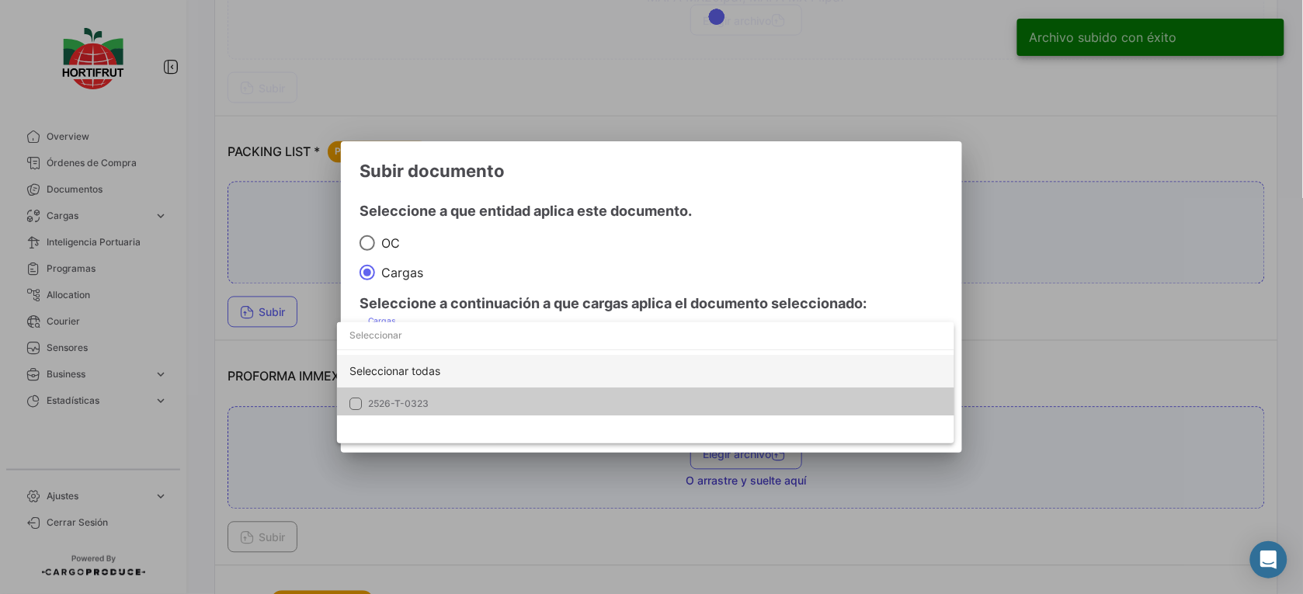
click at [456, 384] on div "Seleccionar todas" at bounding box center [645, 371] width 617 height 33
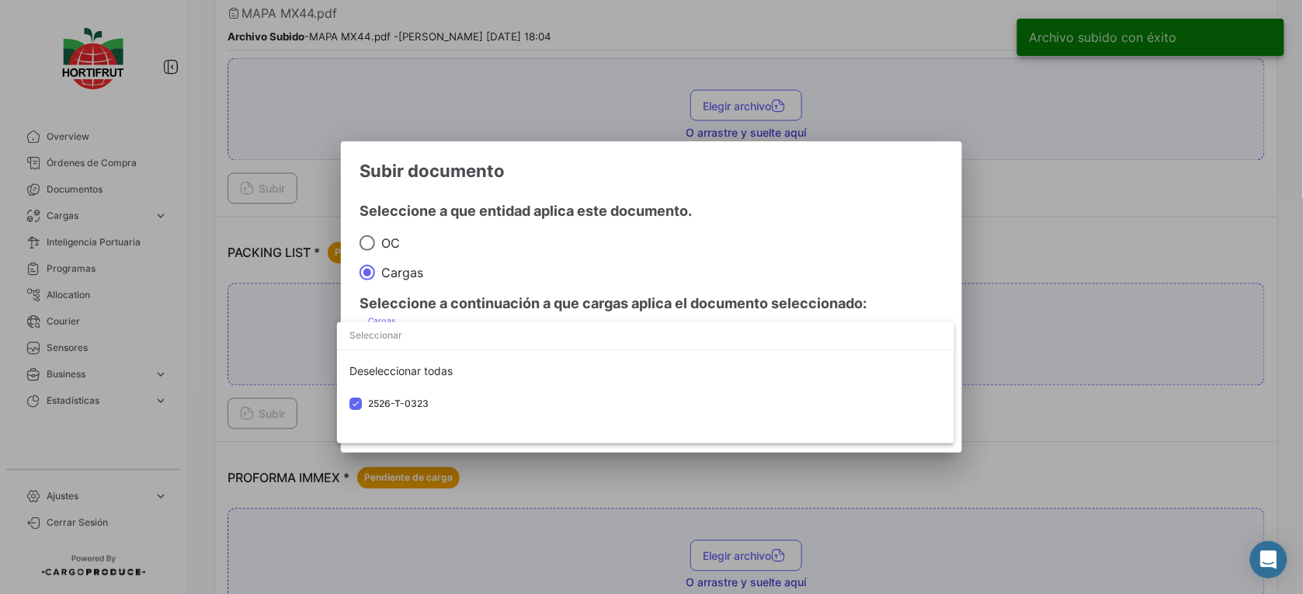
click at [523, 292] on div at bounding box center [651, 297] width 1303 height 594
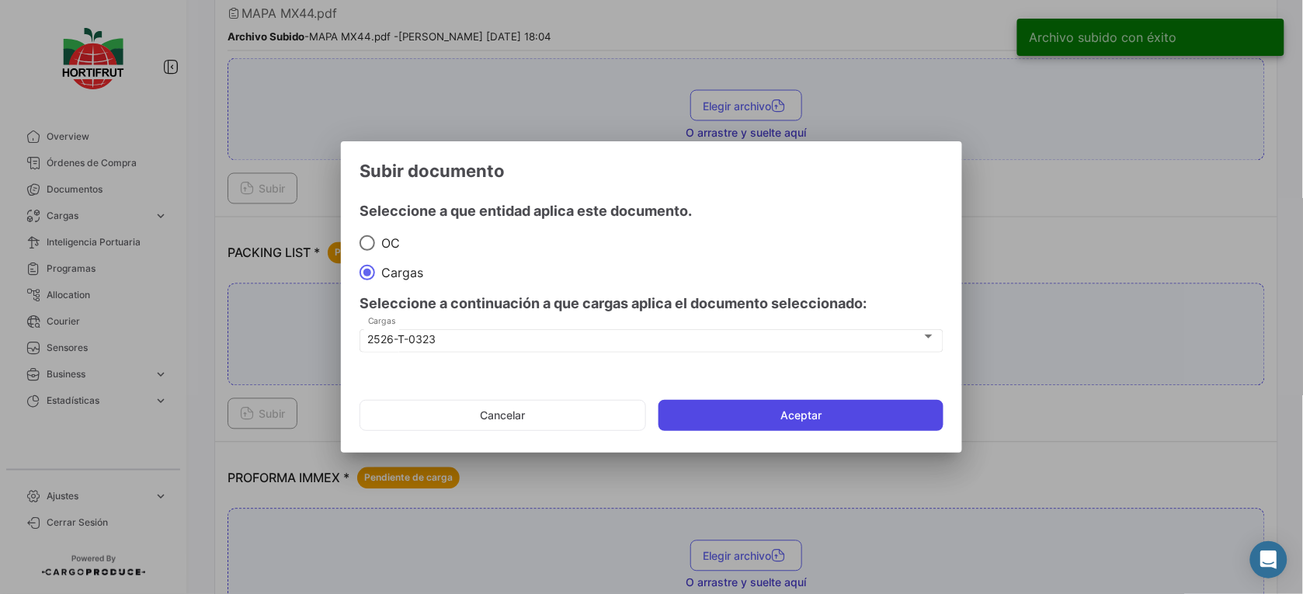
click at [712, 417] on button "Aceptar" at bounding box center [801, 415] width 285 height 31
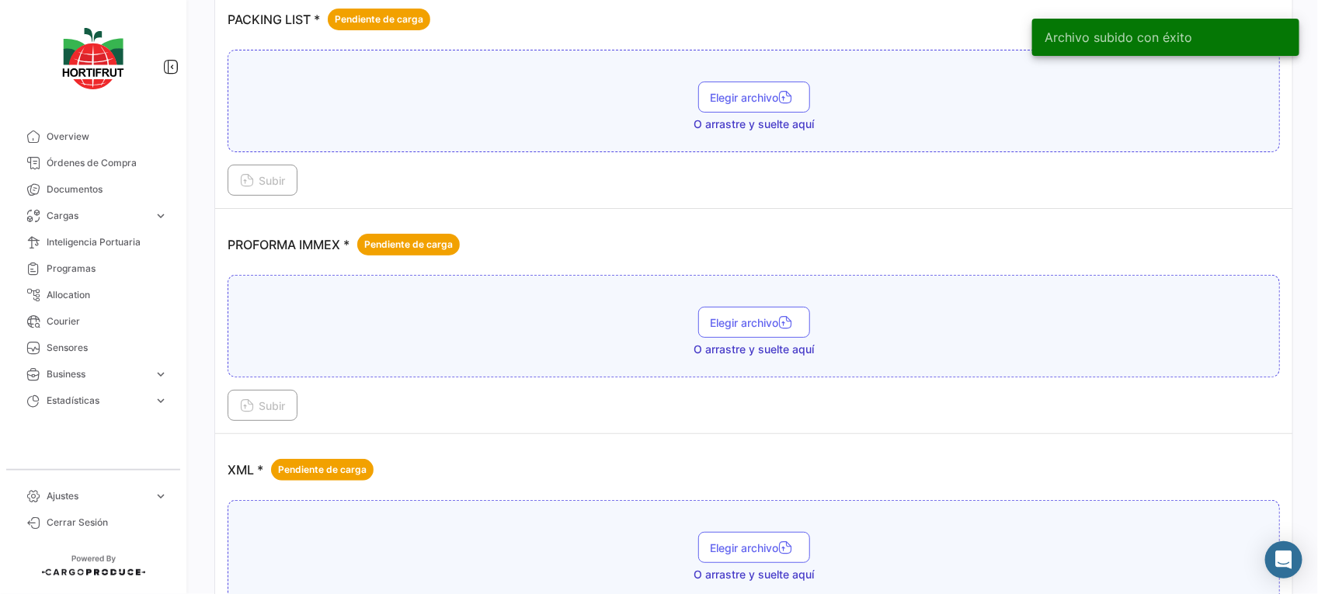
scroll to position [2725, 0]
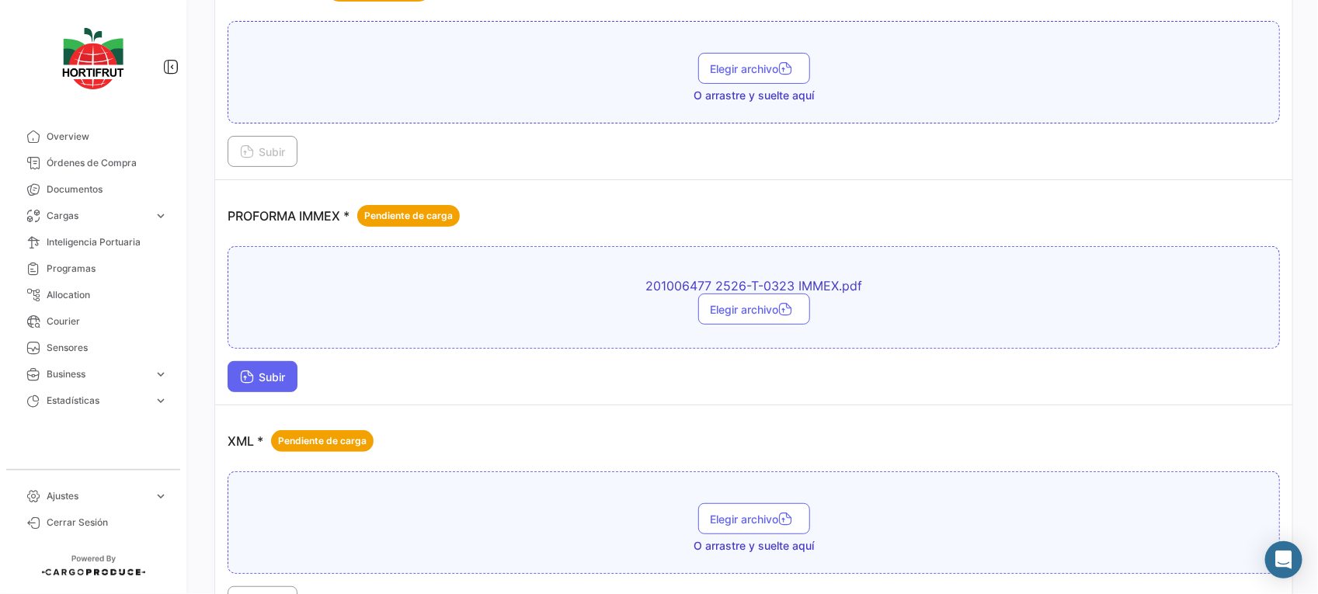
click at [270, 377] on span "Subir" at bounding box center [262, 376] width 45 height 13
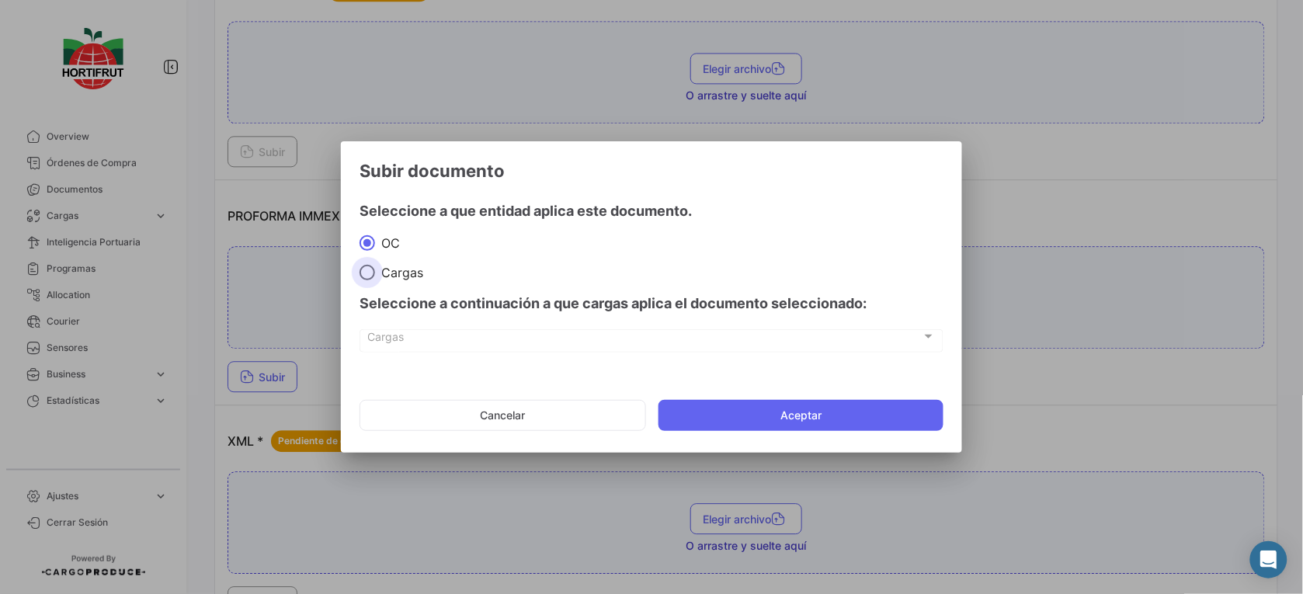
click at [374, 274] on span at bounding box center [368, 273] width 16 height 16
click at [374, 274] on input "Cargas" at bounding box center [368, 273] width 16 height 16
radio input "true"
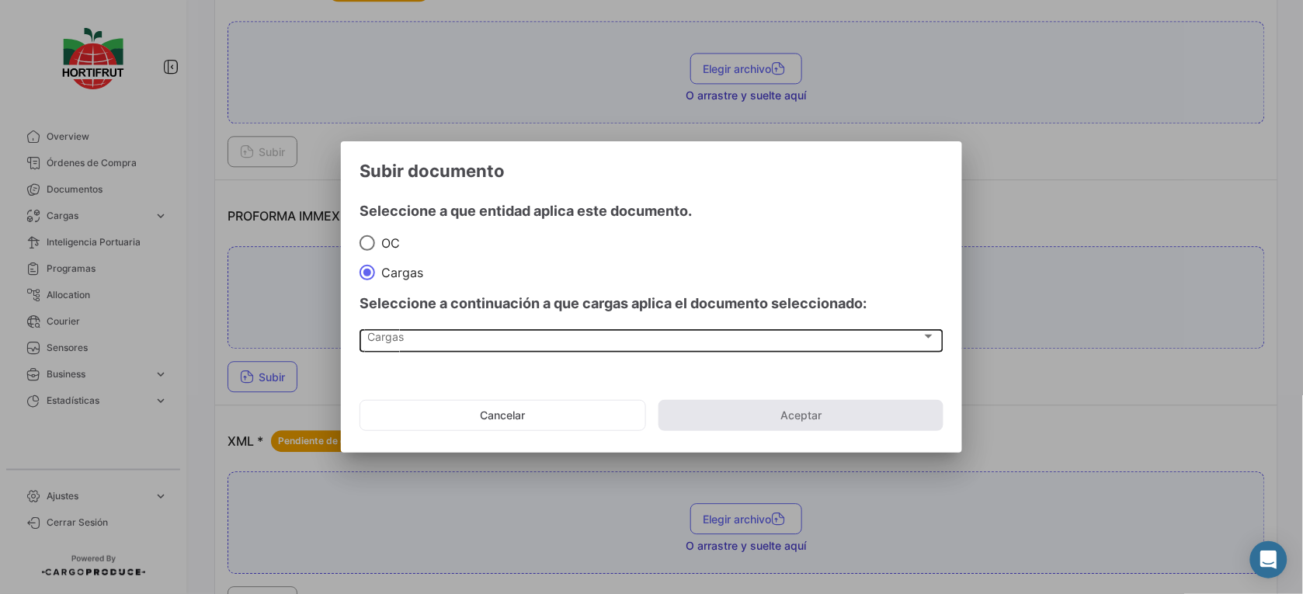
click at [450, 348] on div "Cargas Cargas" at bounding box center [652, 340] width 568 height 26
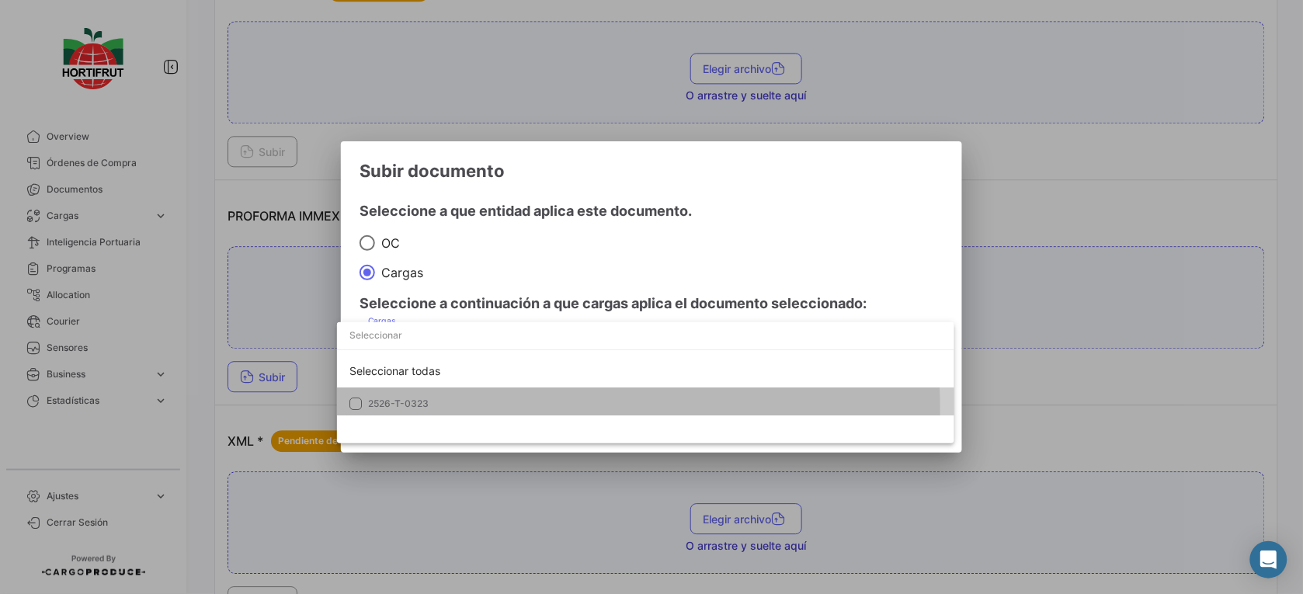
click at [483, 409] on span "2526-T-0323" at bounding box center [476, 404] width 217 height 14
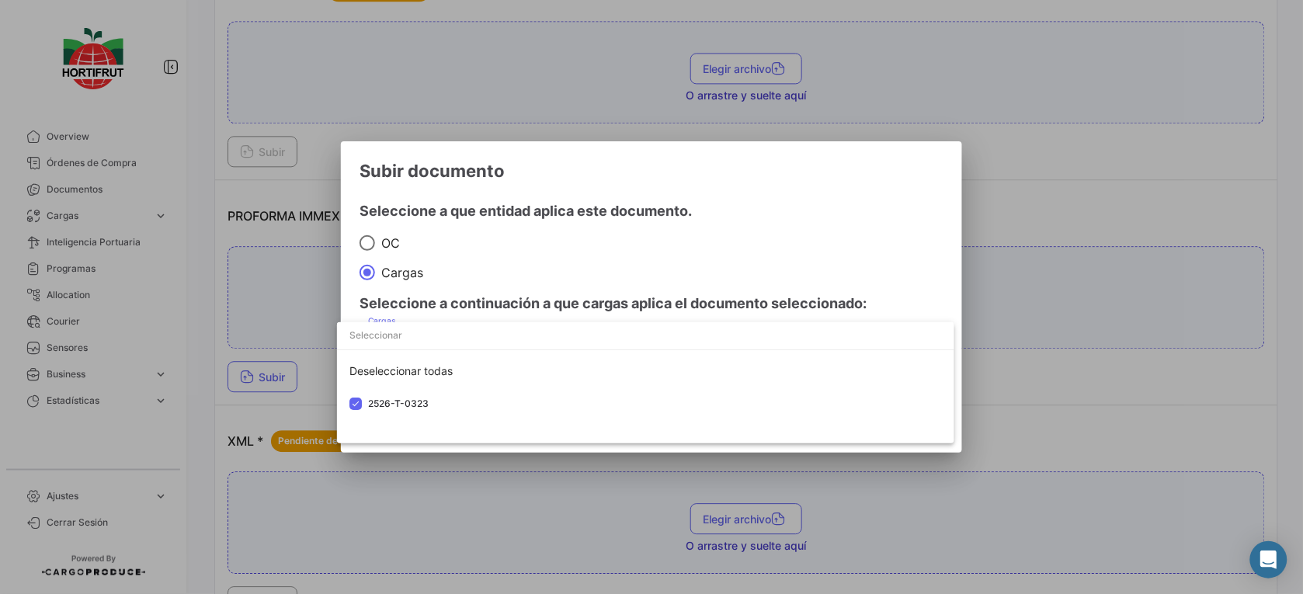
click at [591, 281] on div at bounding box center [651, 297] width 1303 height 594
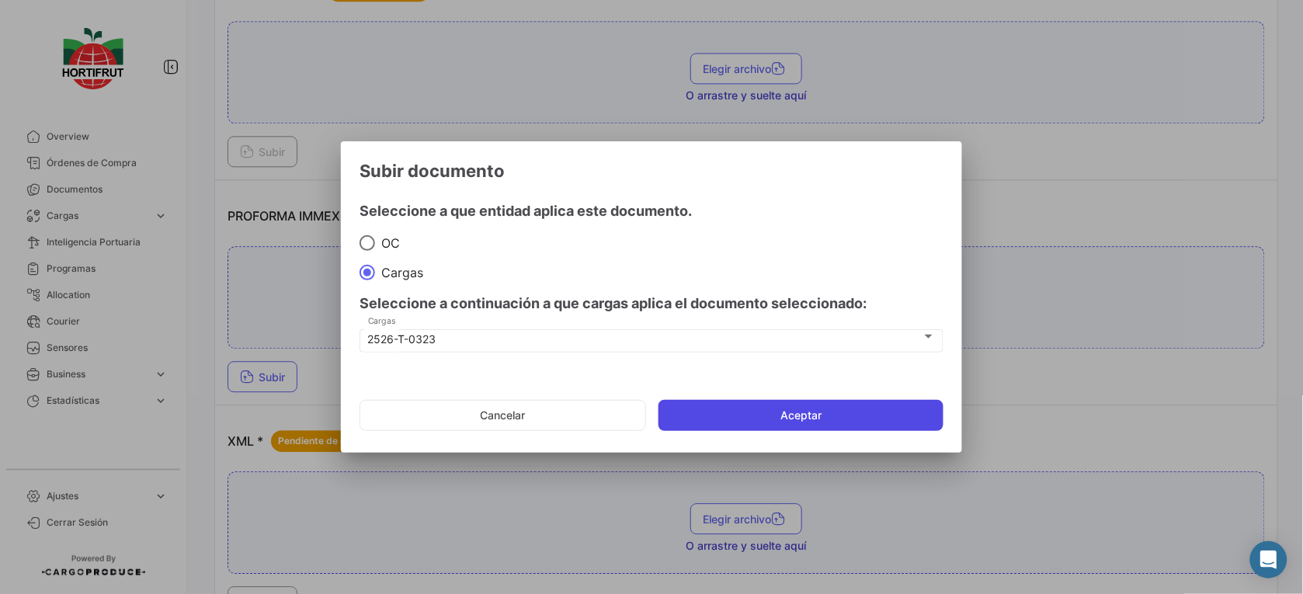
click at [728, 423] on button "Aceptar" at bounding box center [801, 415] width 285 height 31
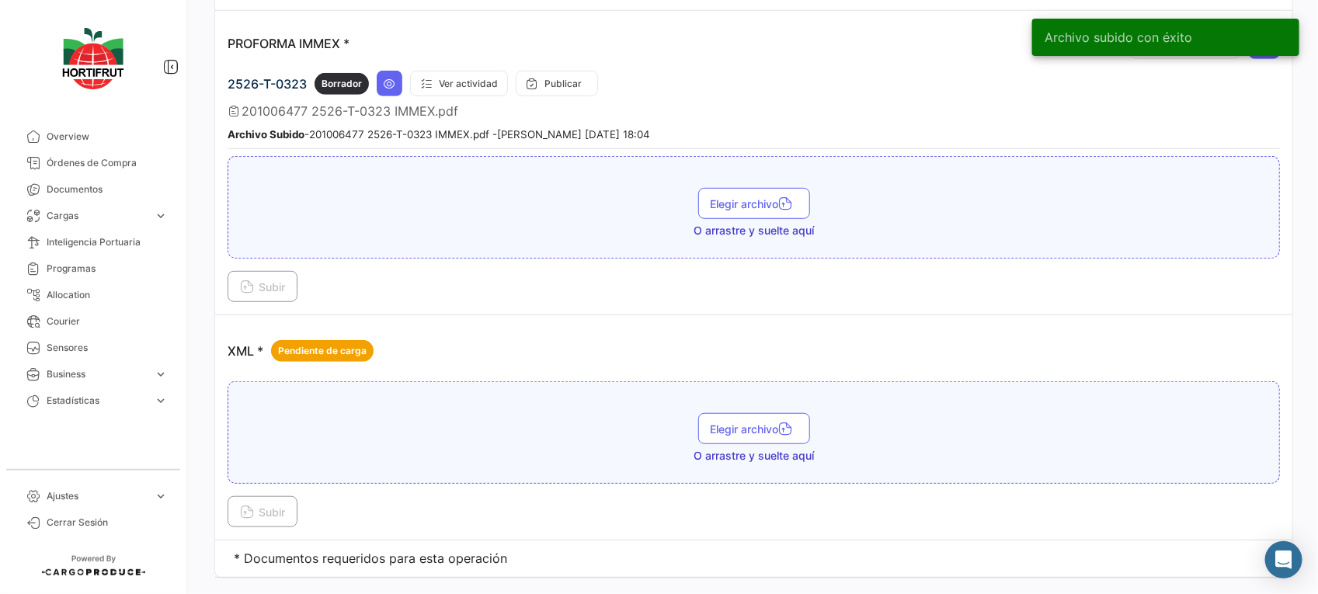
scroll to position [3000, 0]
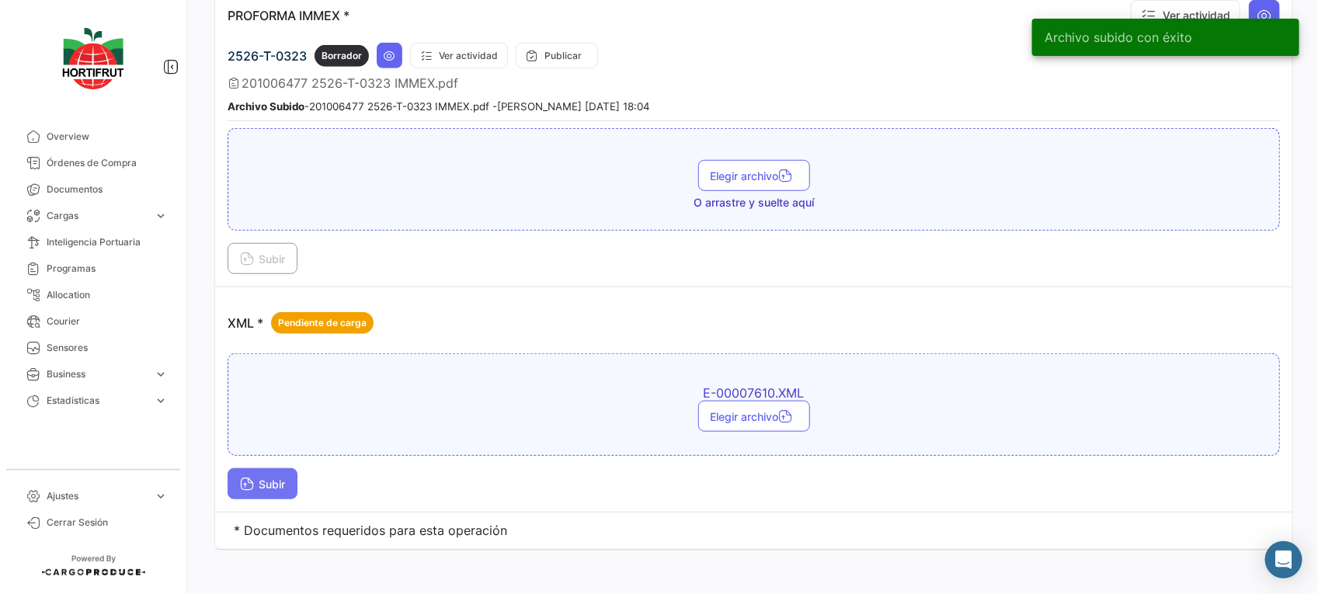
click at [252, 478] on icon at bounding box center [247, 485] width 14 height 14
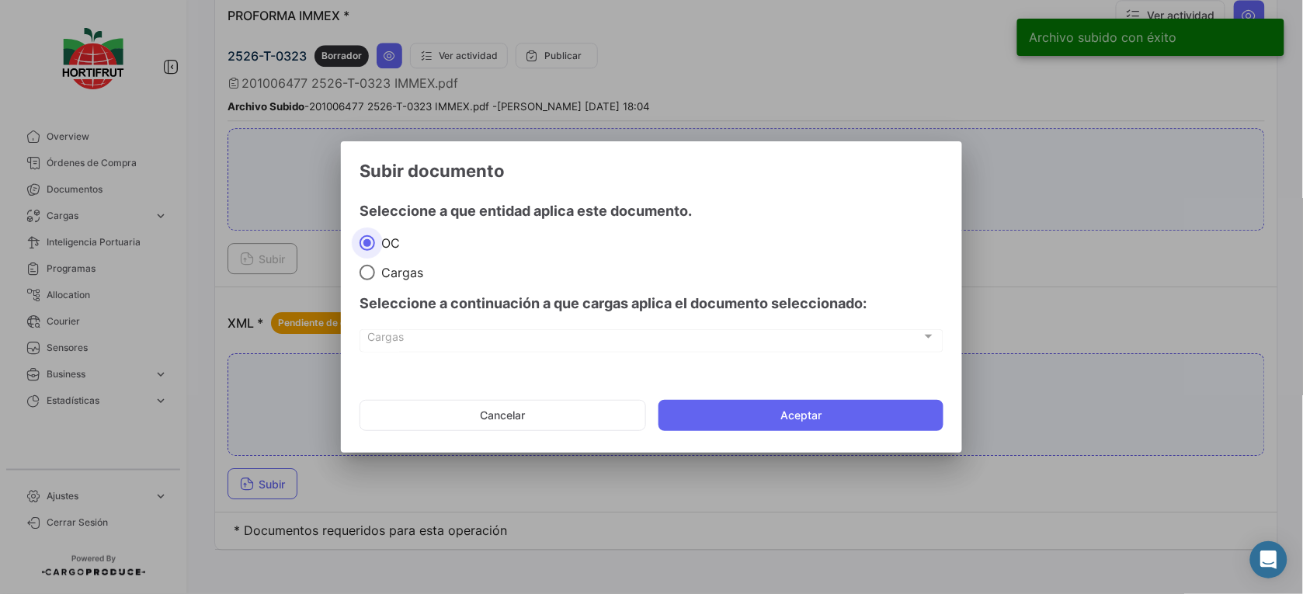
drag, startPoint x: 362, startPoint y: 266, endPoint x: 377, endPoint y: 274, distance: 16.7
click at [366, 266] on span at bounding box center [368, 273] width 16 height 16
click at [366, 266] on input "Cargas" at bounding box center [368, 273] width 16 height 16
radio input "true"
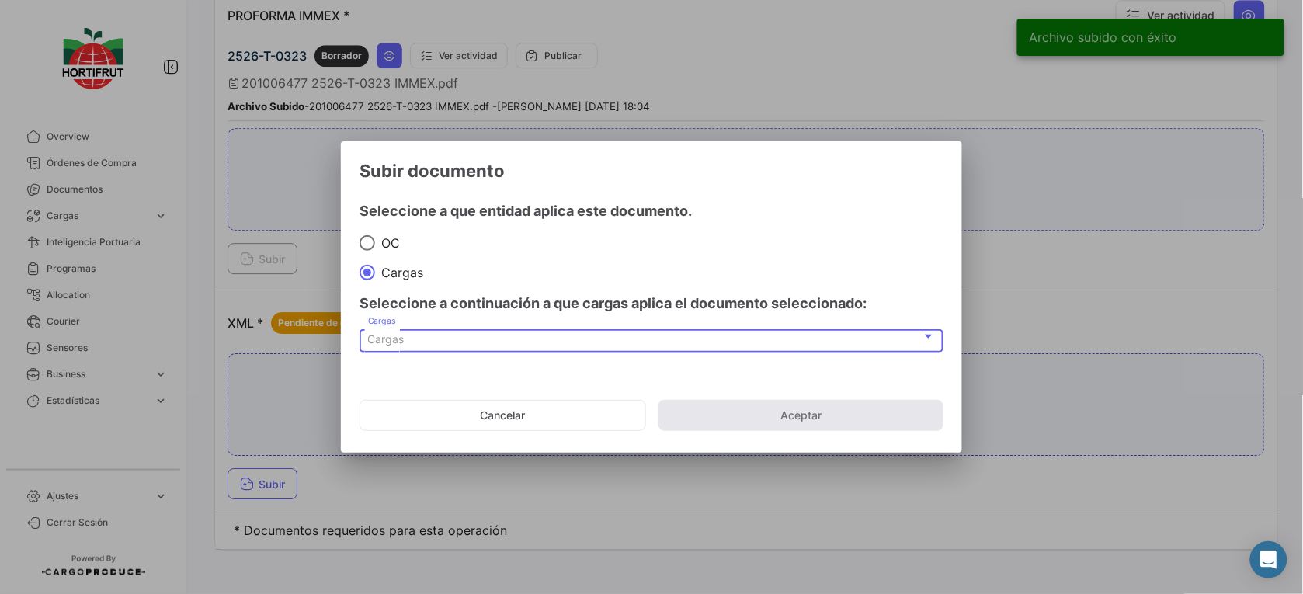
click at [489, 336] on div "Cargas" at bounding box center [645, 339] width 554 height 13
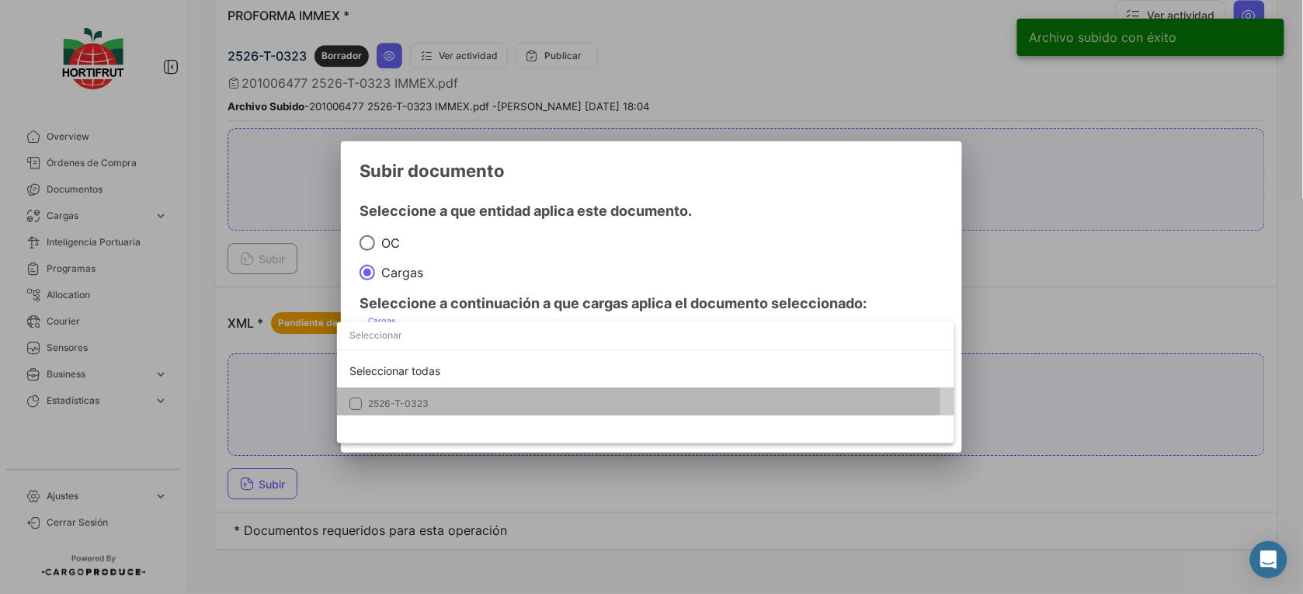
click at [549, 400] on span "2526-T-0323" at bounding box center [476, 404] width 217 height 14
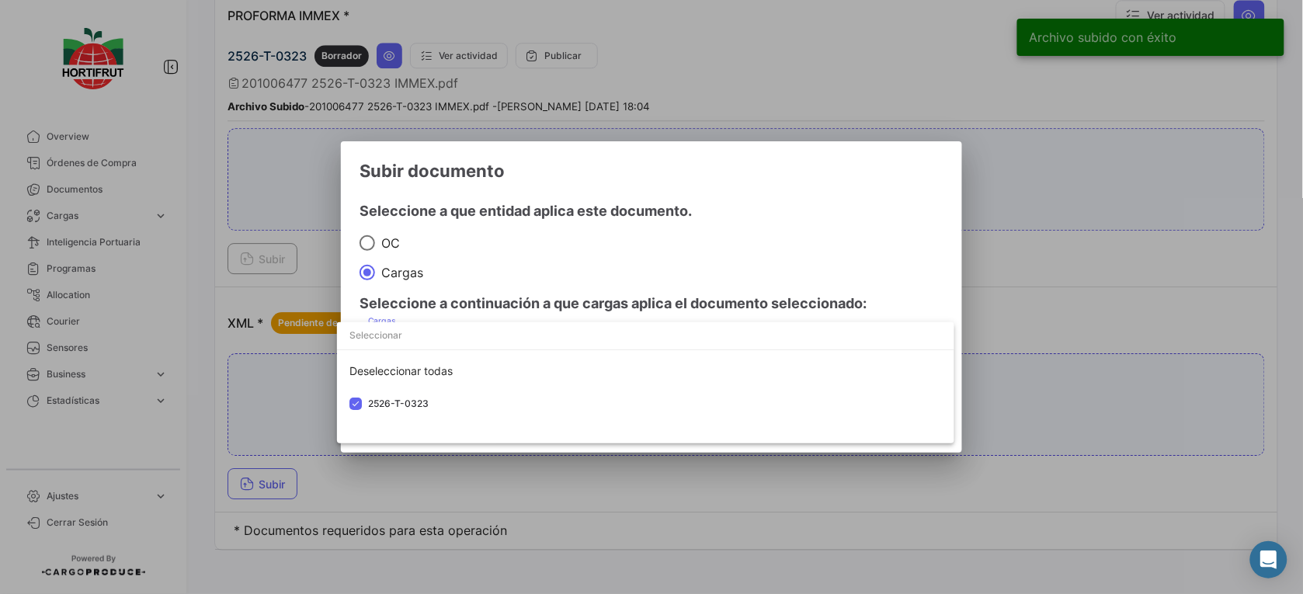
click at [646, 295] on div at bounding box center [651, 297] width 1303 height 594
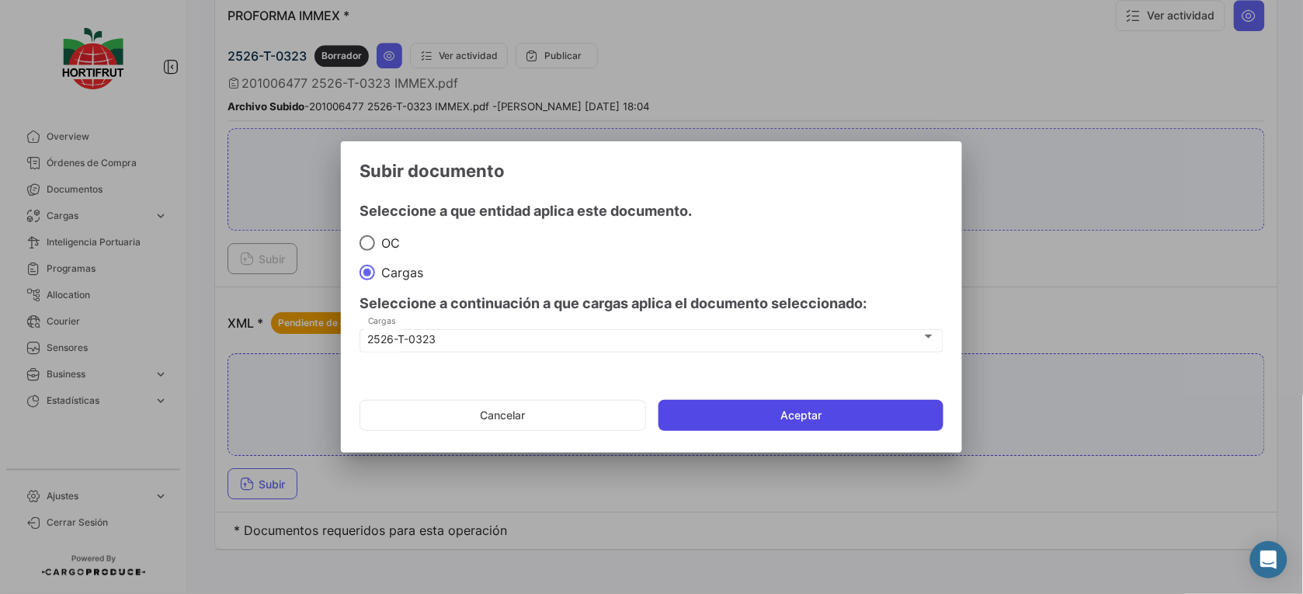
click at [748, 412] on button "Aceptar" at bounding box center [801, 415] width 285 height 31
